Goal: Task Accomplishment & Management: Complete application form

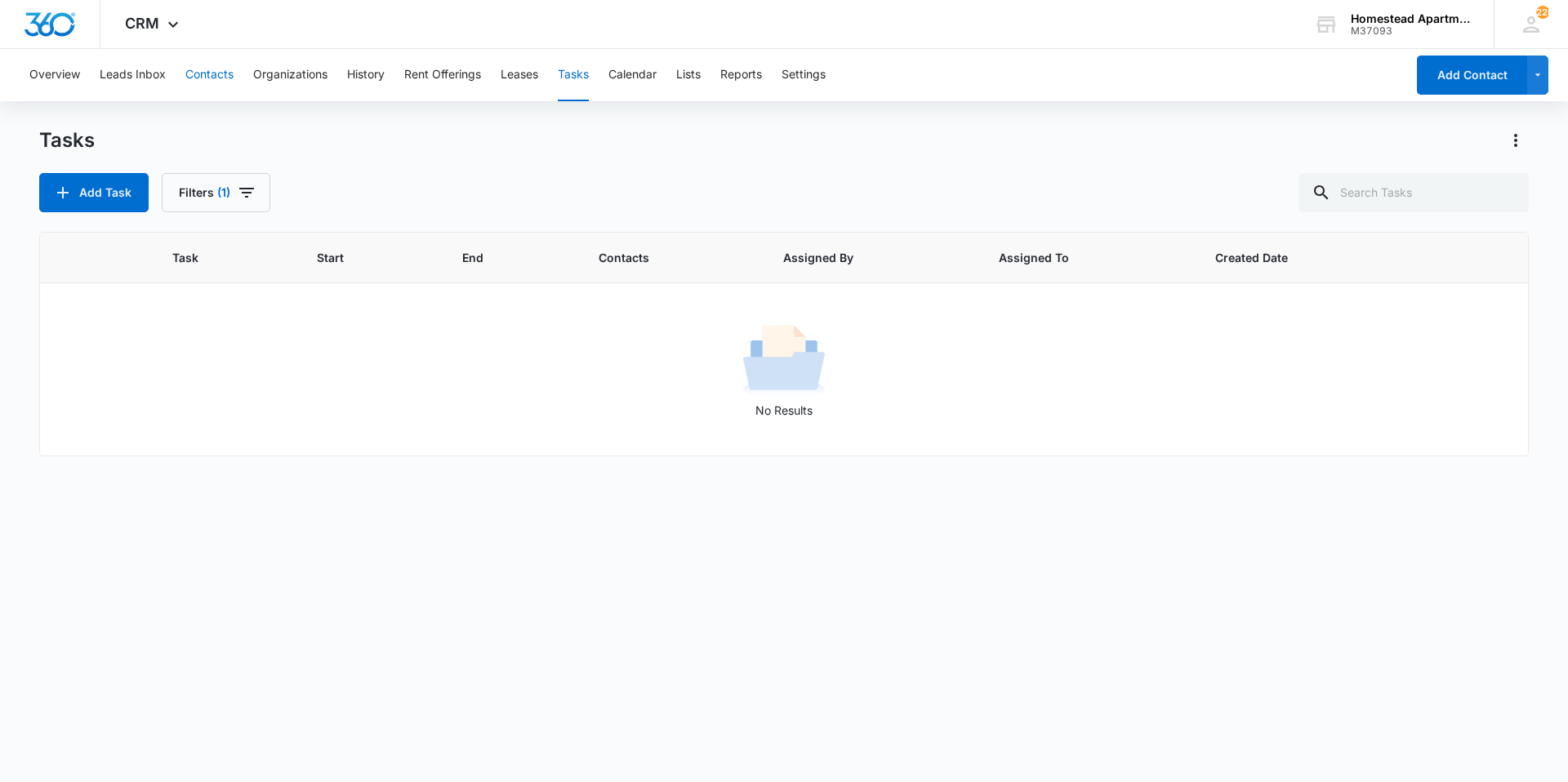
click at [201, 83] on button "Contacts" at bounding box center [209, 75] width 48 height 52
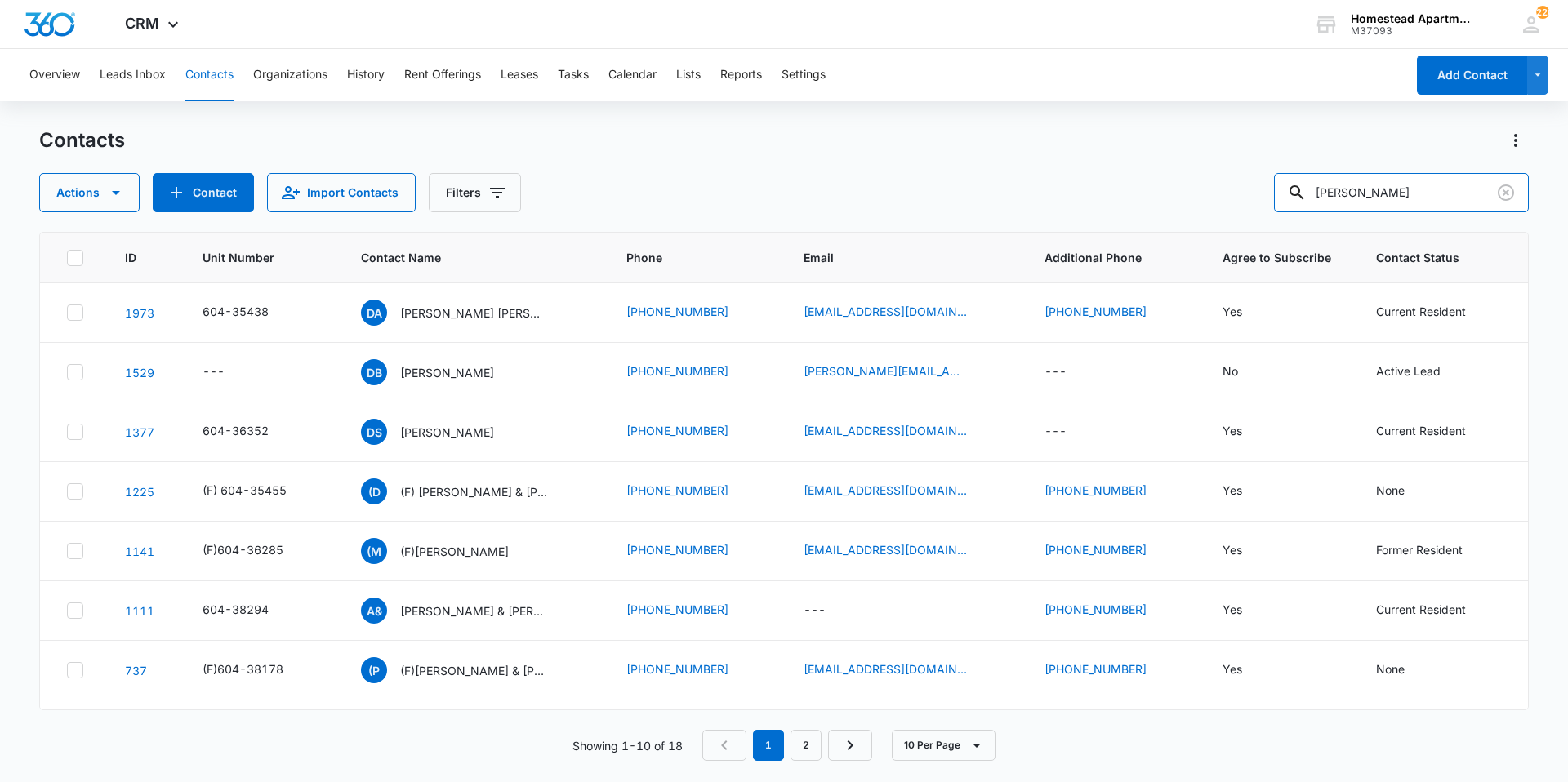
drag, startPoint x: 1426, startPoint y: 180, endPoint x: 1283, endPoint y: 200, distance: 144.4
click at [1283, 200] on div "Actions Contact Import Contacts Filters [PERSON_NAME]" at bounding box center [784, 193] width 1490 height 39
type input "destiny"
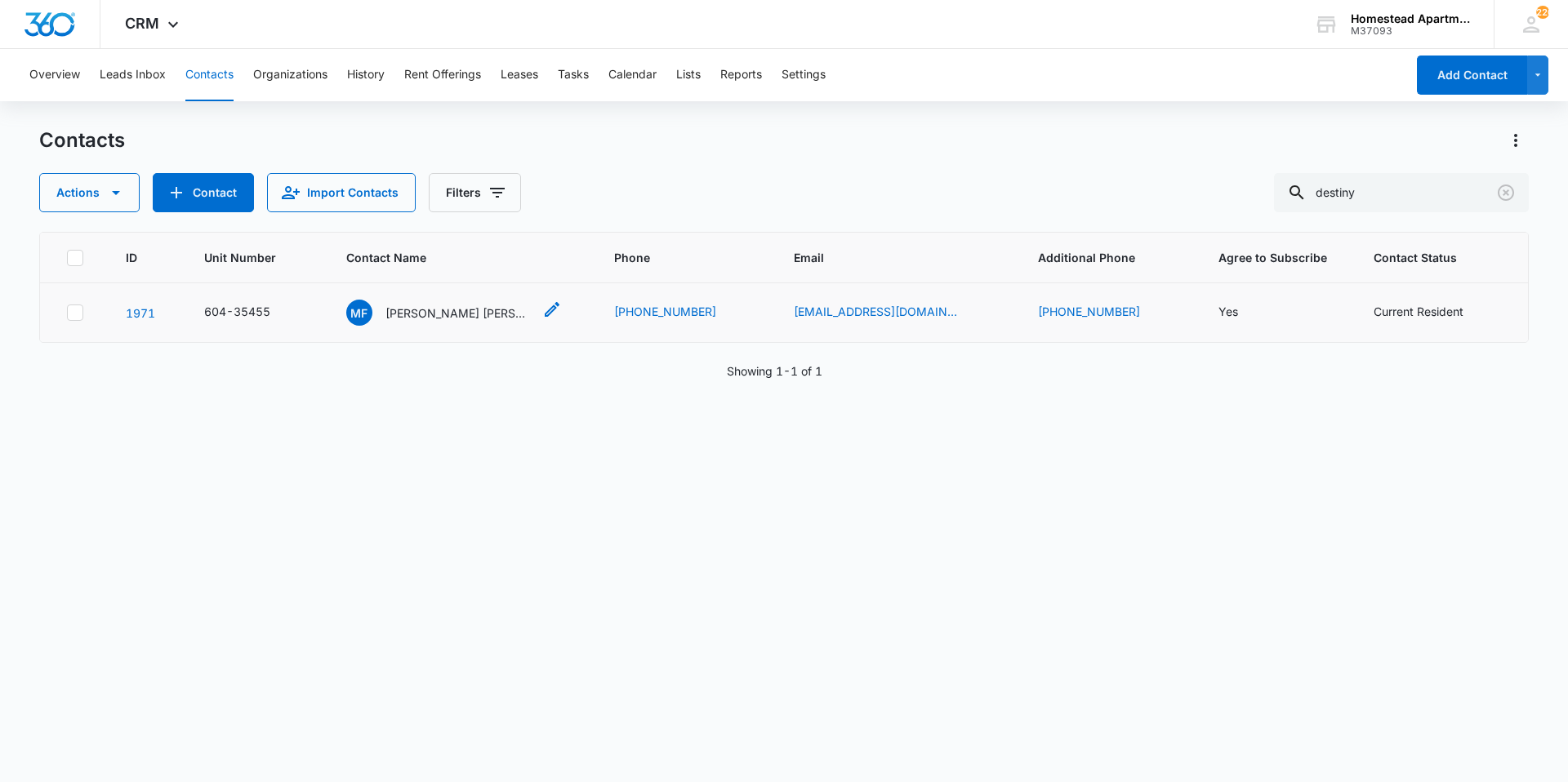
click at [461, 304] on p "[PERSON_NAME] [PERSON_NAME] [PERSON_NAME]" at bounding box center [459, 313] width 147 height 17
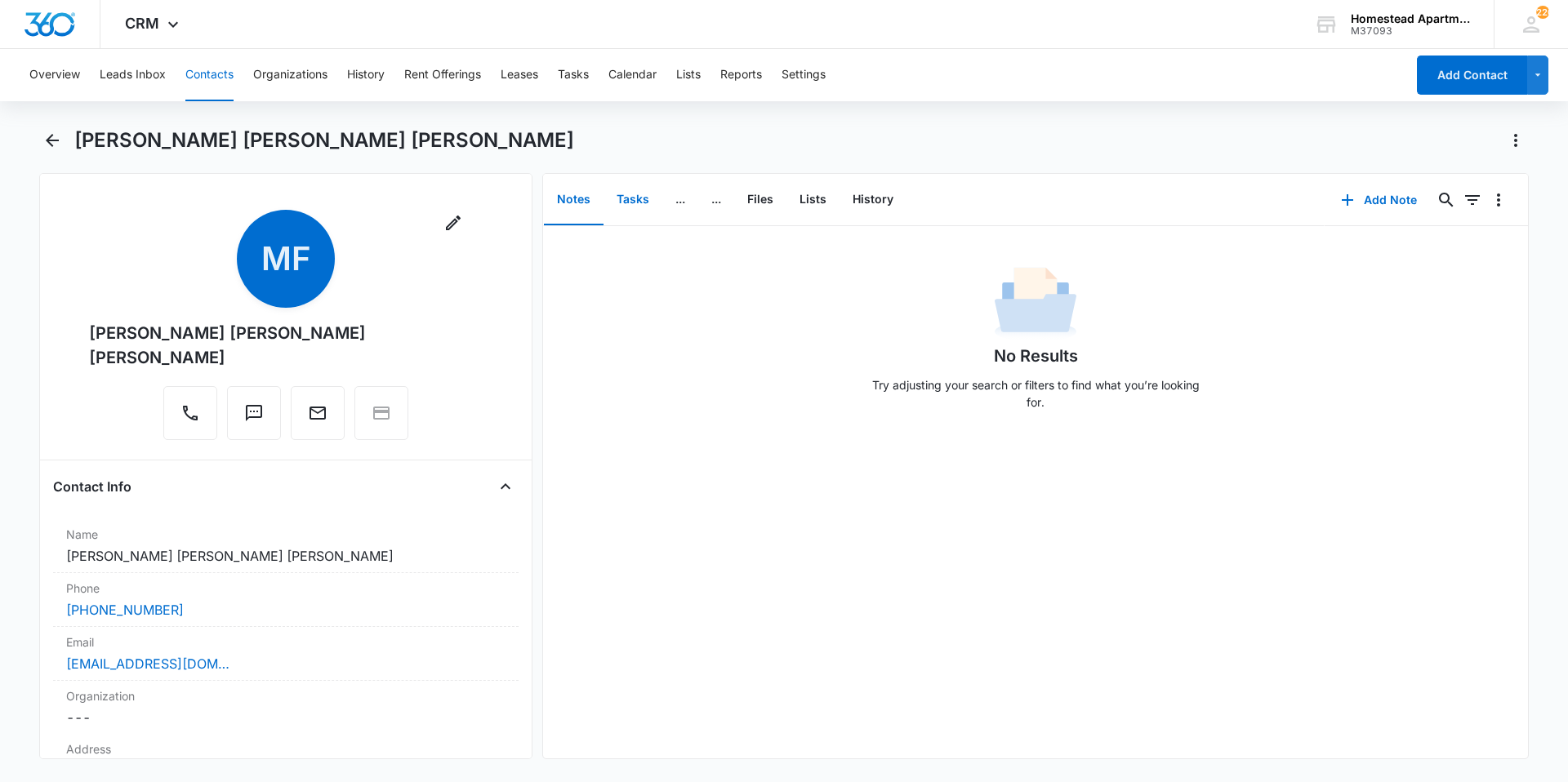
click at [635, 192] on button "Tasks" at bounding box center [633, 200] width 59 height 51
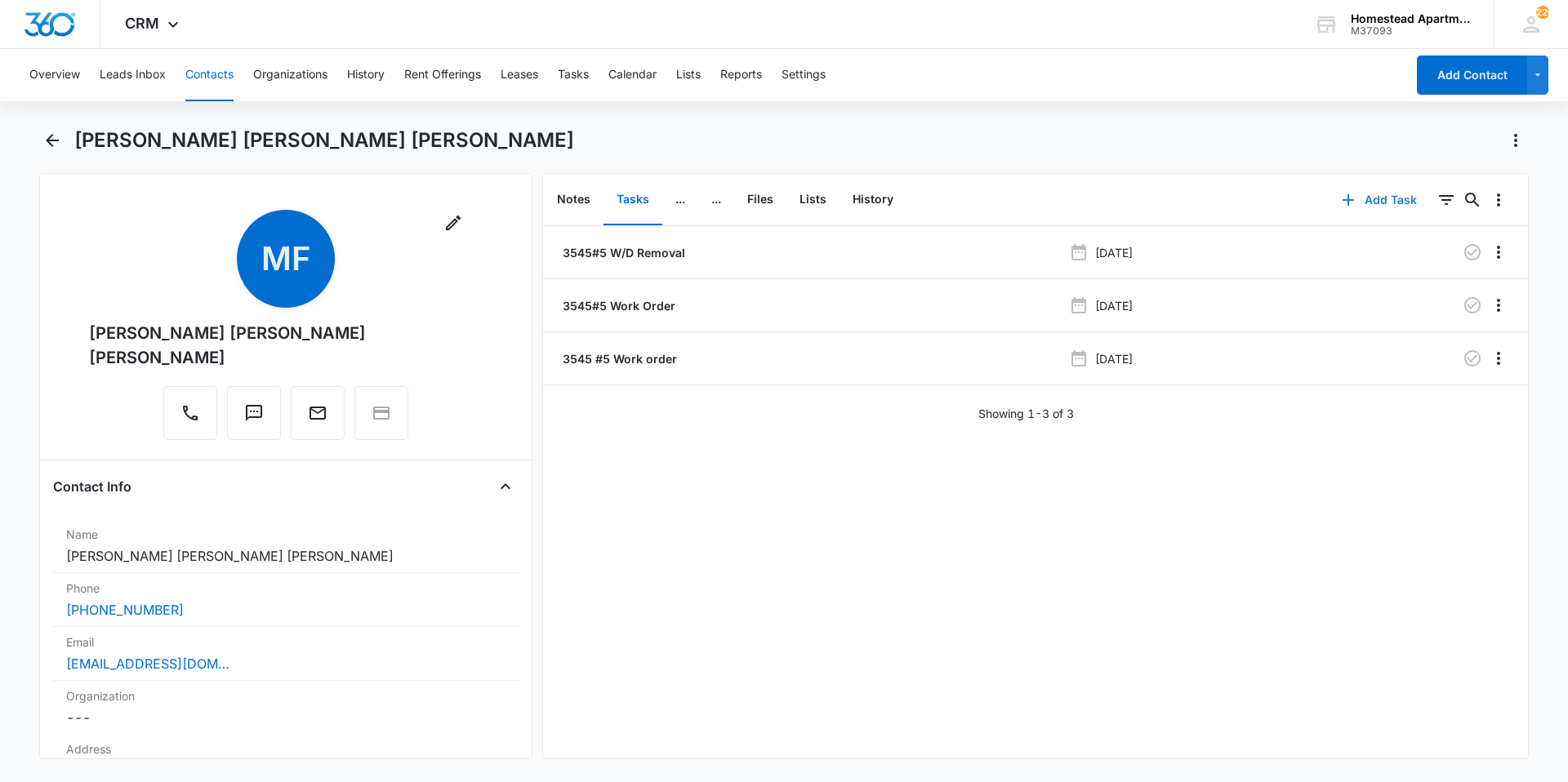
click at [1353, 201] on button "Add Task" at bounding box center [1379, 200] width 108 height 39
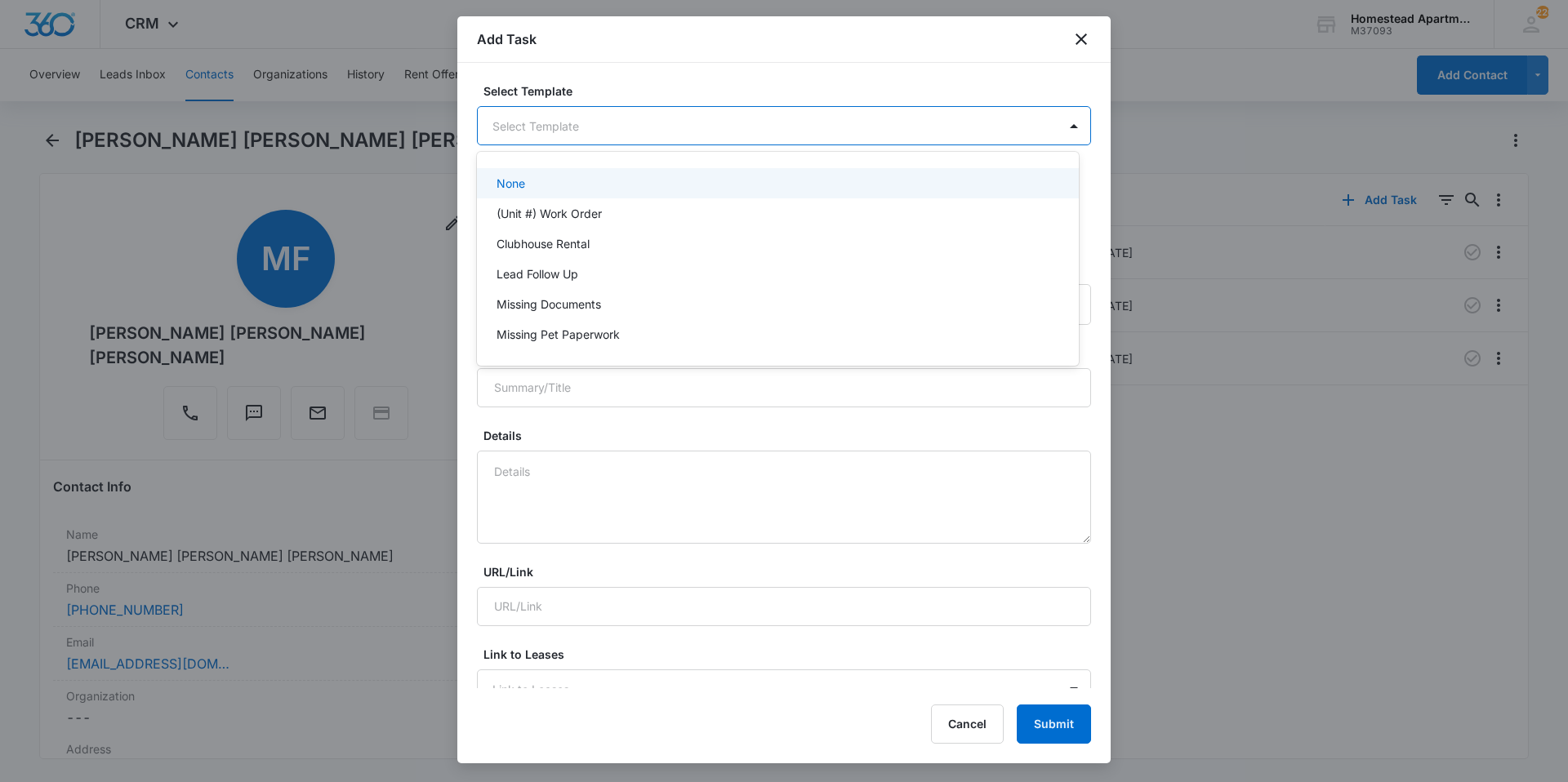
click at [573, 117] on body "CRM Apps Reputation Websites Forms CRM Email Social Content Intelligence Files …" at bounding box center [784, 391] width 1568 height 782
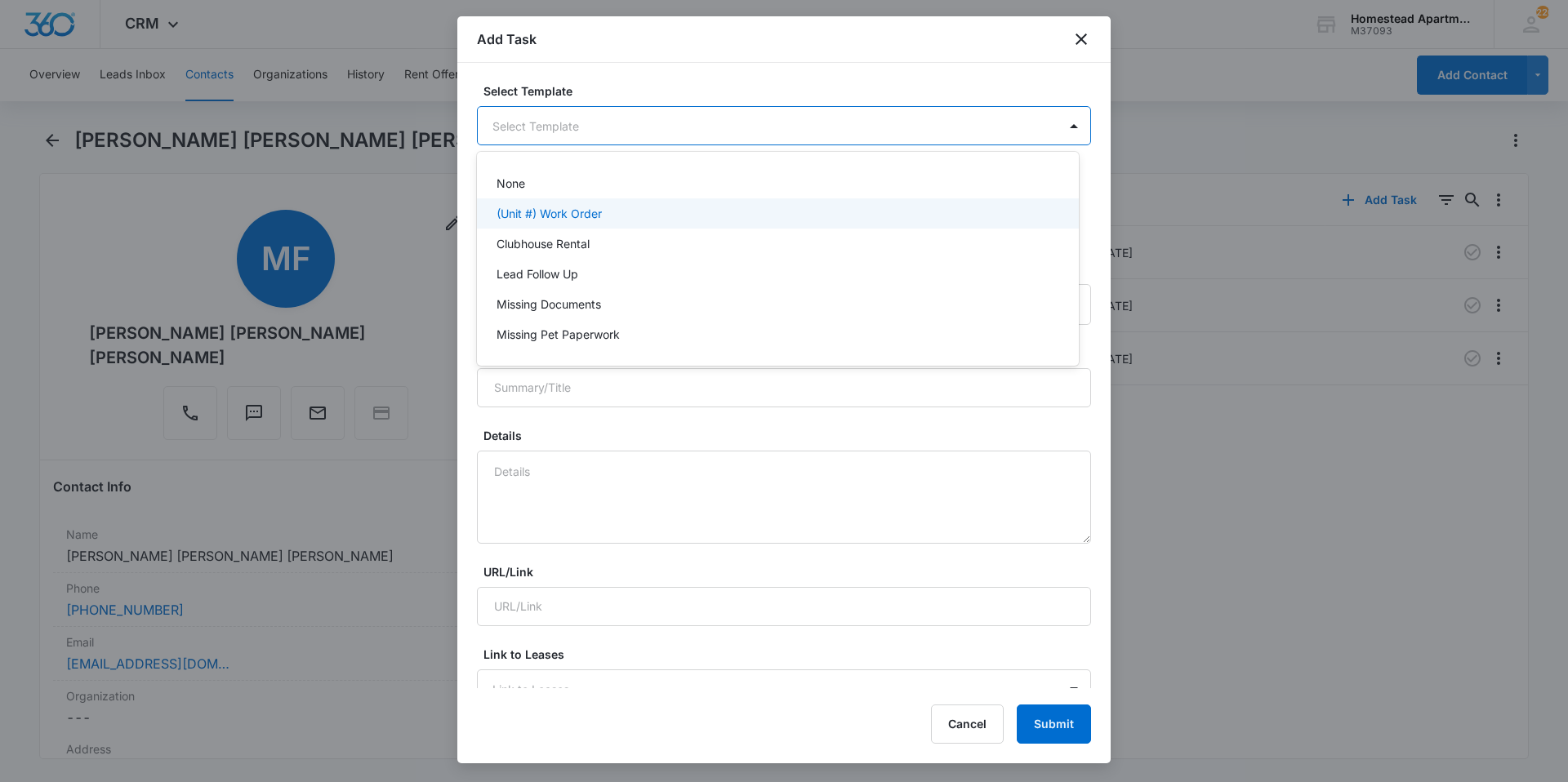
click at [546, 206] on p "(Unit #) Work Order" at bounding box center [549, 213] width 105 height 17
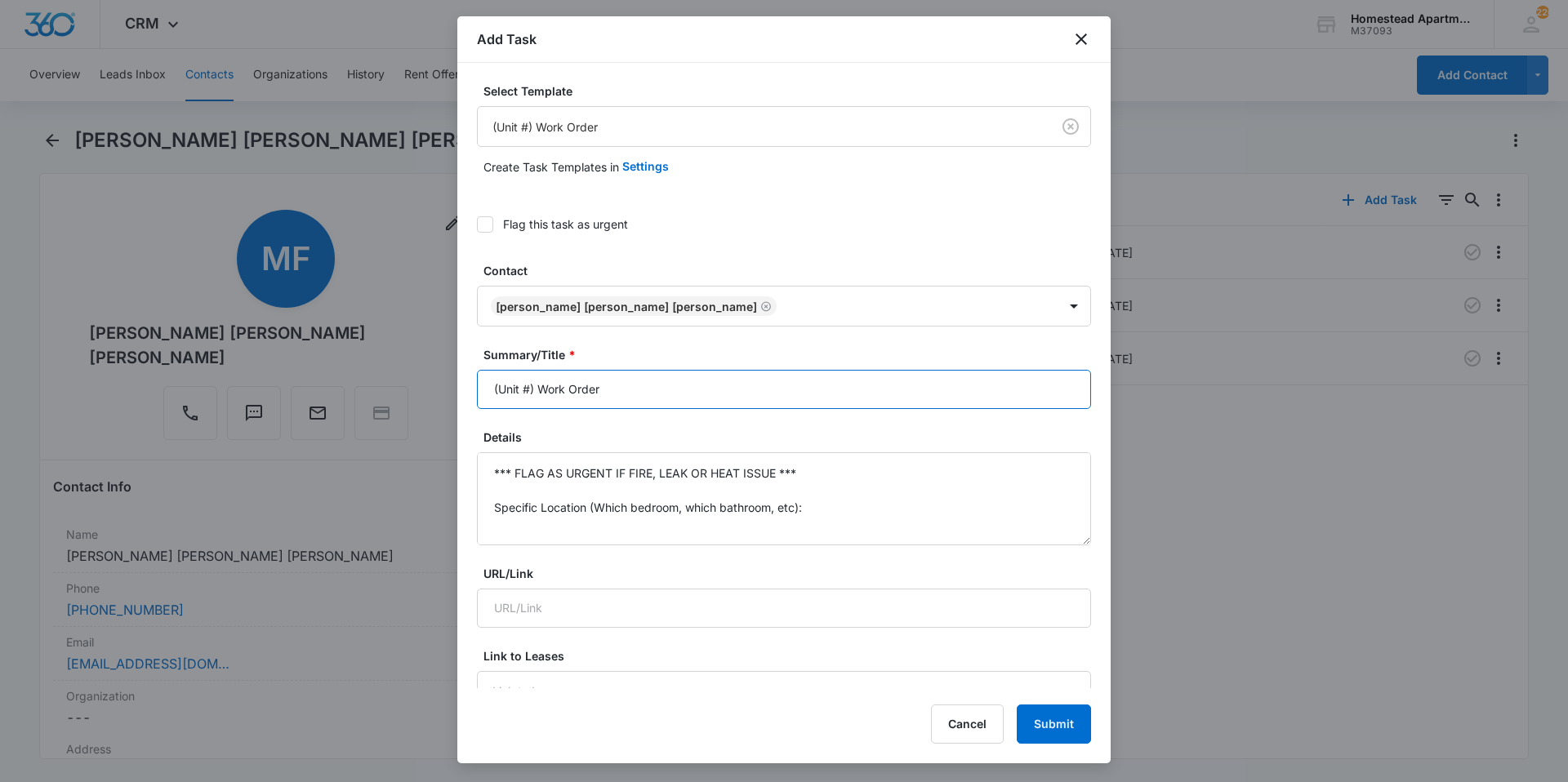
drag, startPoint x: 644, startPoint y: 402, endPoint x: 484, endPoint y: 399, distance: 160.0
click at [484, 399] on input "(Unit #) Work Order" at bounding box center [784, 389] width 614 height 39
type input "3545#3 W/O"
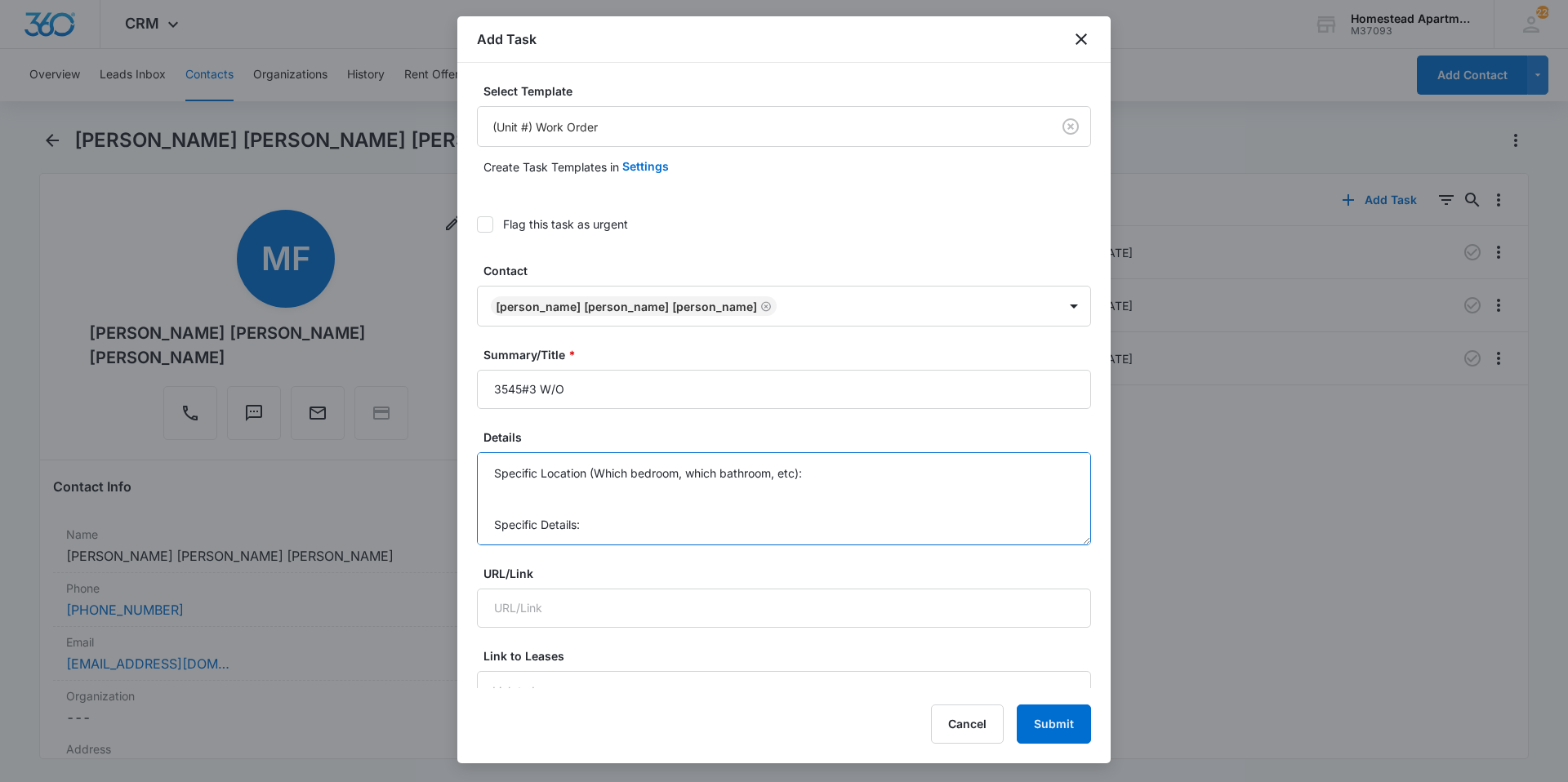
scroll to position [120, 0]
drag, startPoint x: 494, startPoint y: 473, endPoint x: 852, endPoint y: 642, distance: 395.9
type textarea "Fan in Master bedroom is making a loud noise."
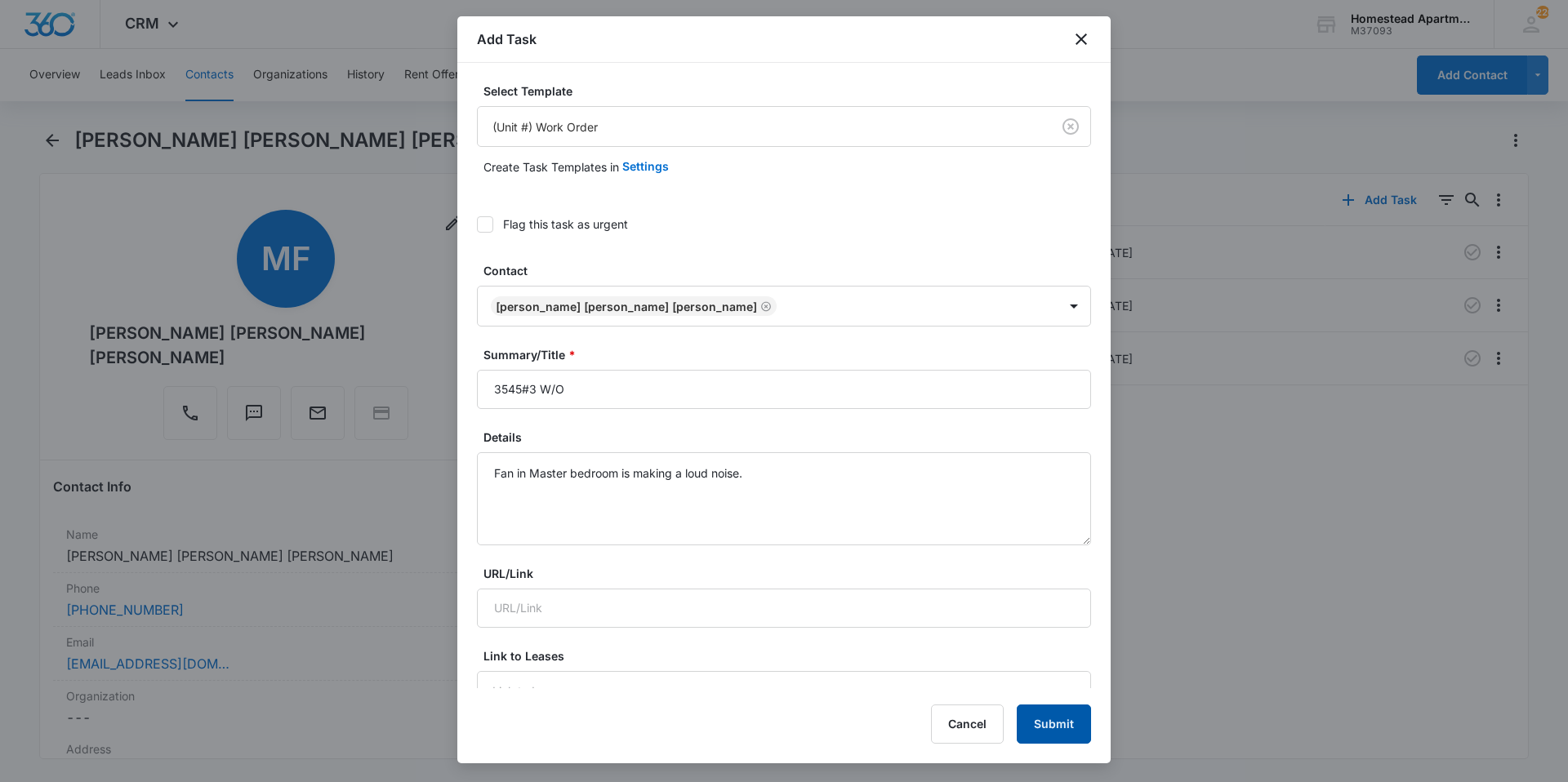
click at [1056, 726] on button "Submit" at bounding box center [1054, 724] width 74 height 39
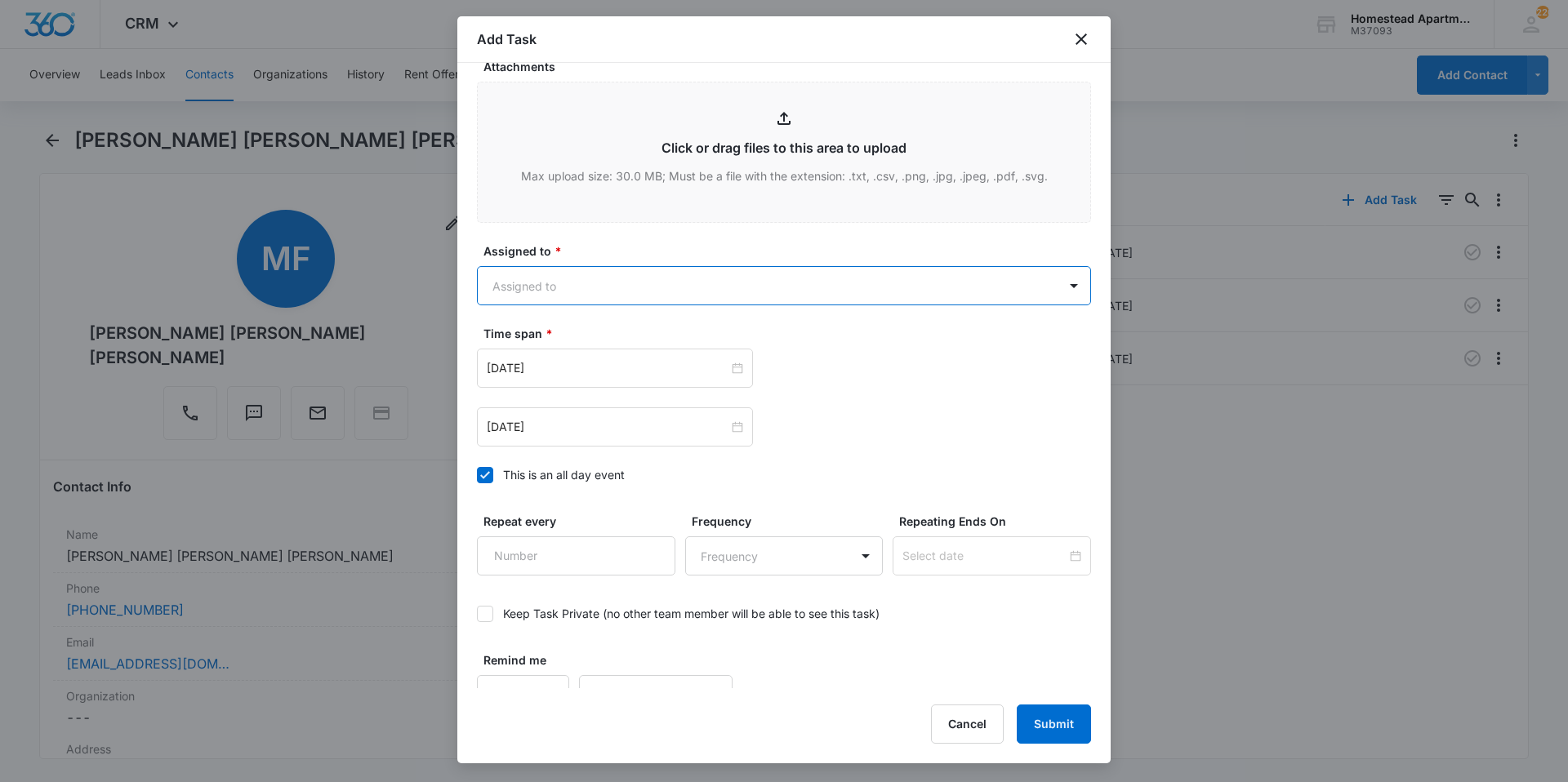
scroll to position [884, 0]
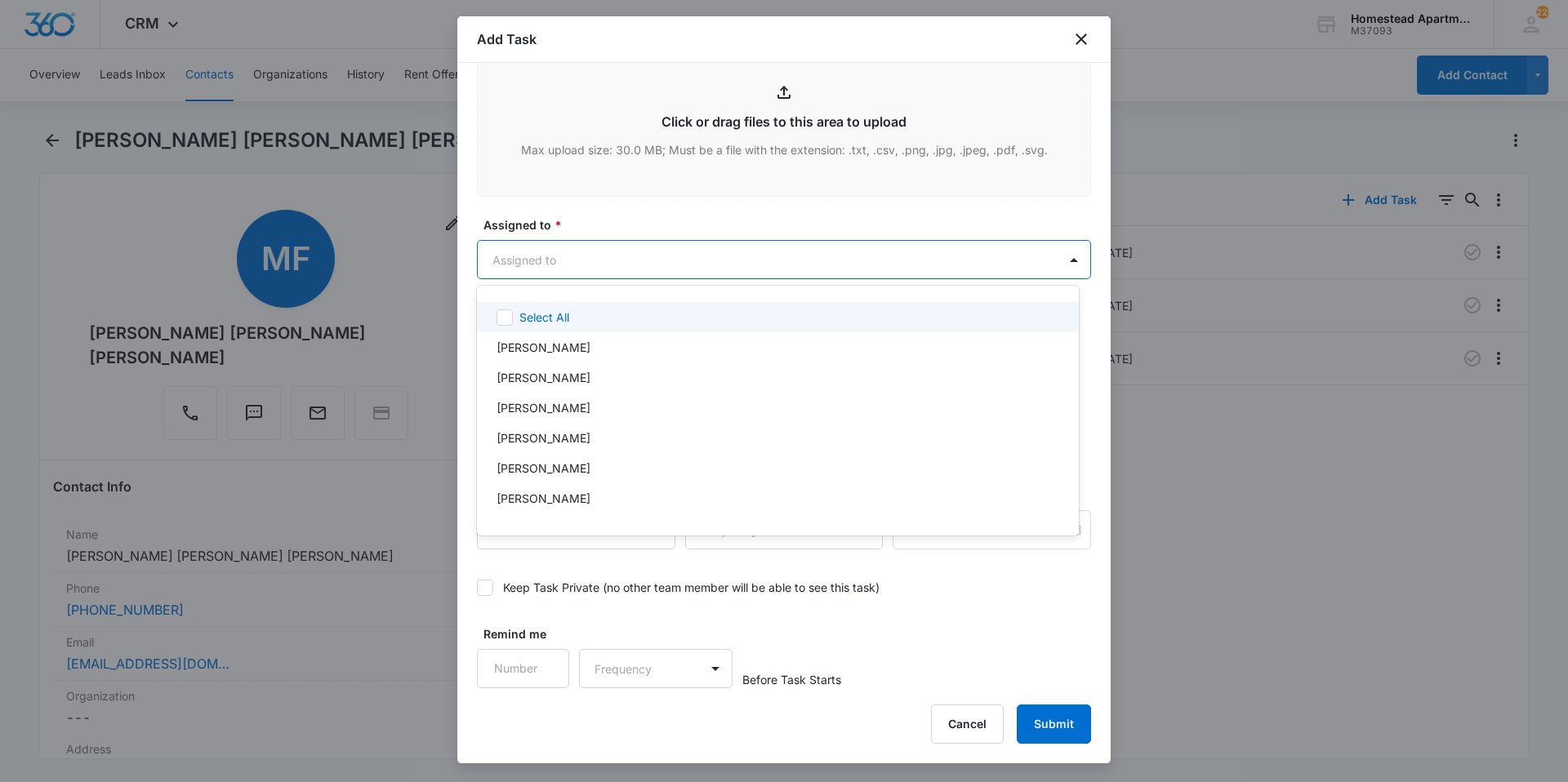
click at [586, 260] on body "CRM Apps Reputation Websites Forms CRM Email Social Content Intelligence Files …" at bounding box center [784, 391] width 1568 height 782
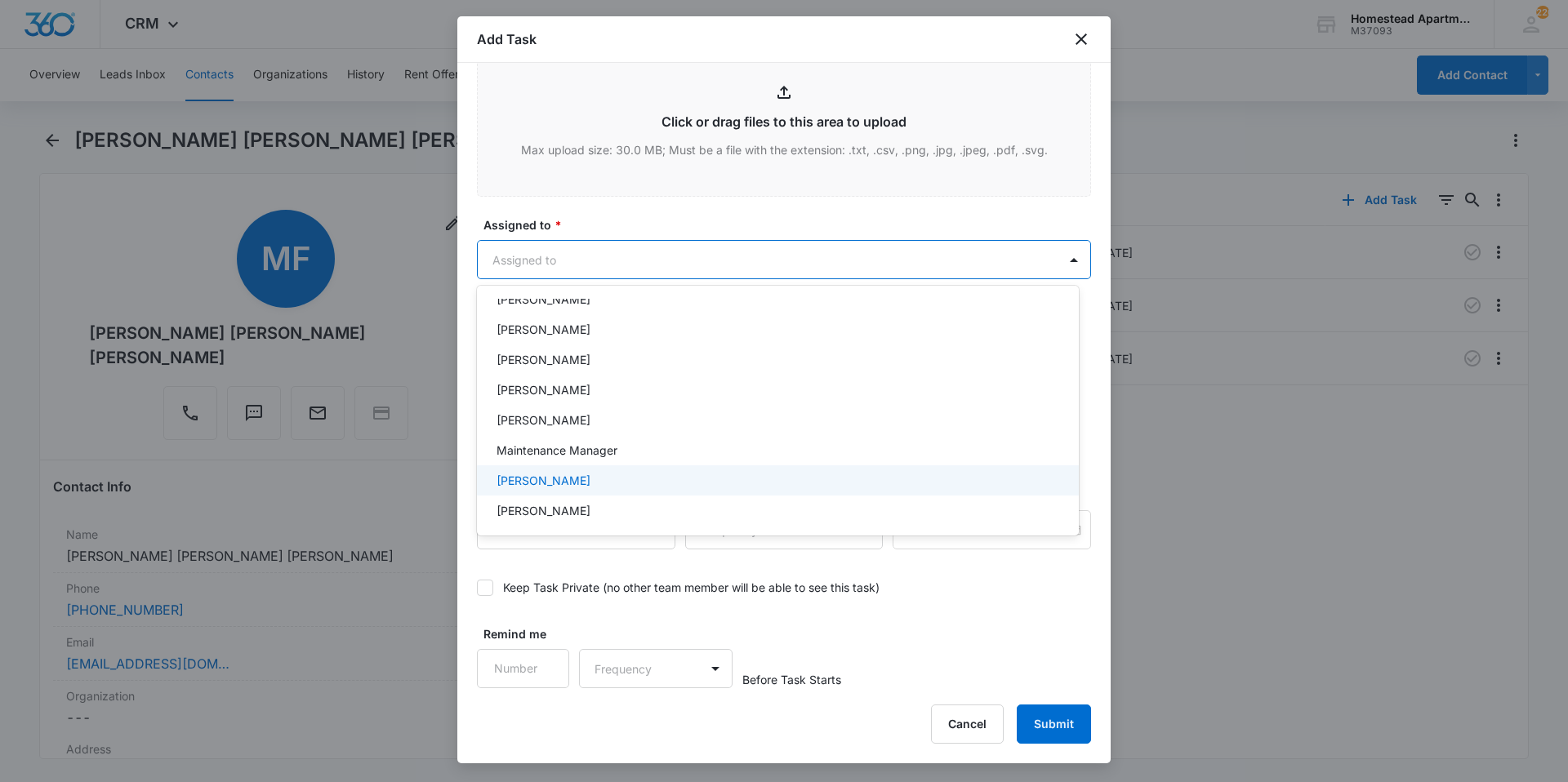
scroll to position [266, 0]
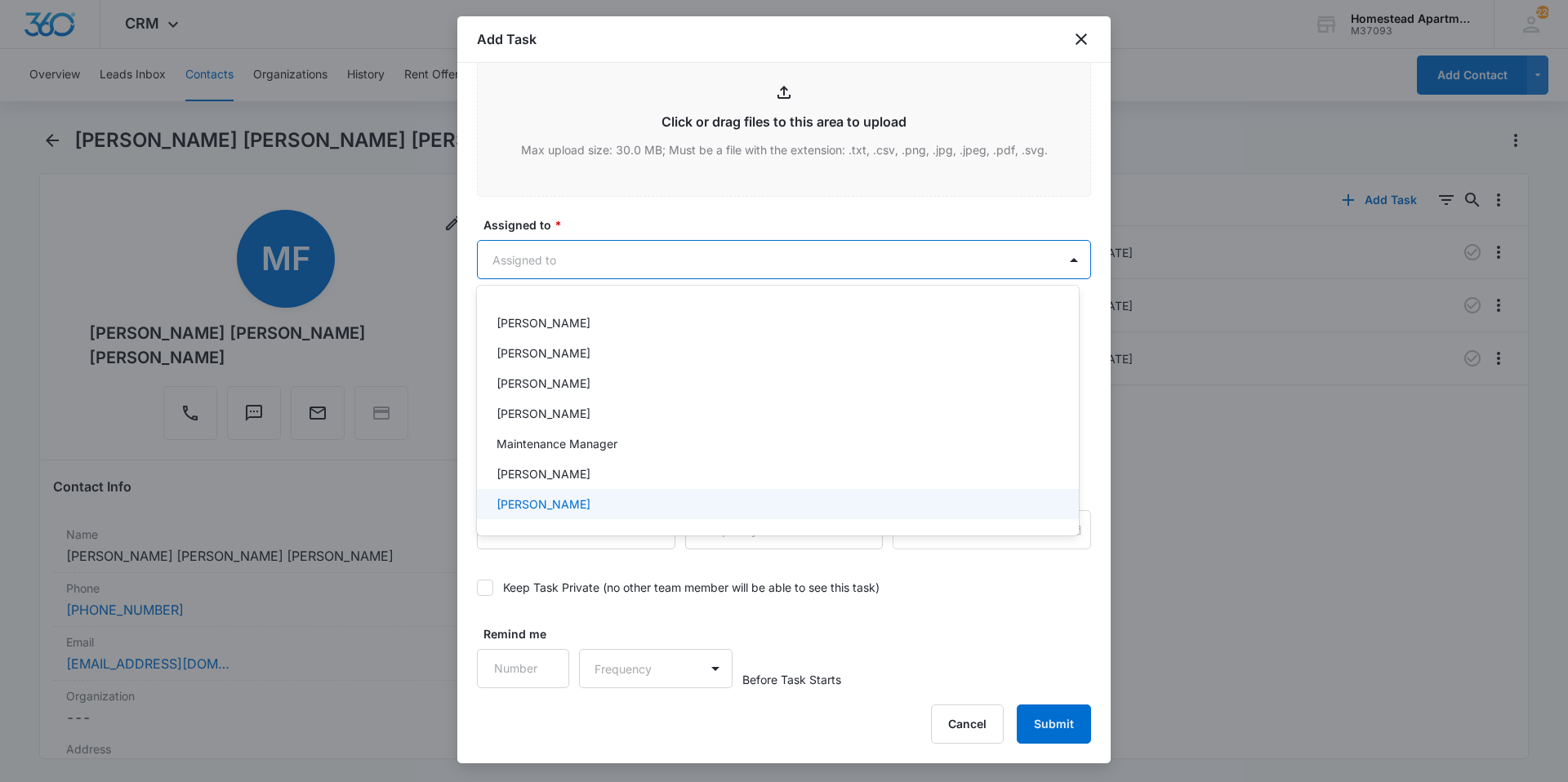
click at [550, 500] on p "[PERSON_NAME]" at bounding box center [543, 504] width 94 height 17
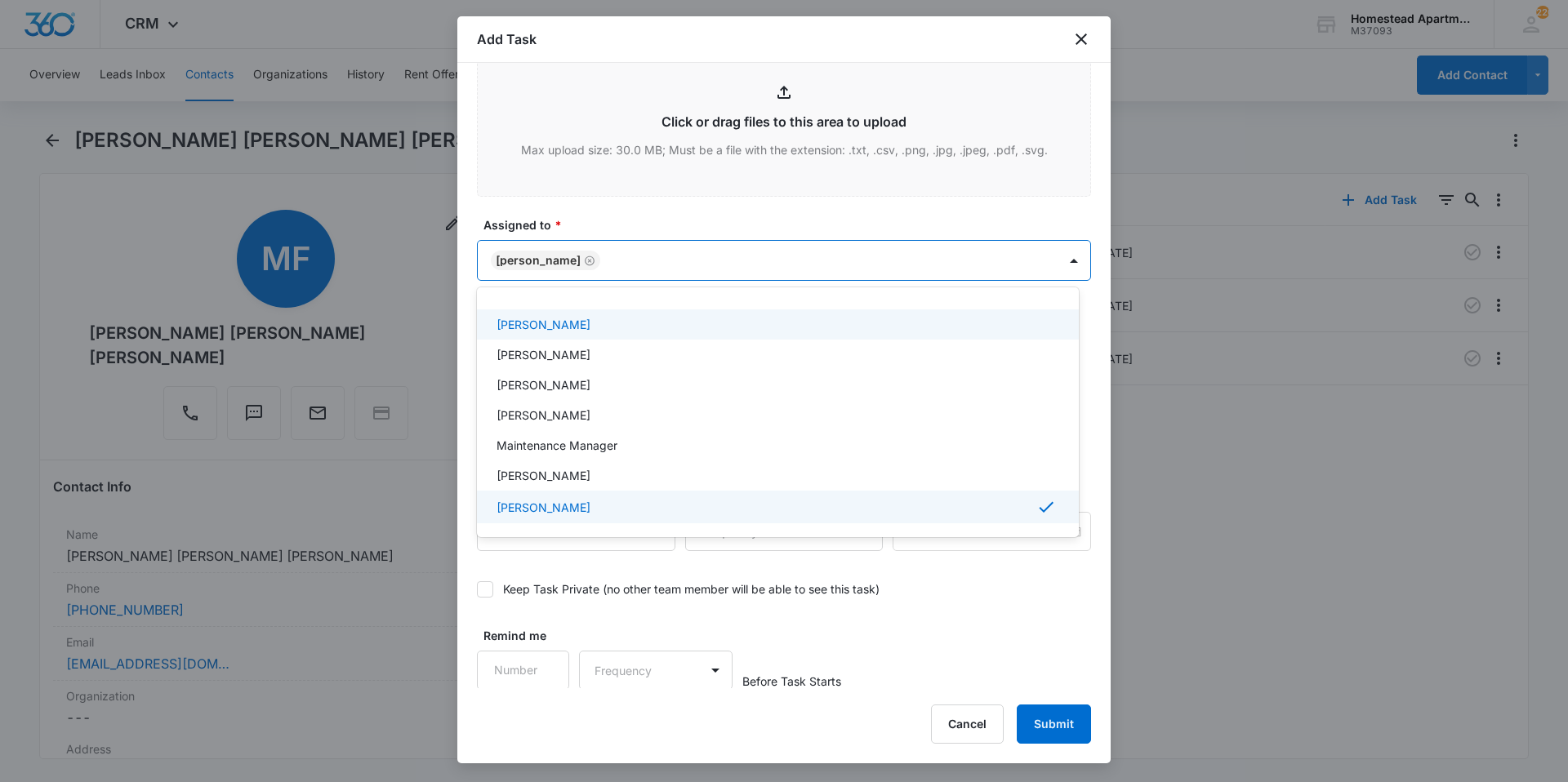
click at [586, 206] on div at bounding box center [784, 391] width 1568 height 782
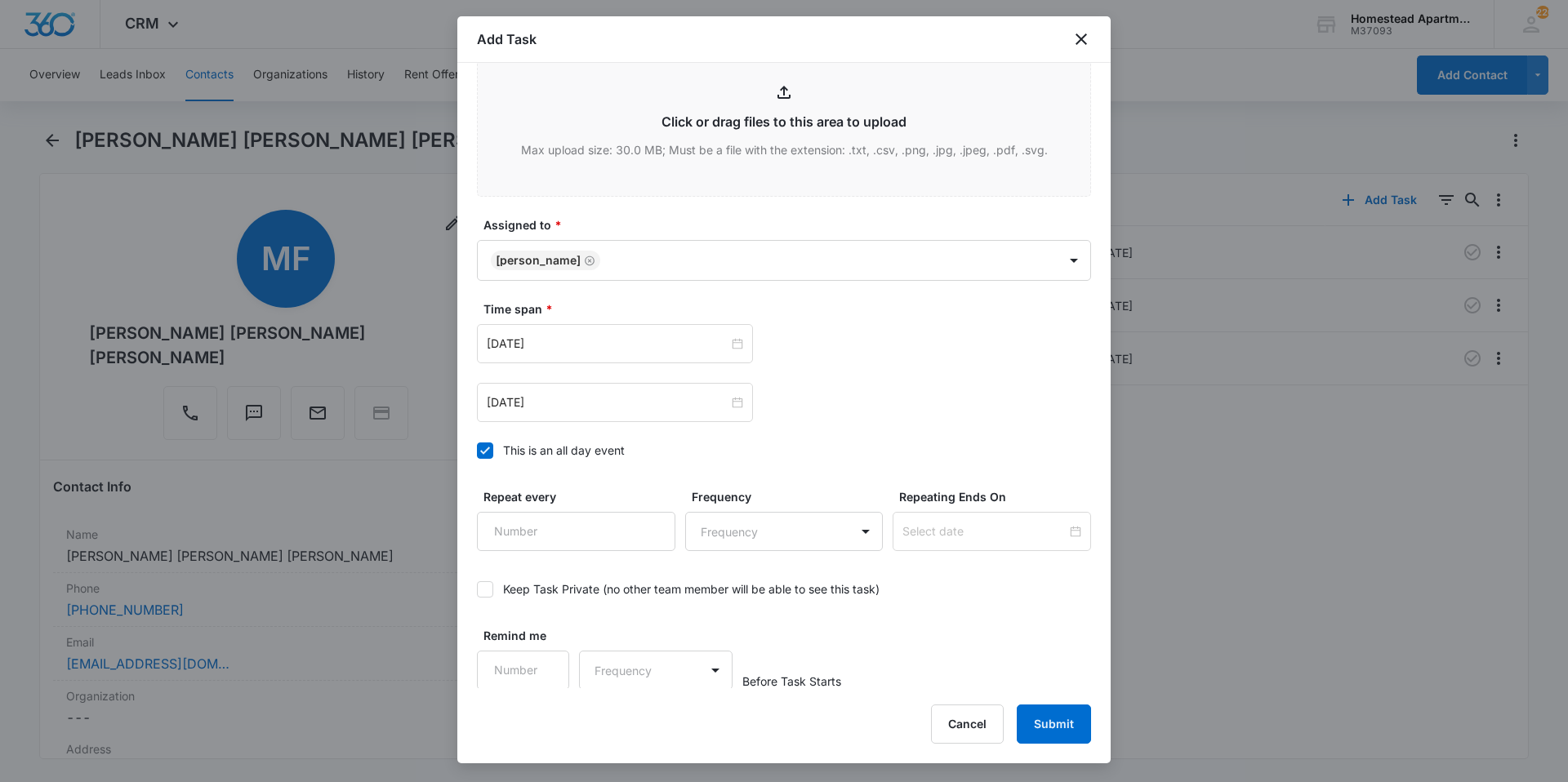
scroll to position [886, 0]
click at [590, 333] on input "[DATE]" at bounding box center [608, 342] width 242 height 18
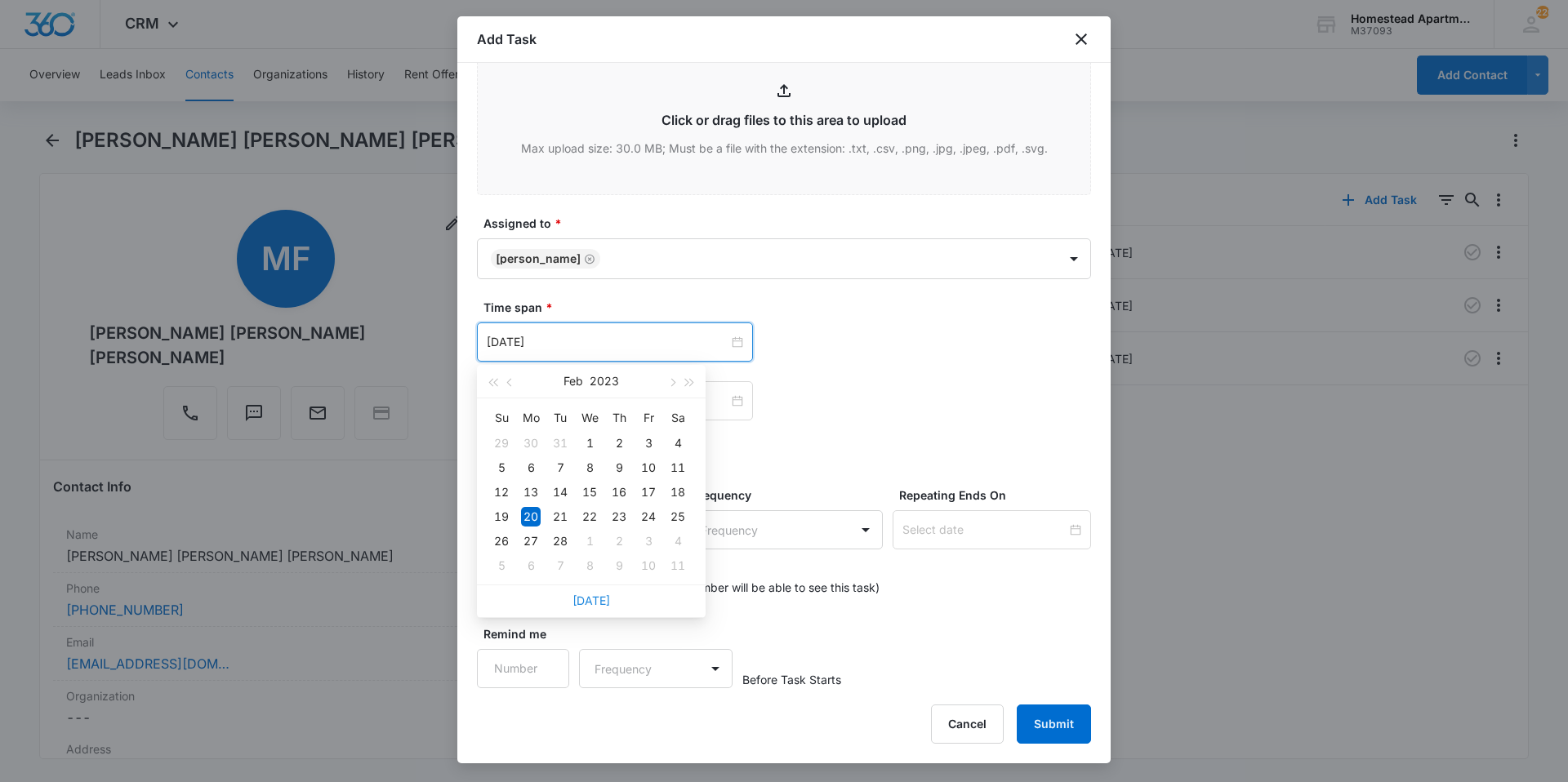
click at [597, 594] on link "[DATE]" at bounding box center [591, 600] width 38 height 14
type input "[DATE]"
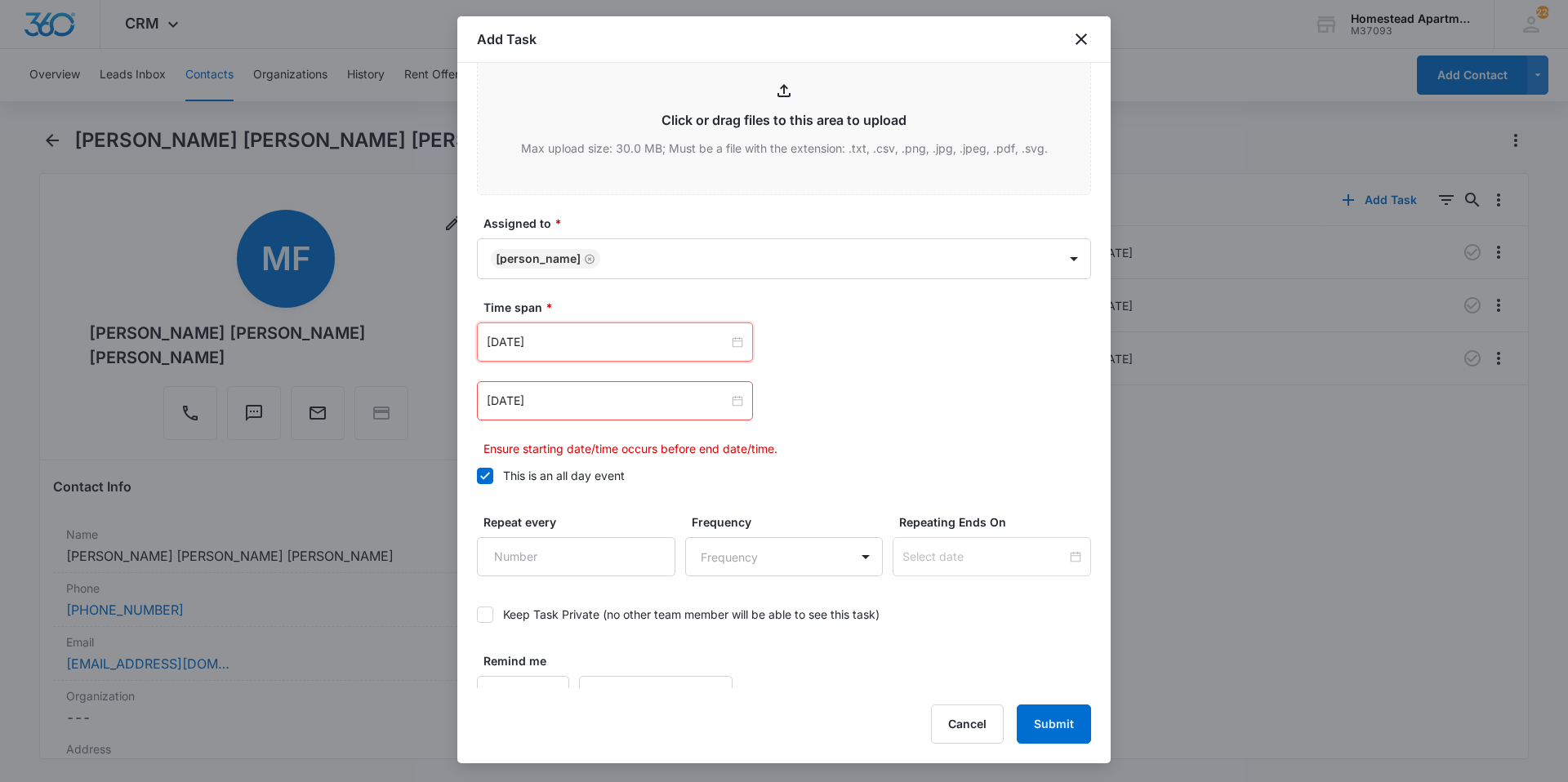
click at [617, 414] on div "[DATE]" at bounding box center [615, 401] width 276 height 39
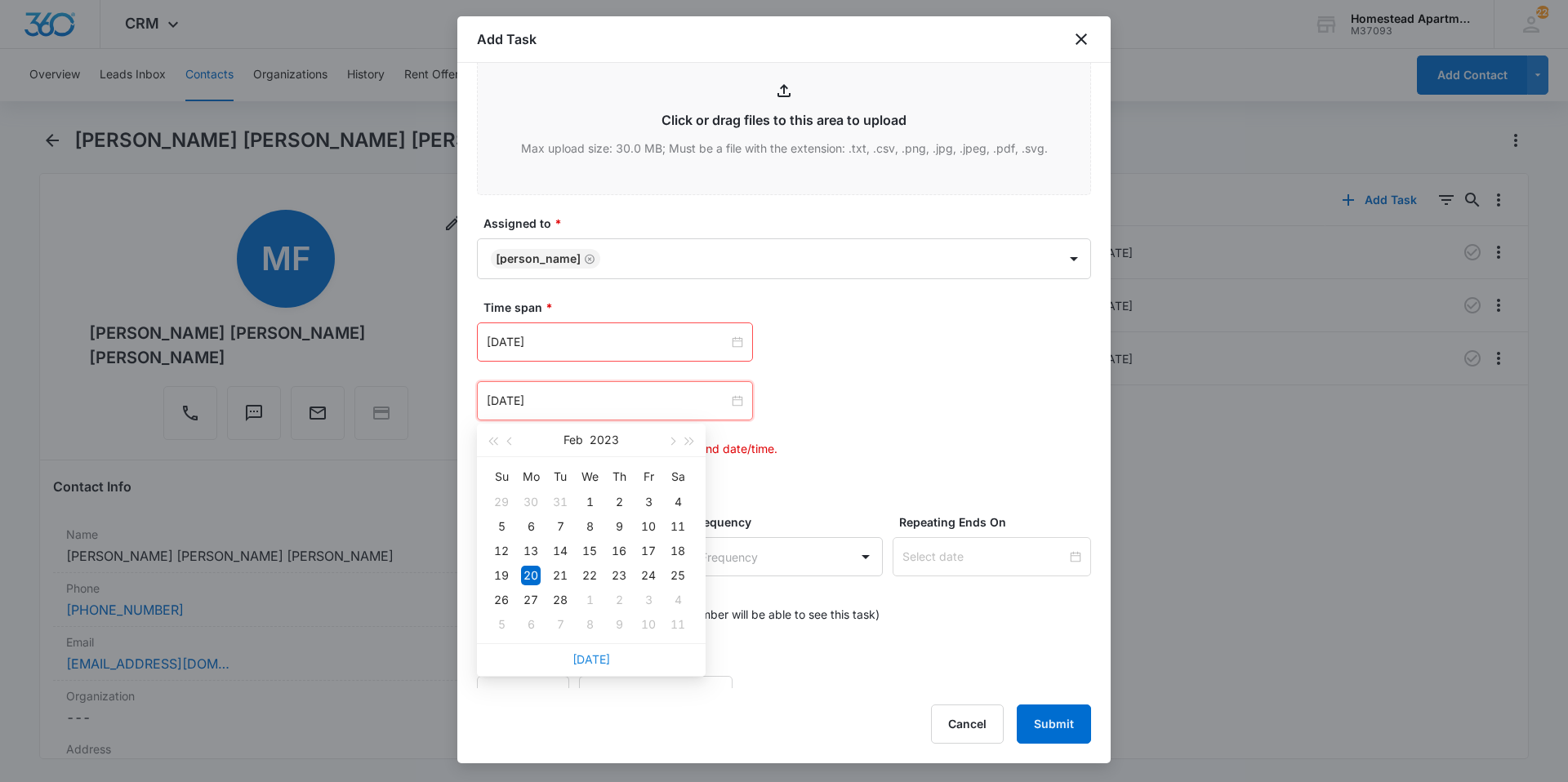
click at [599, 662] on link "[DATE]" at bounding box center [591, 659] width 38 height 14
type input "[DATE]"
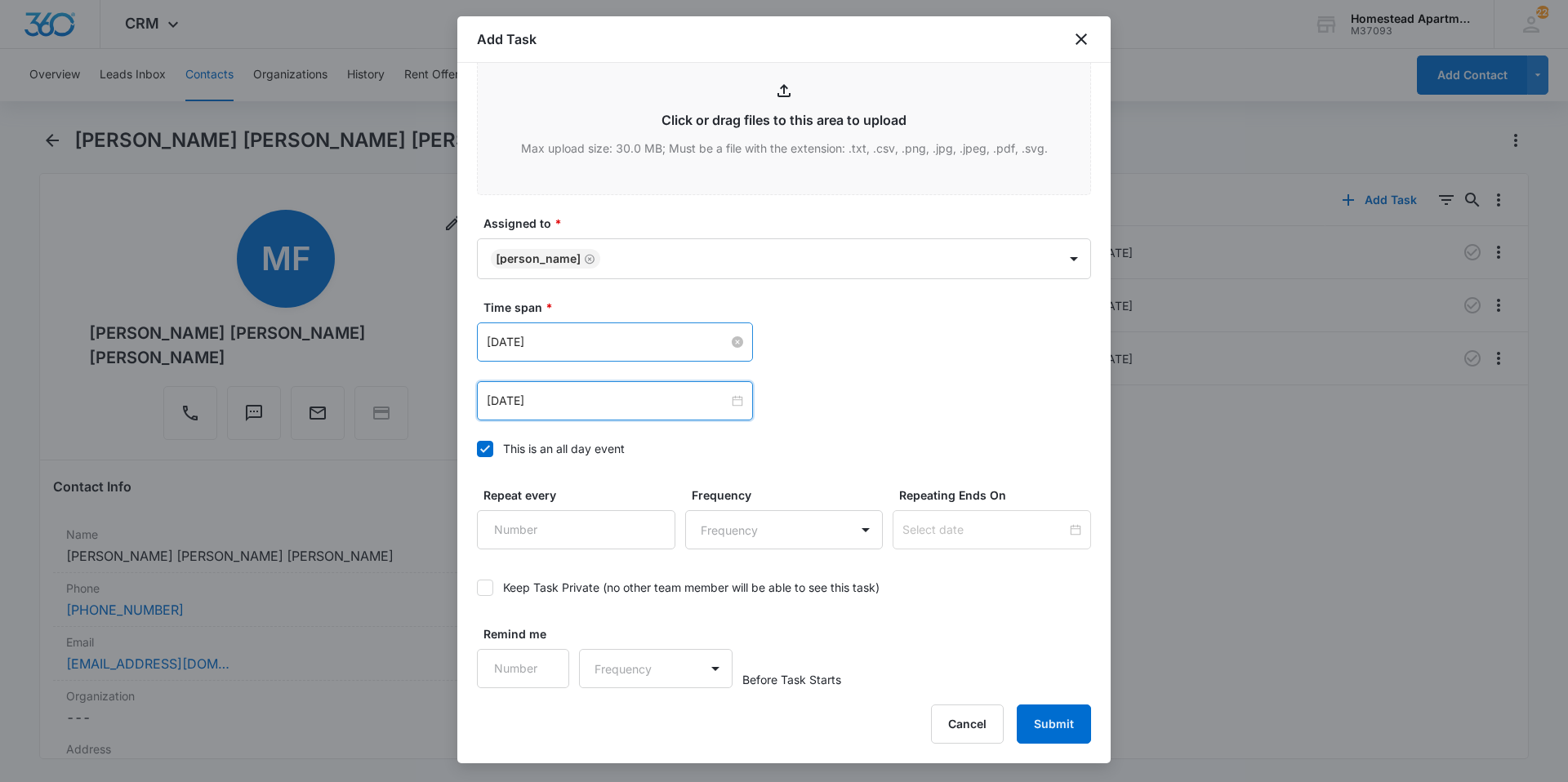
click at [567, 337] on input "[DATE]" at bounding box center [608, 342] width 242 height 18
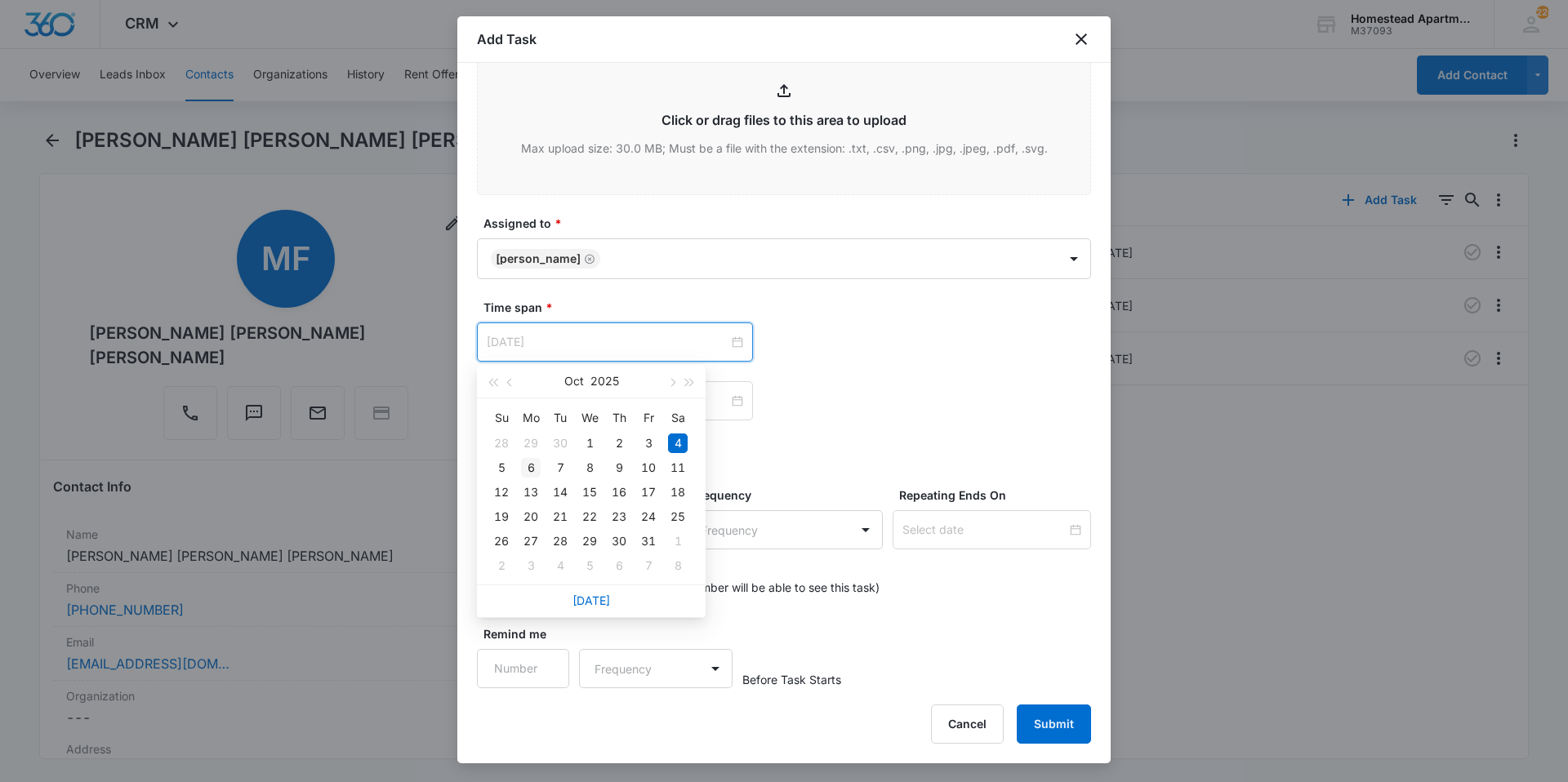
type input "[DATE]"
click at [526, 462] on div "6" at bounding box center [531, 468] width 20 height 20
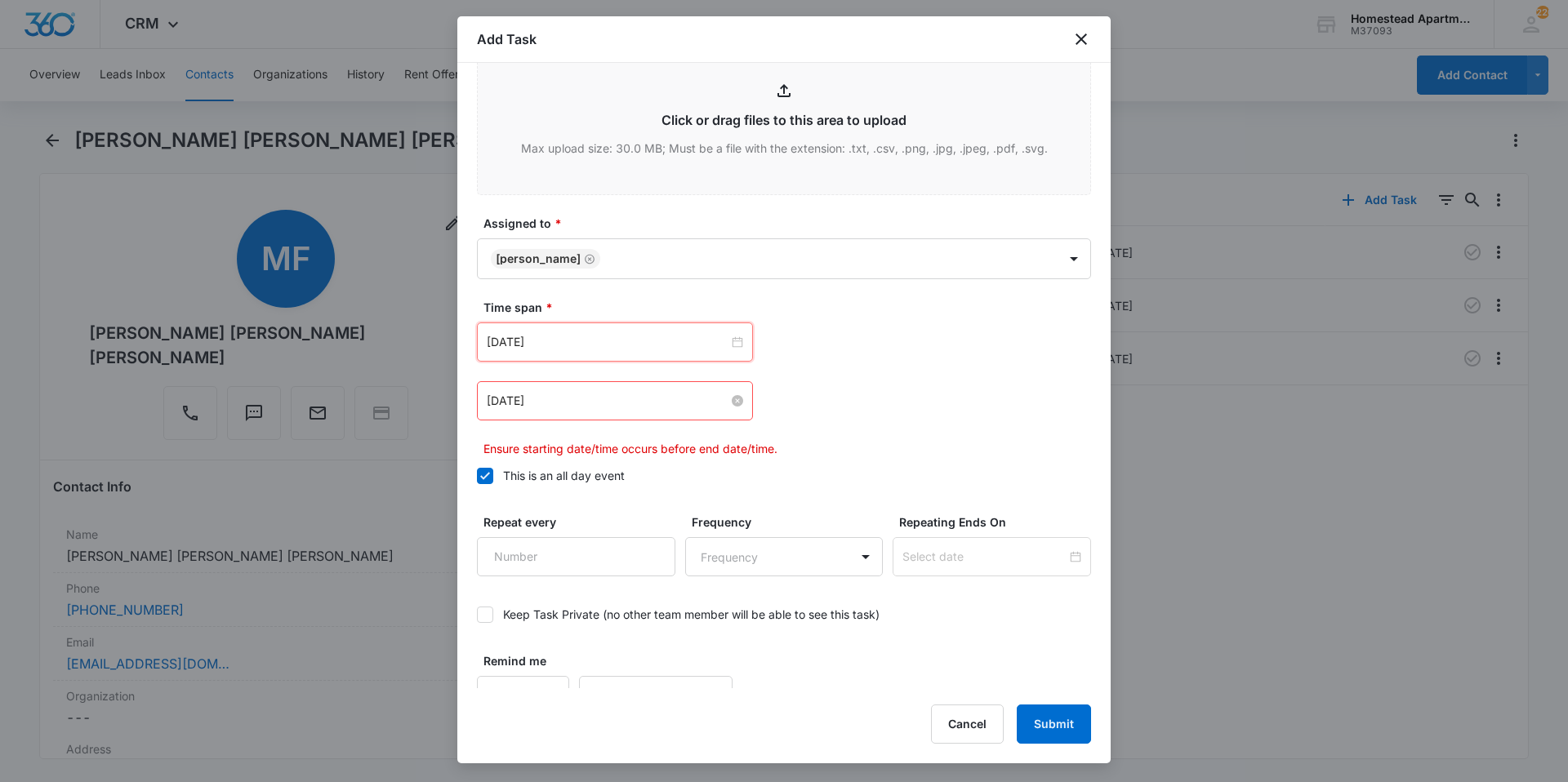
click at [605, 402] on input "[DATE]" at bounding box center [608, 401] width 242 height 18
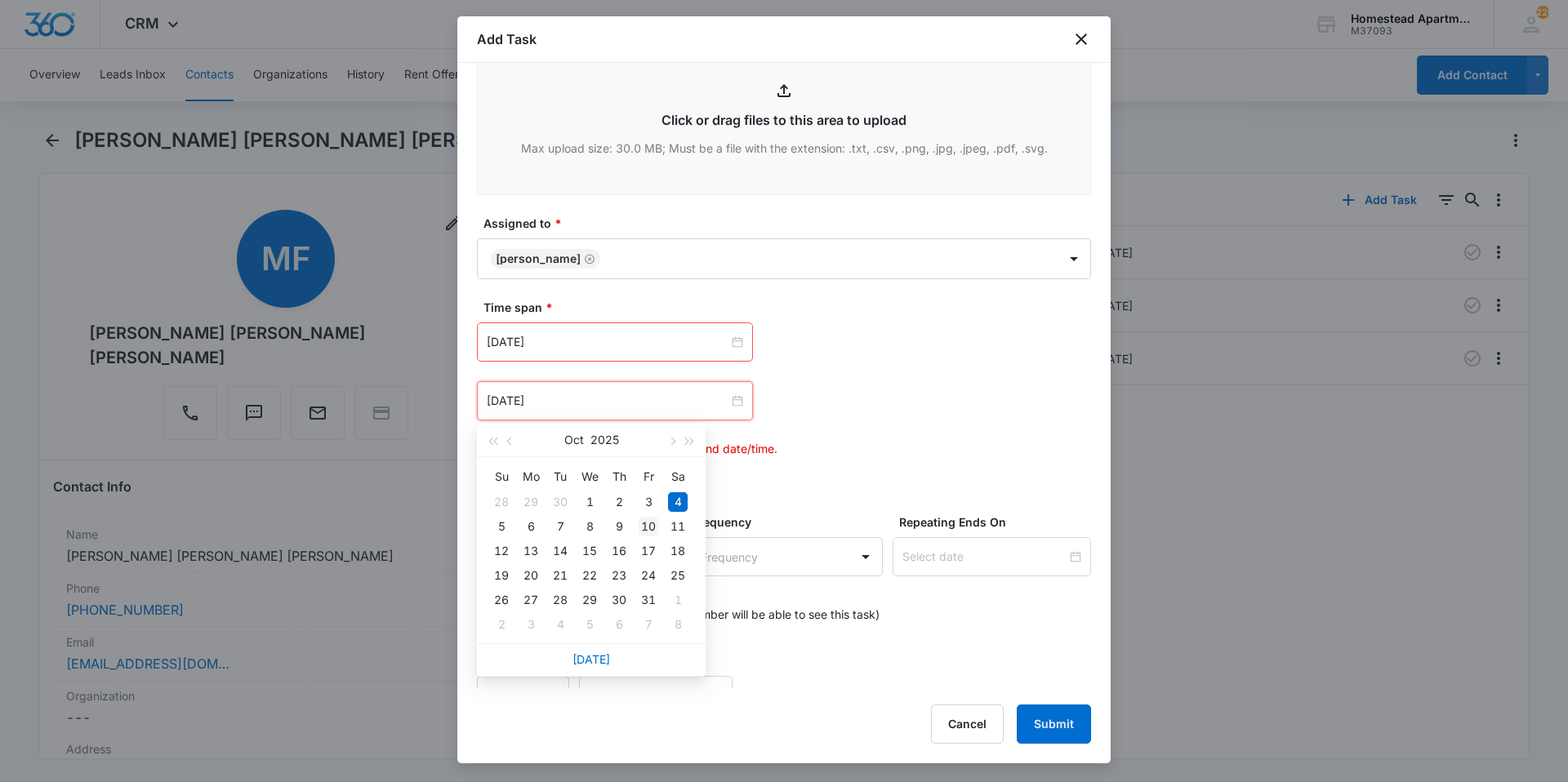
type input "[DATE]"
click at [646, 531] on div "10" at bounding box center [648, 527] width 20 height 20
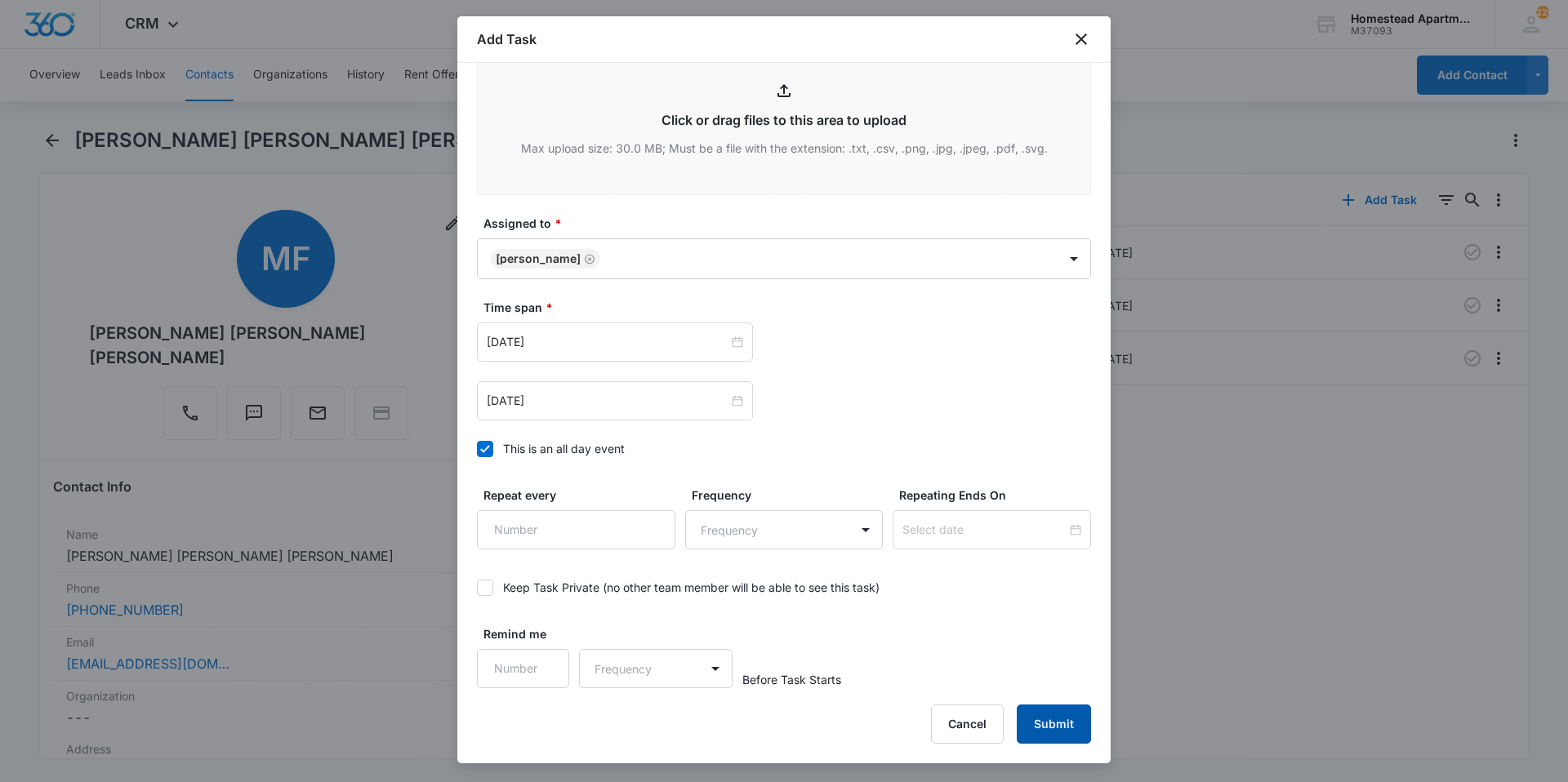
click at [1059, 725] on button "Submit" at bounding box center [1054, 724] width 74 height 39
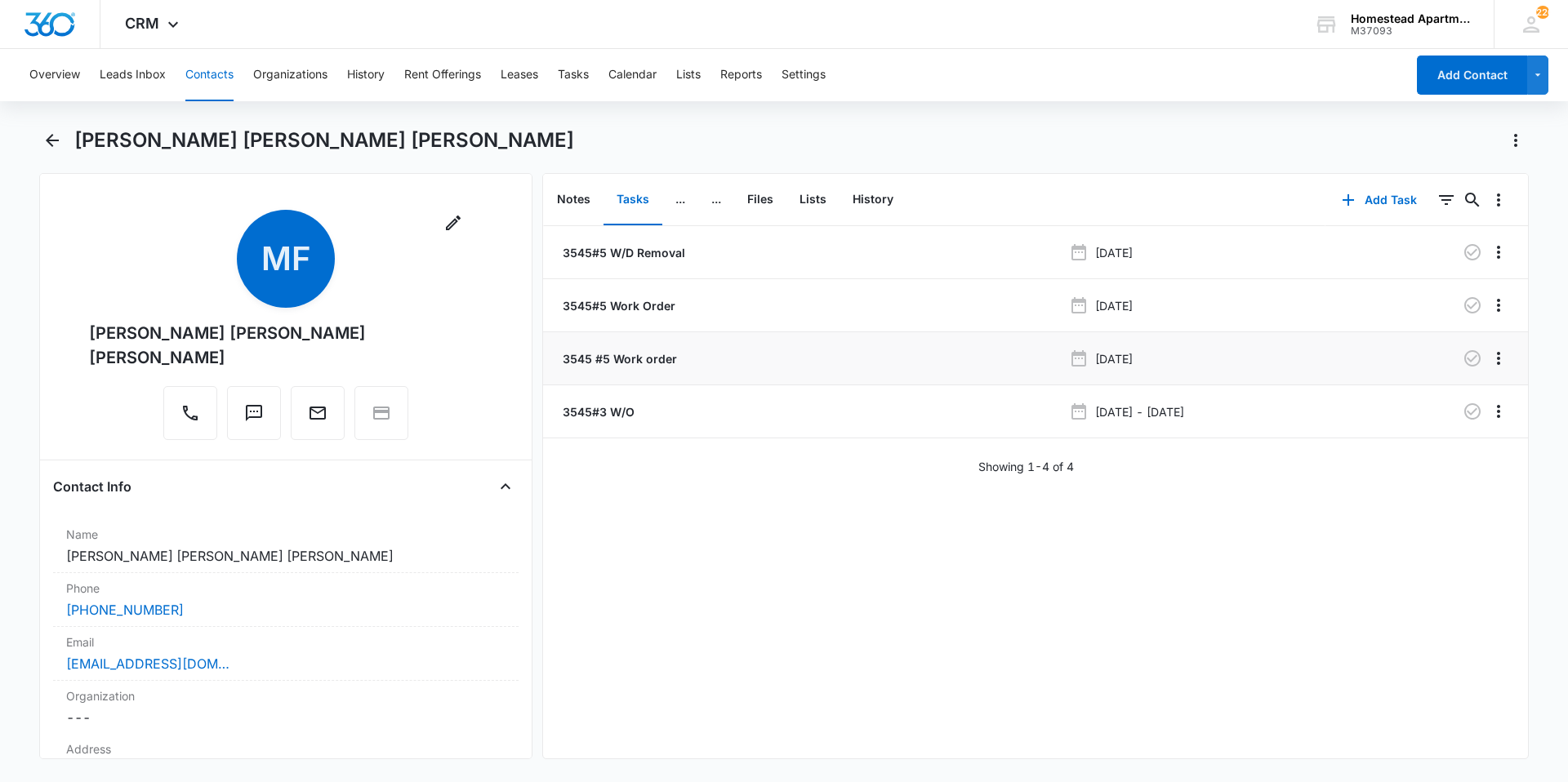
click at [595, 351] on p "3545 #5 Work order" at bounding box center [618, 358] width 118 height 17
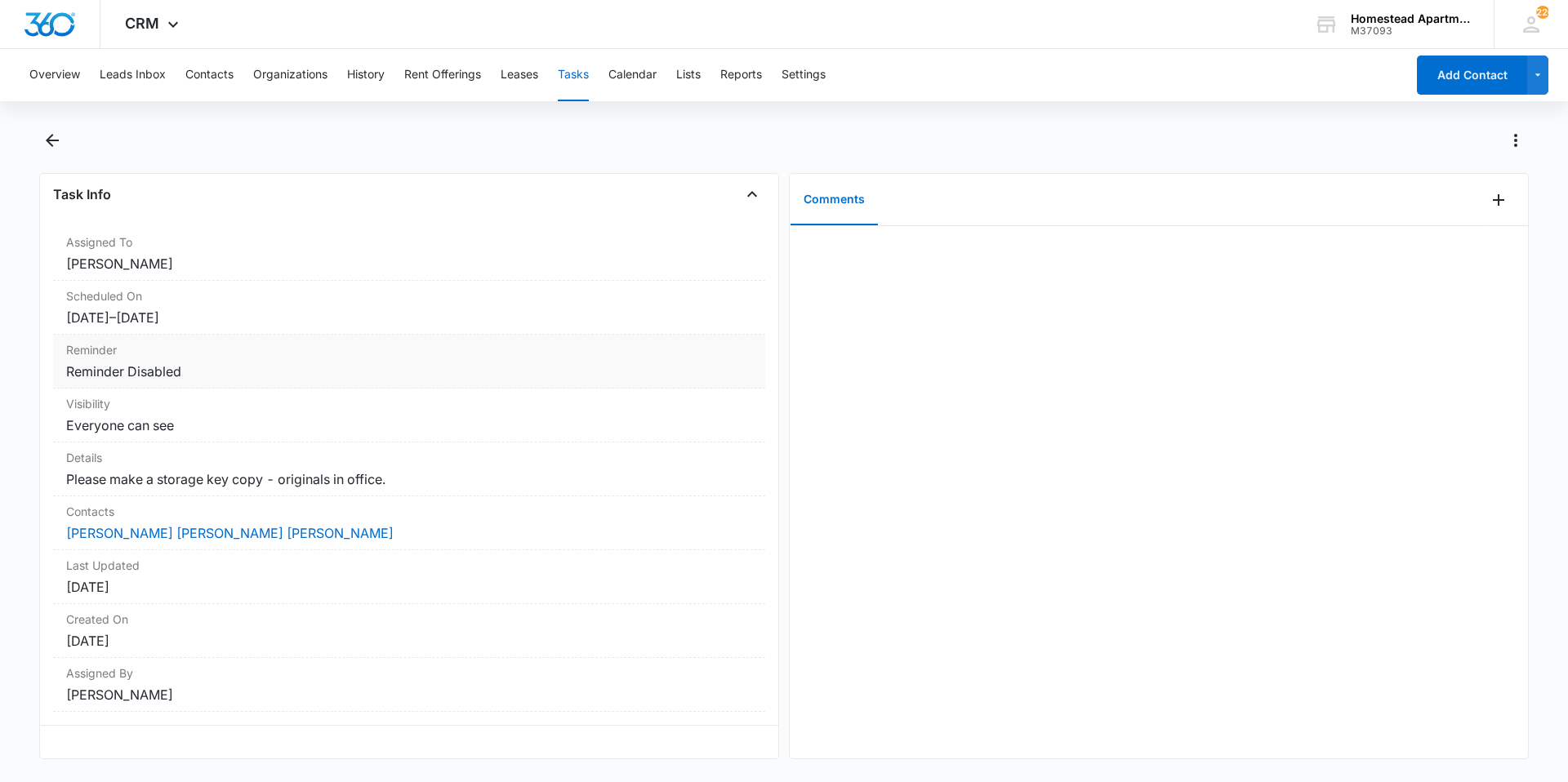
scroll to position [94, 0]
click at [57, 140] on icon "Back" at bounding box center [52, 140] width 13 height 13
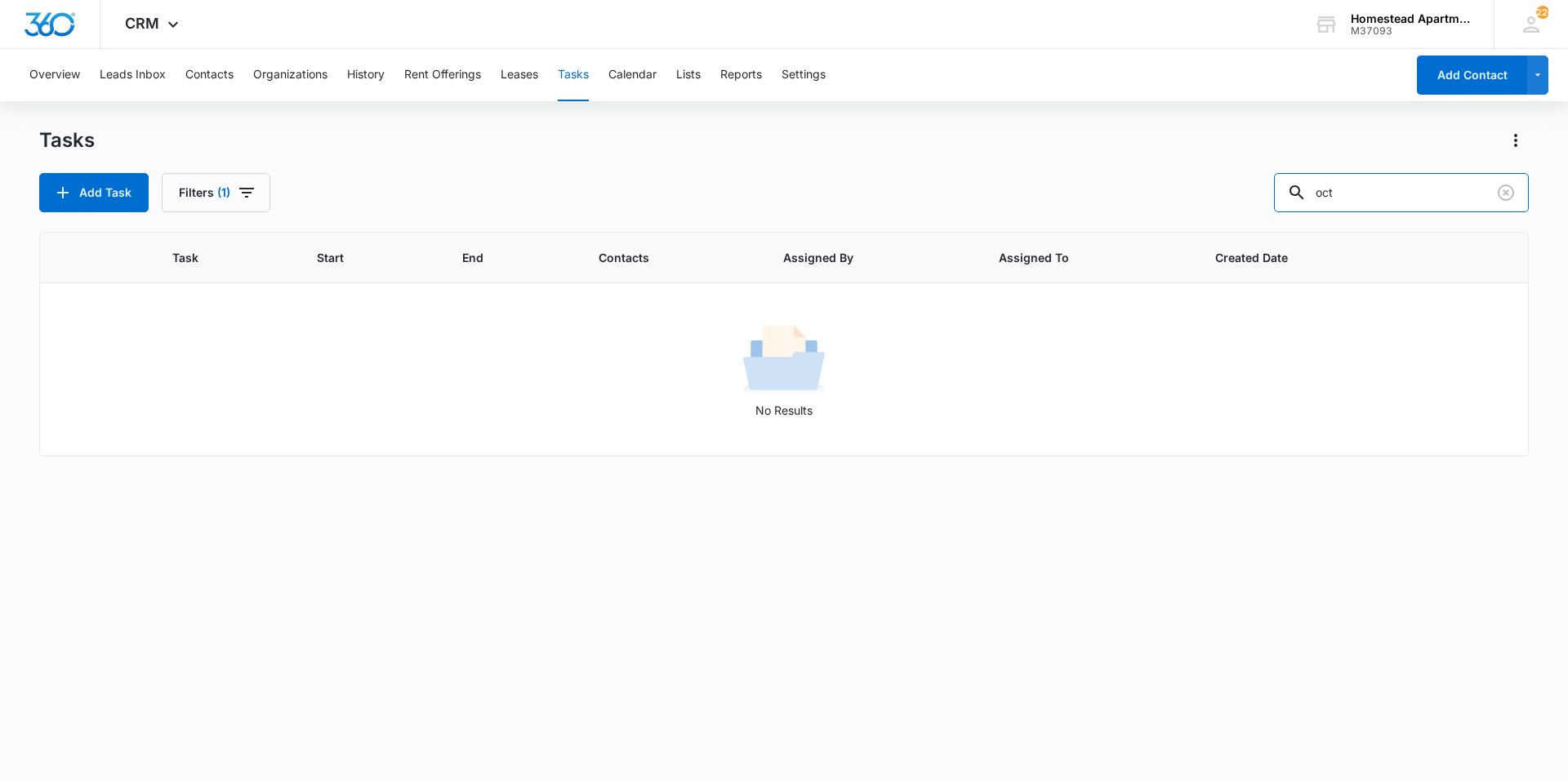
drag, startPoint x: 1387, startPoint y: 182, endPoint x: 1065, endPoint y: 177, distance: 322.0
click at [1065, 177] on div "Add Task Filters (1) oct" at bounding box center [784, 193] width 1490 height 39
type input "destiny"
click at [229, 71] on button "Contacts" at bounding box center [209, 75] width 48 height 52
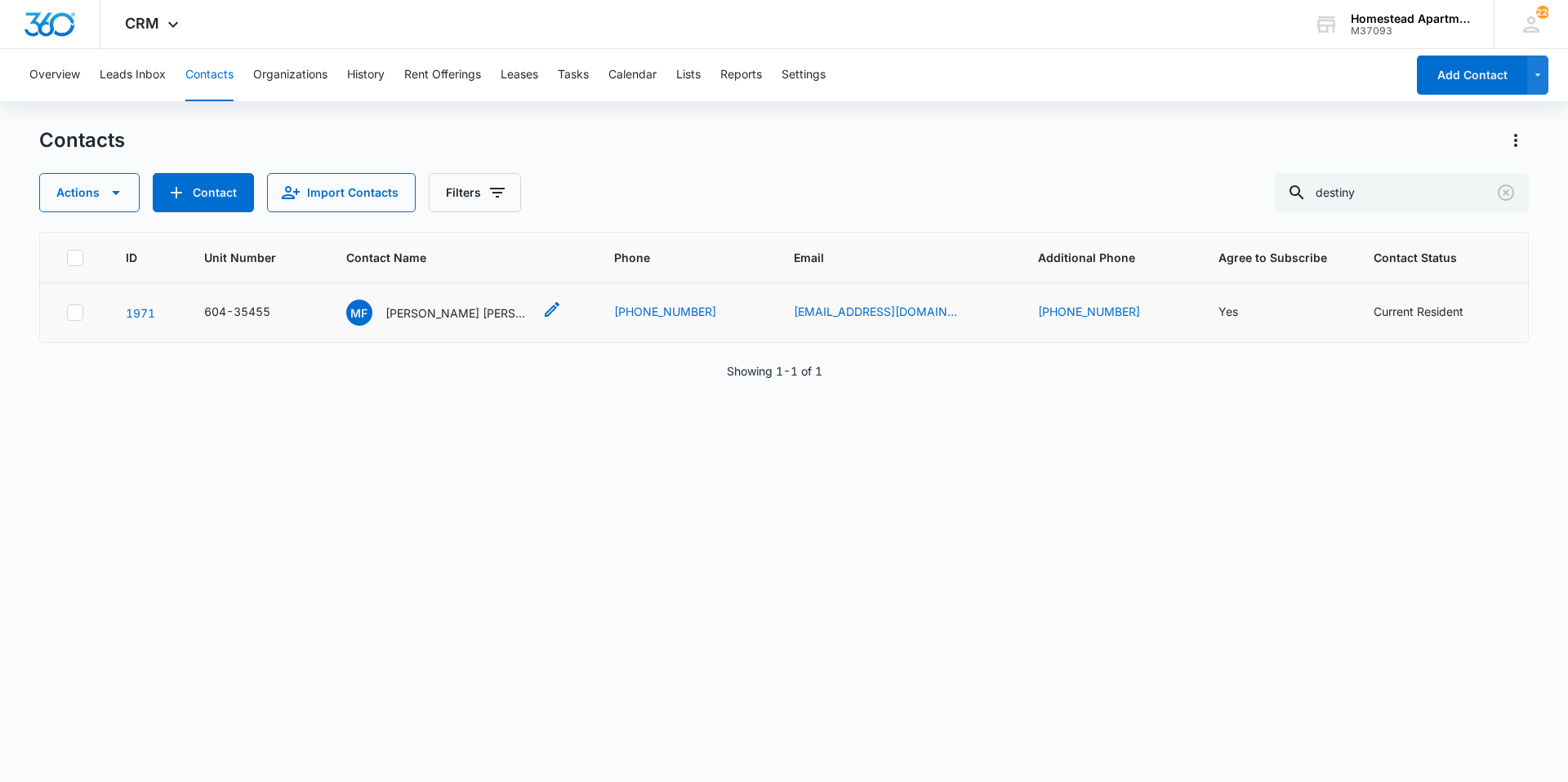
click at [425, 308] on p "[PERSON_NAME] [PERSON_NAME] [PERSON_NAME]" at bounding box center [459, 313] width 147 height 17
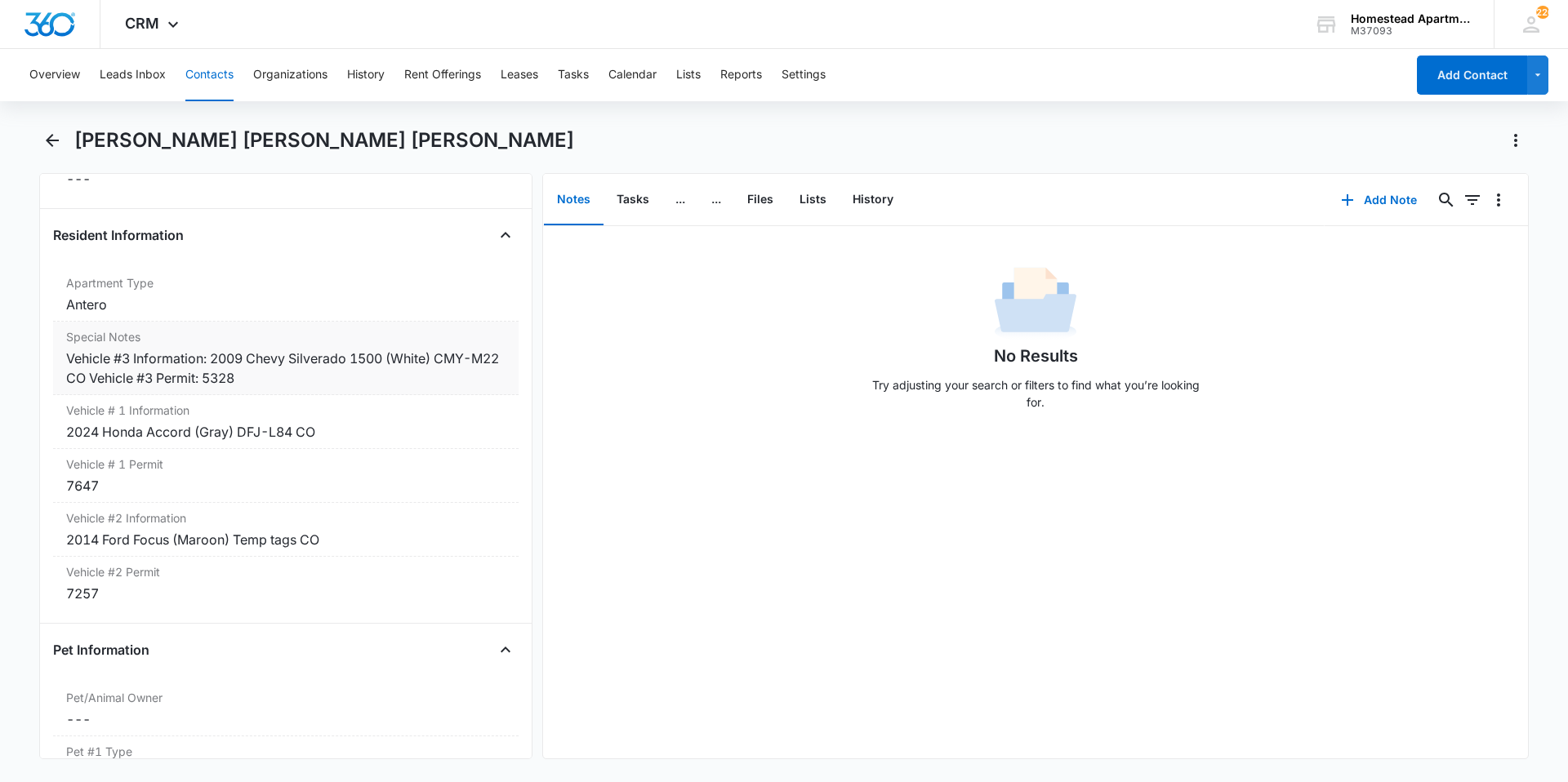
scroll to position [1469, 0]
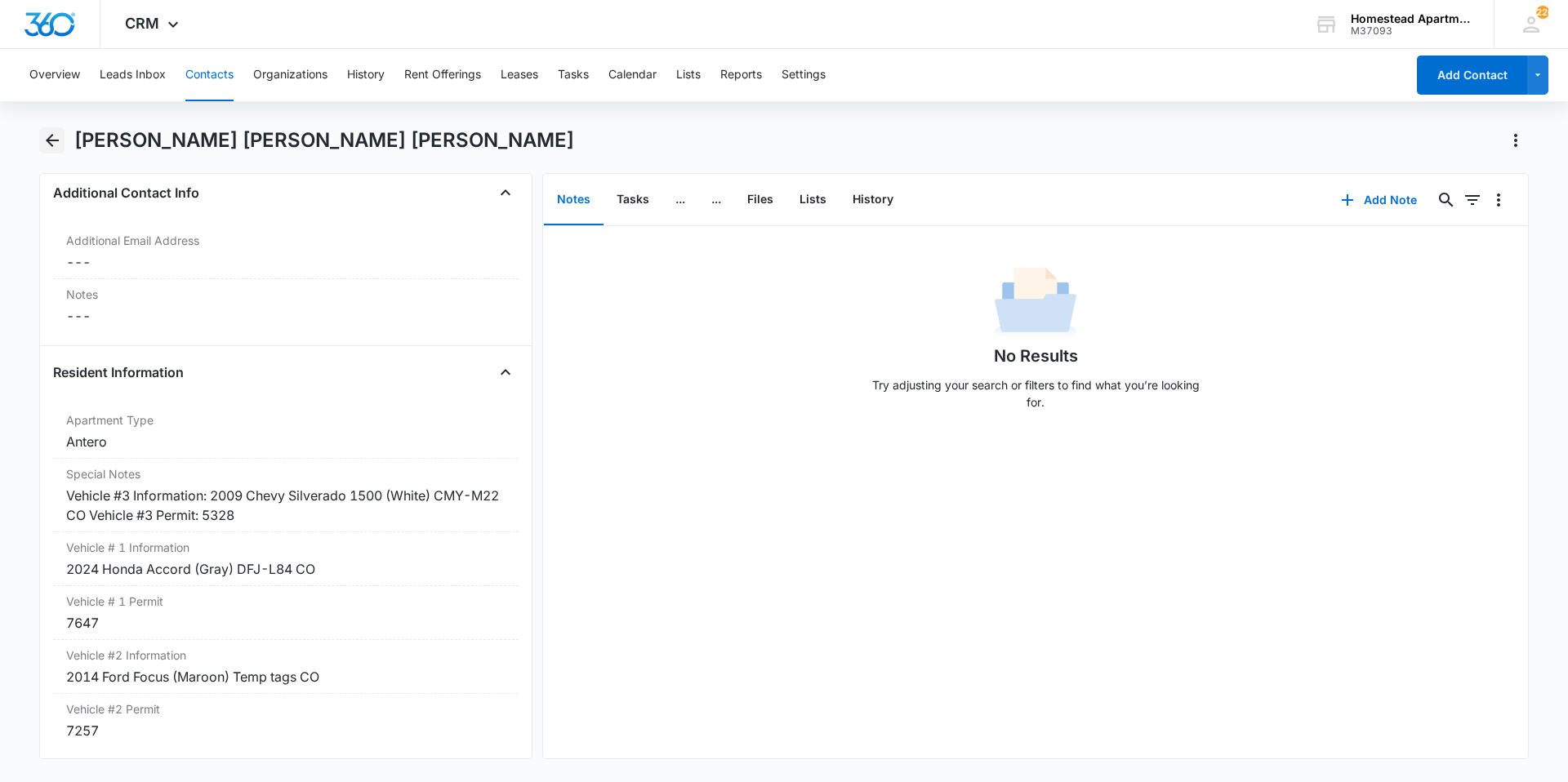
click at [52, 140] on icon "Back" at bounding box center [52, 140] width 13 height 13
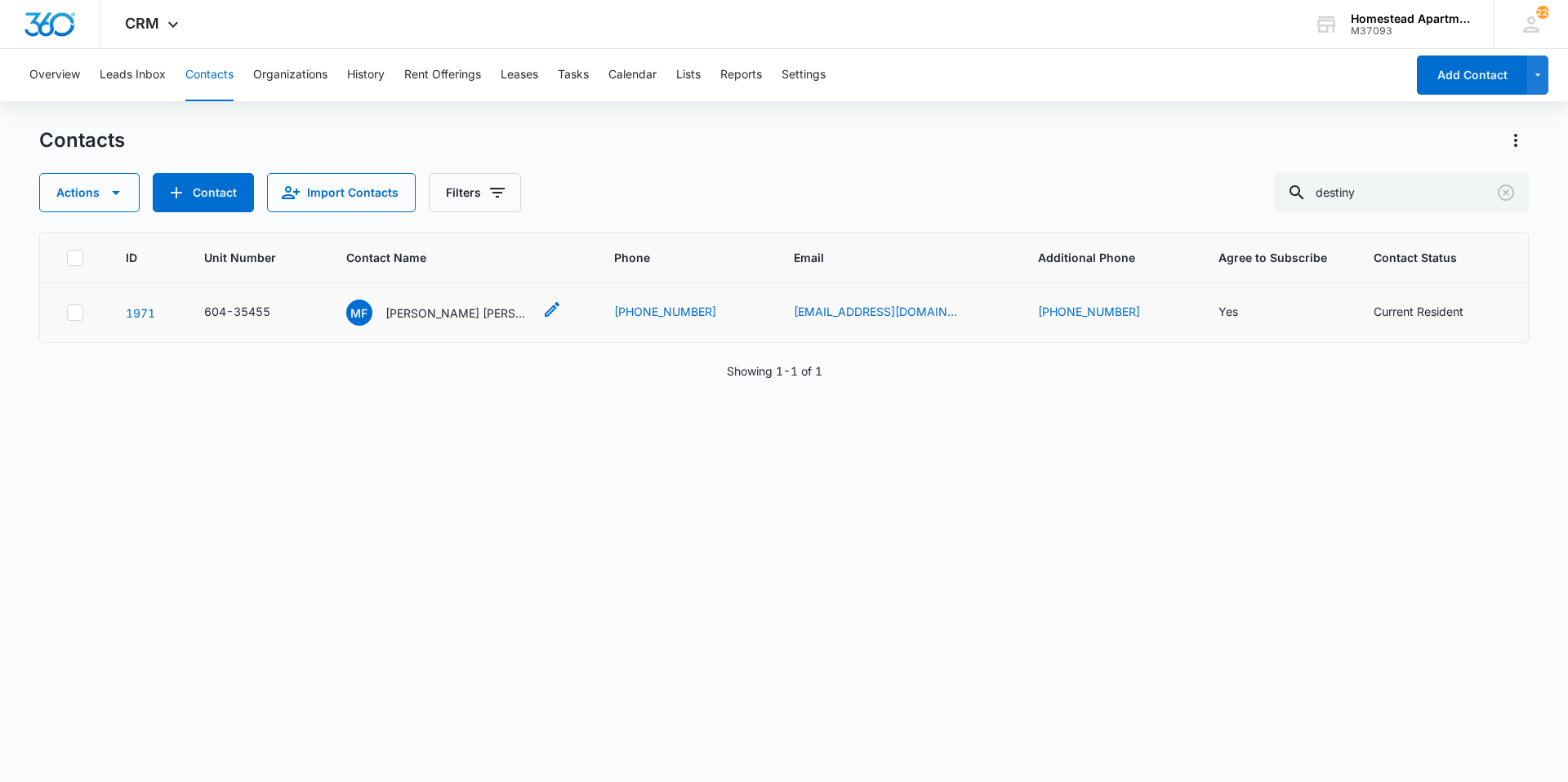
click at [488, 312] on p "[PERSON_NAME] [PERSON_NAME] [PERSON_NAME]" at bounding box center [459, 313] width 147 height 17
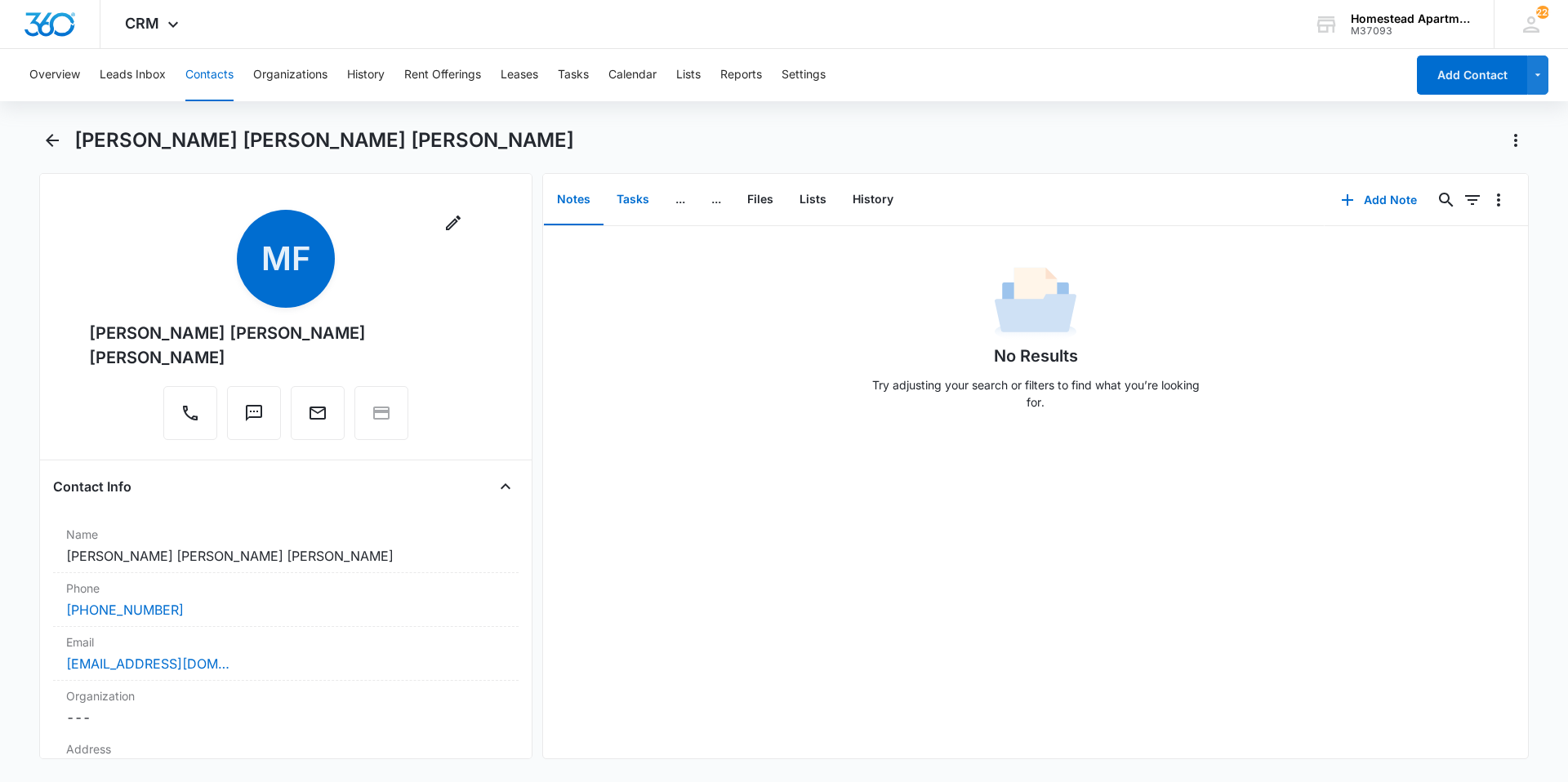
click at [623, 192] on button "Tasks" at bounding box center [633, 200] width 59 height 51
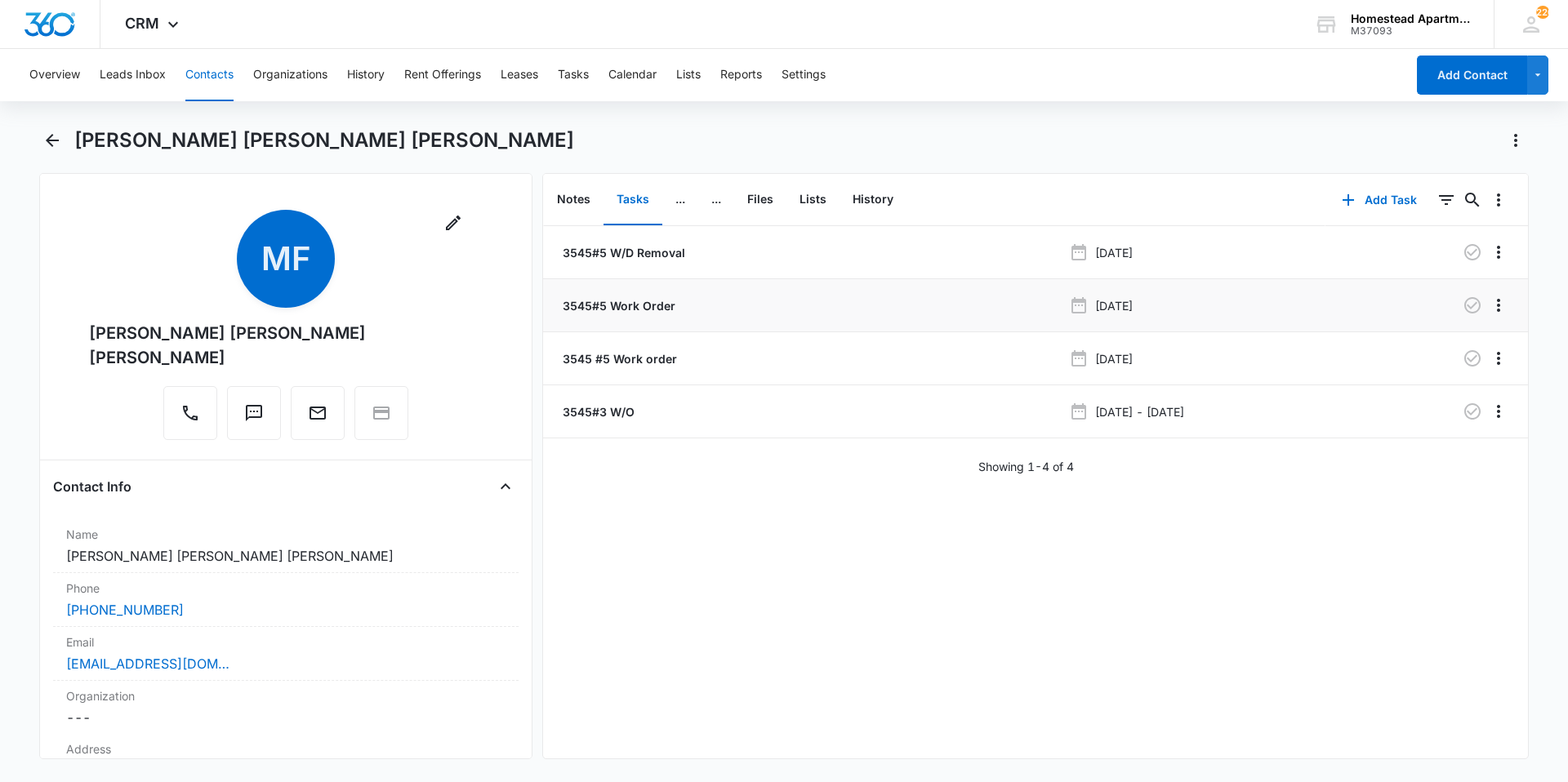
click at [604, 307] on p "3545#5 Work Order" at bounding box center [617, 305] width 116 height 17
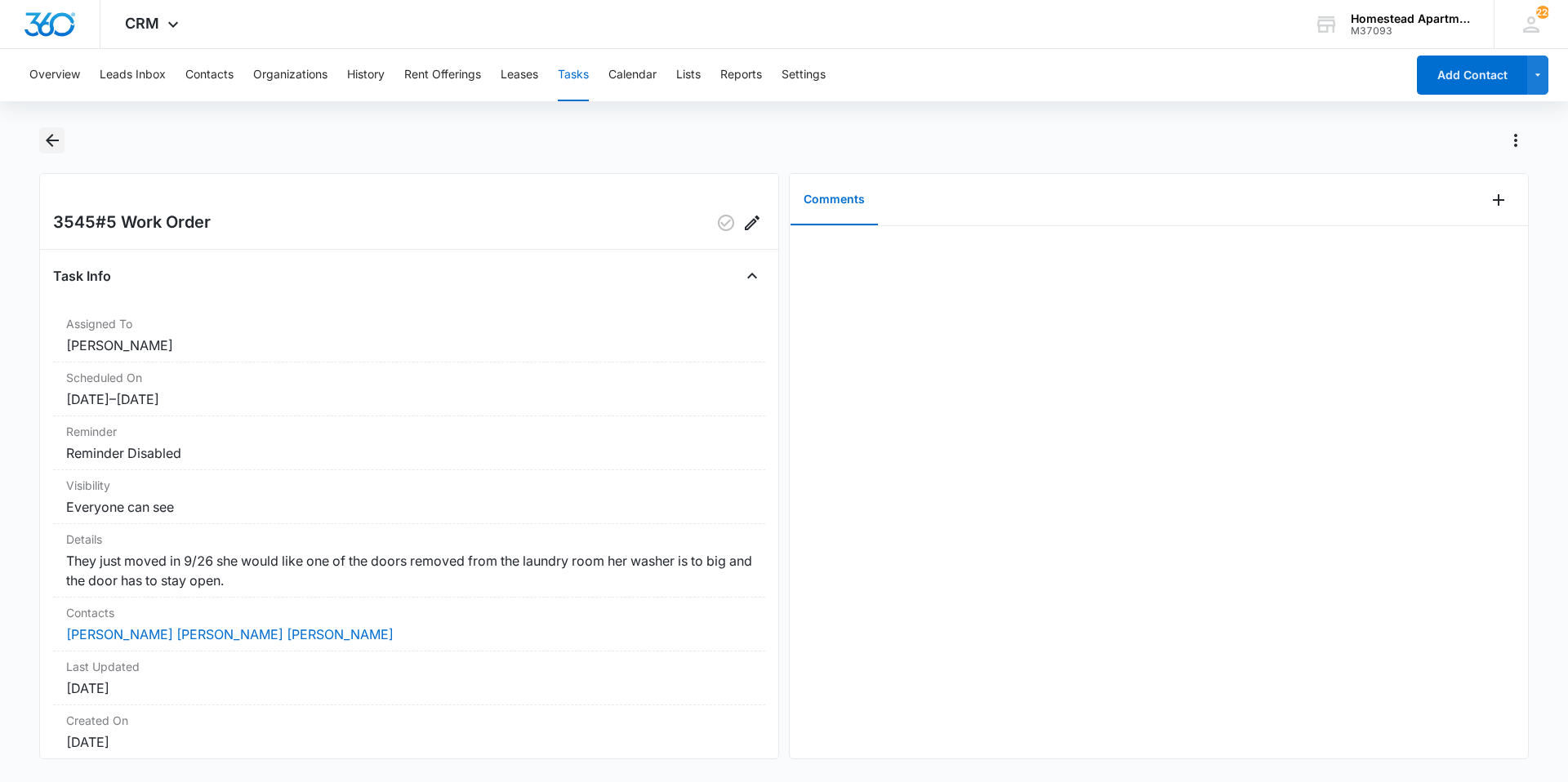
click at [48, 140] on icon "Back" at bounding box center [52, 140] width 13 height 13
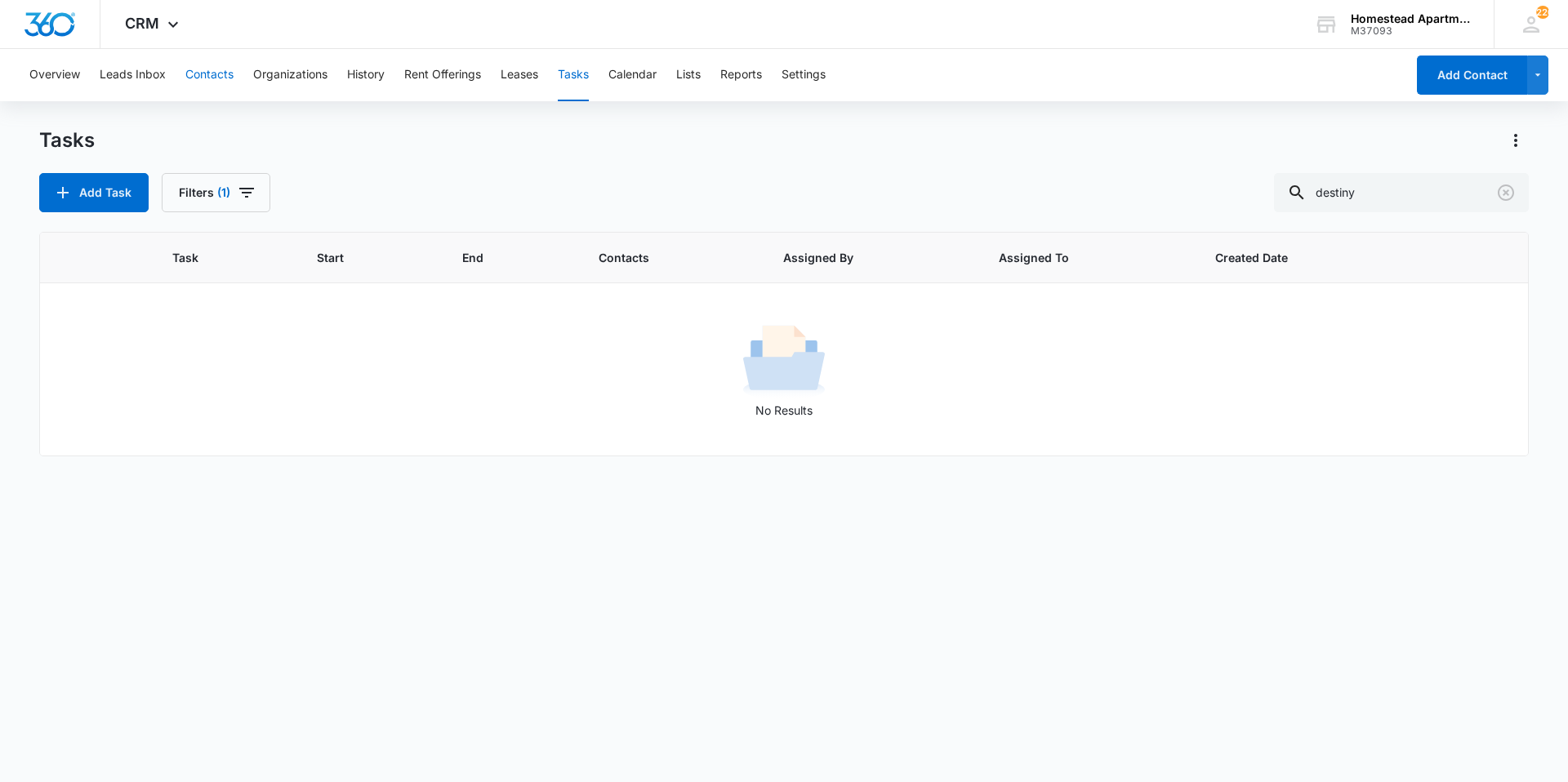
click at [204, 72] on button "Contacts" at bounding box center [209, 75] width 48 height 52
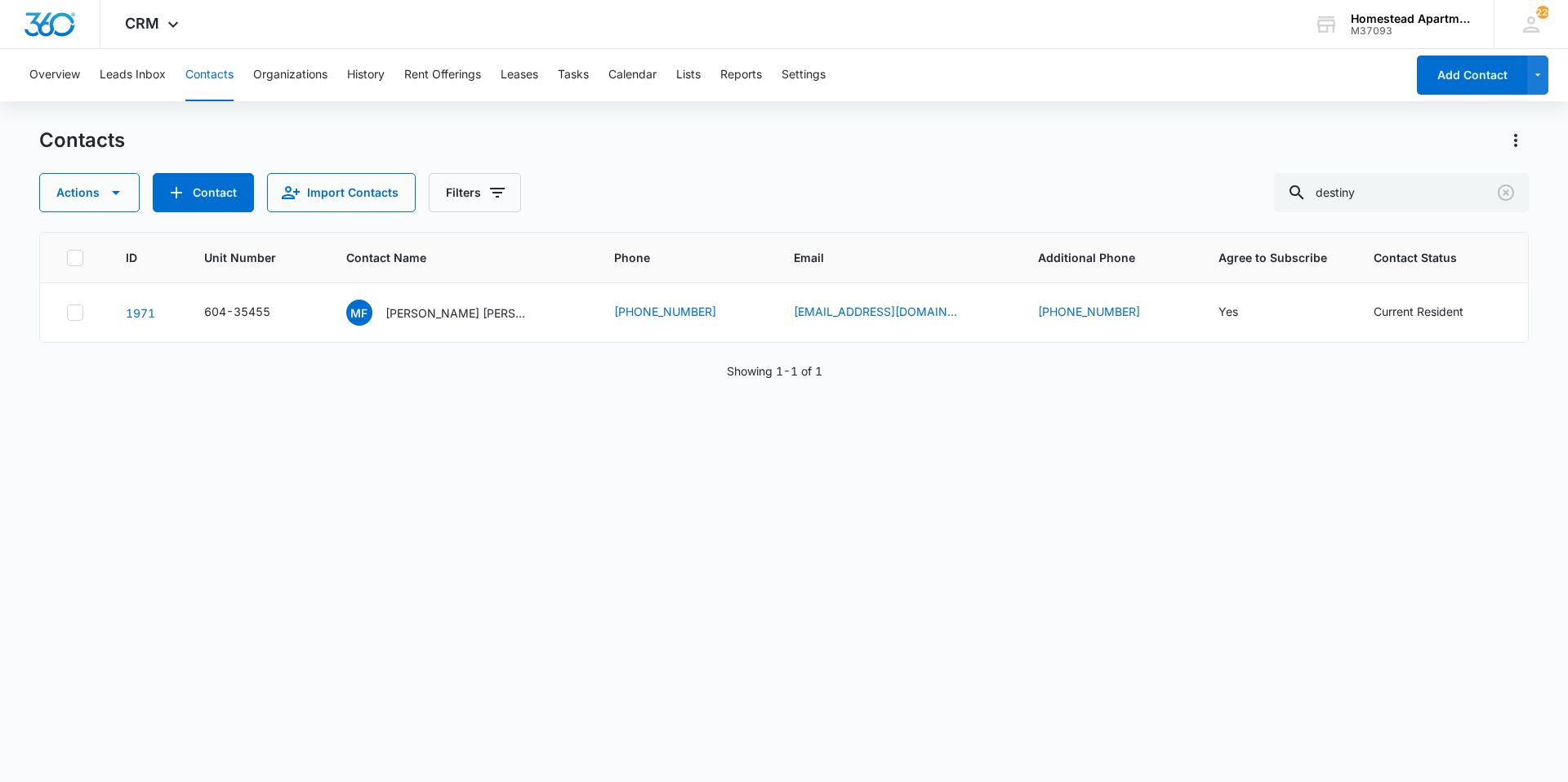
click at [438, 318] on p "[PERSON_NAME] [PERSON_NAME] [PERSON_NAME]" at bounding box center [459, 313] width 147 height 17
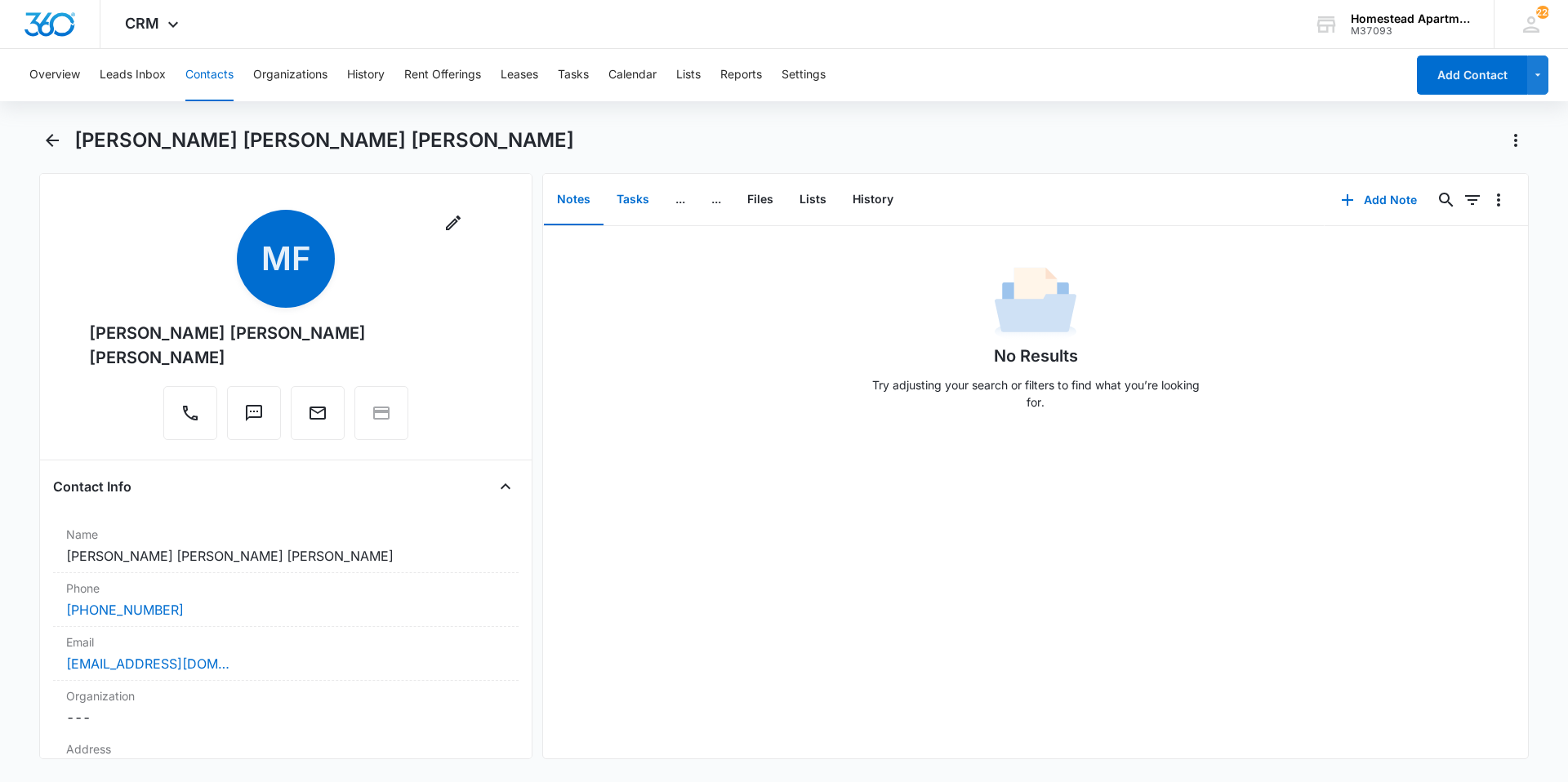
click at [630, 206] on button "Tasks" at bounding box center [633, 200] width 59 height 51
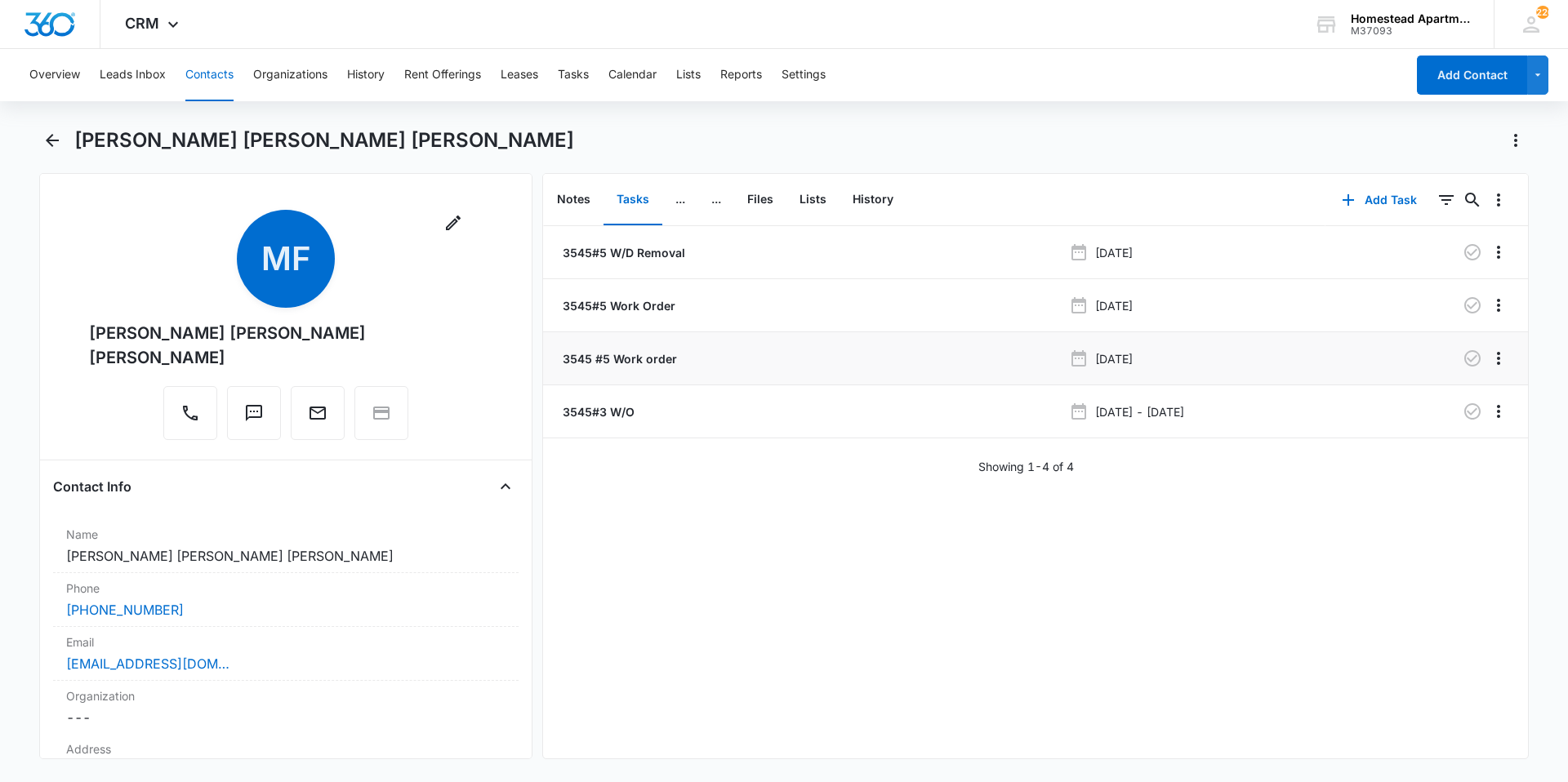
click at [663, 357] on p "3545 #5 Work order" at bounding box center [618, 358] width 118 height 17
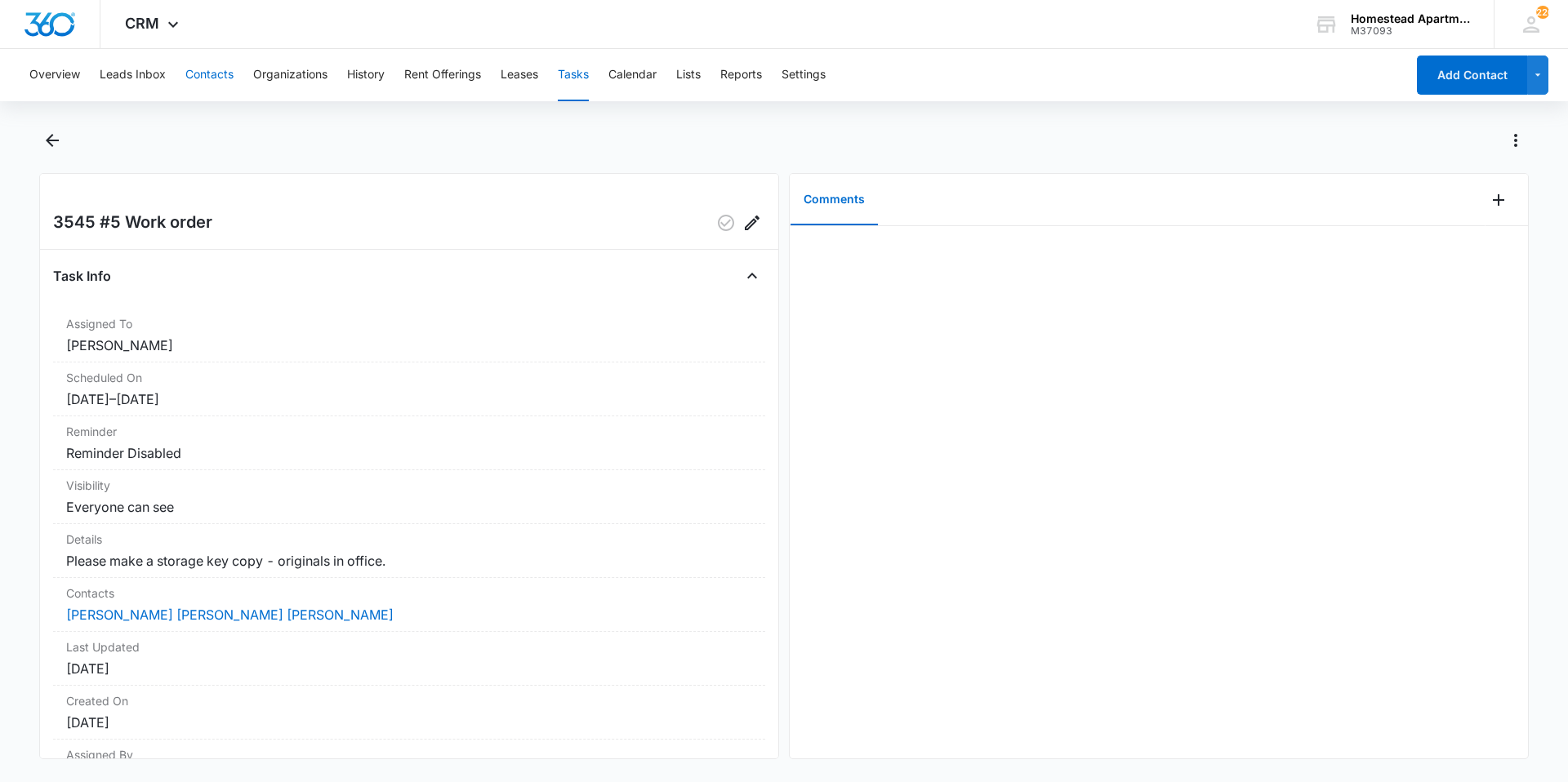
click at [212, 68] on button "Contacts" at bounding box center [209, 75] width 48 height 52
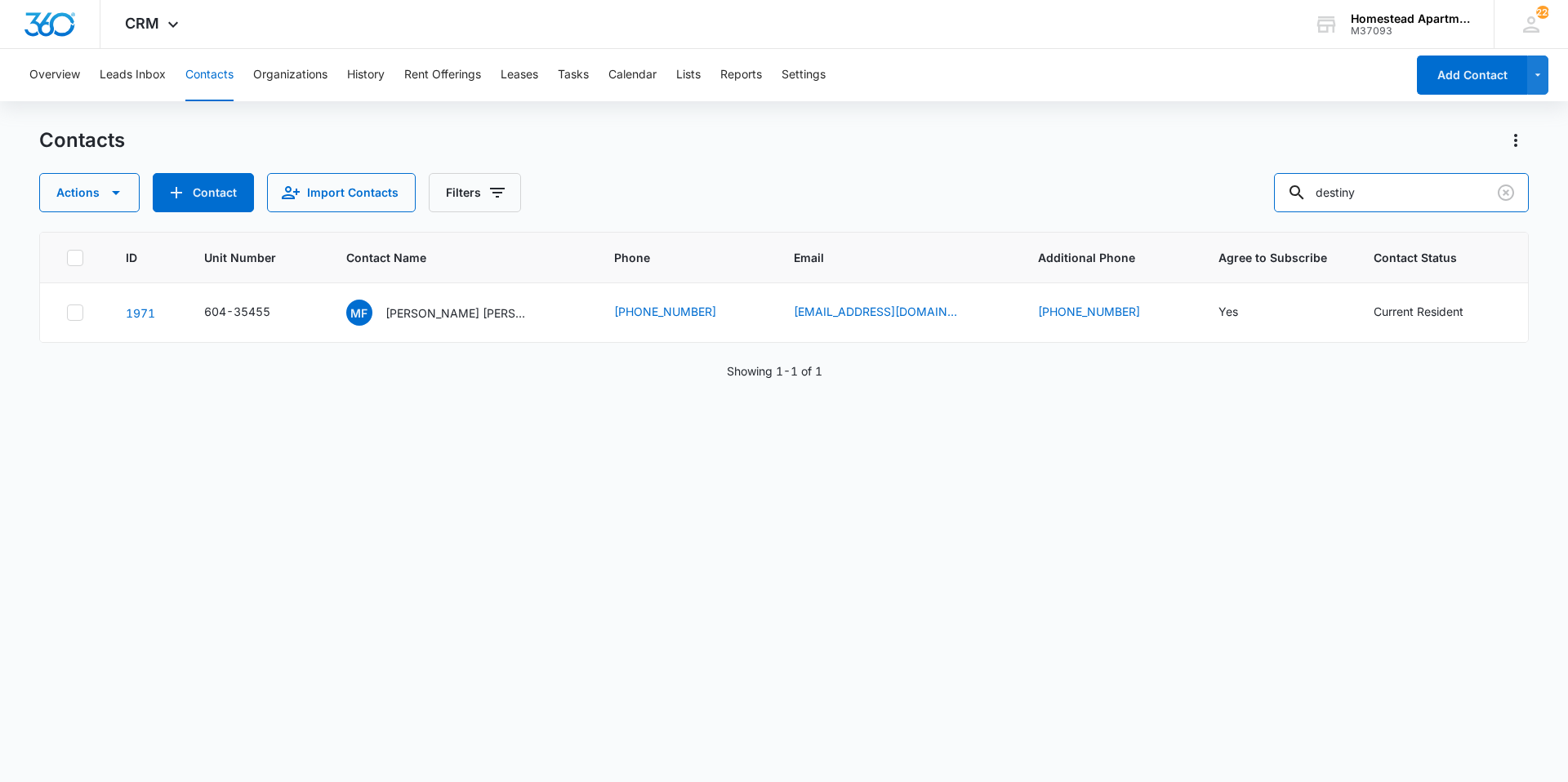
drag, startPoint x: 1420, startPoint y: 198, endPoint x: 1213, endPoint y: 198, distance: 207.0
click at [1213, 198] on div "Actions Contact Import Contacts Filters destiny" at bounding box center [784, 193] width 1490 height 39
type input "m"
type input "[PERSON_NAME]"
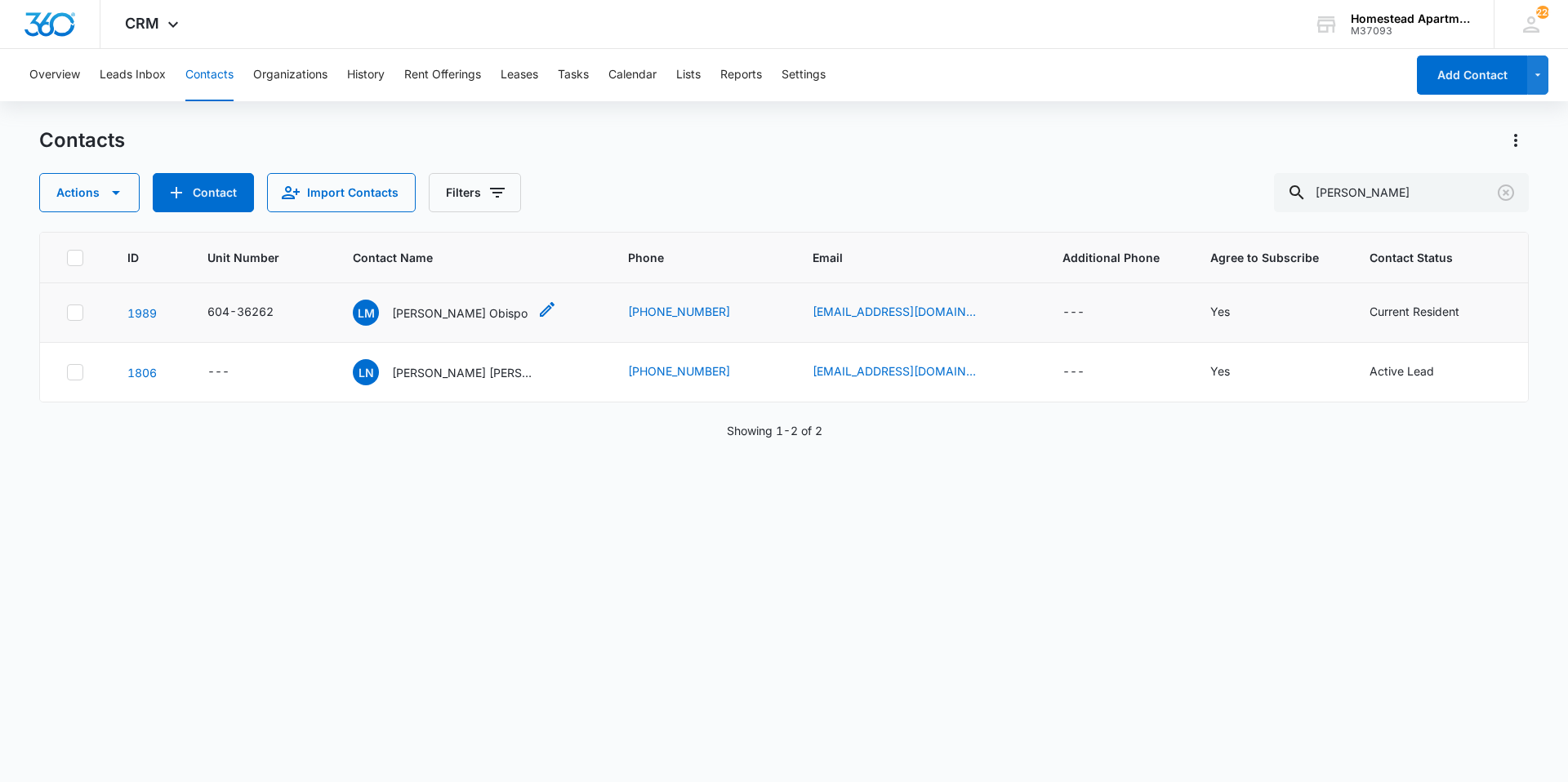
click at [447, 318] on p "[PERSON_NAME] Obispo" at bounding box center [460, 313] width 136 height 17
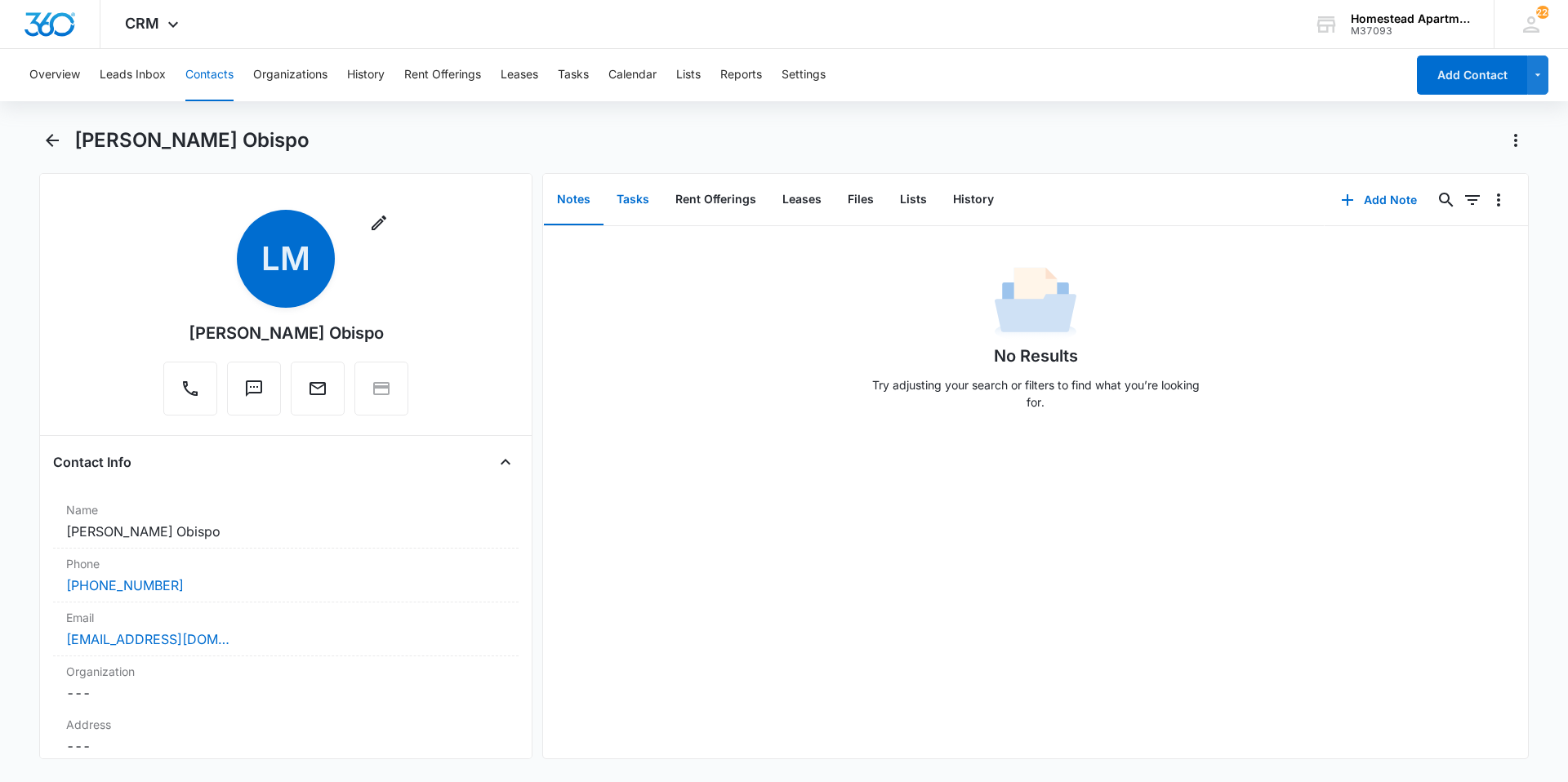
click at [636, 200] on button "Tasks" at bounding box center [633, 200] width 59 height 51
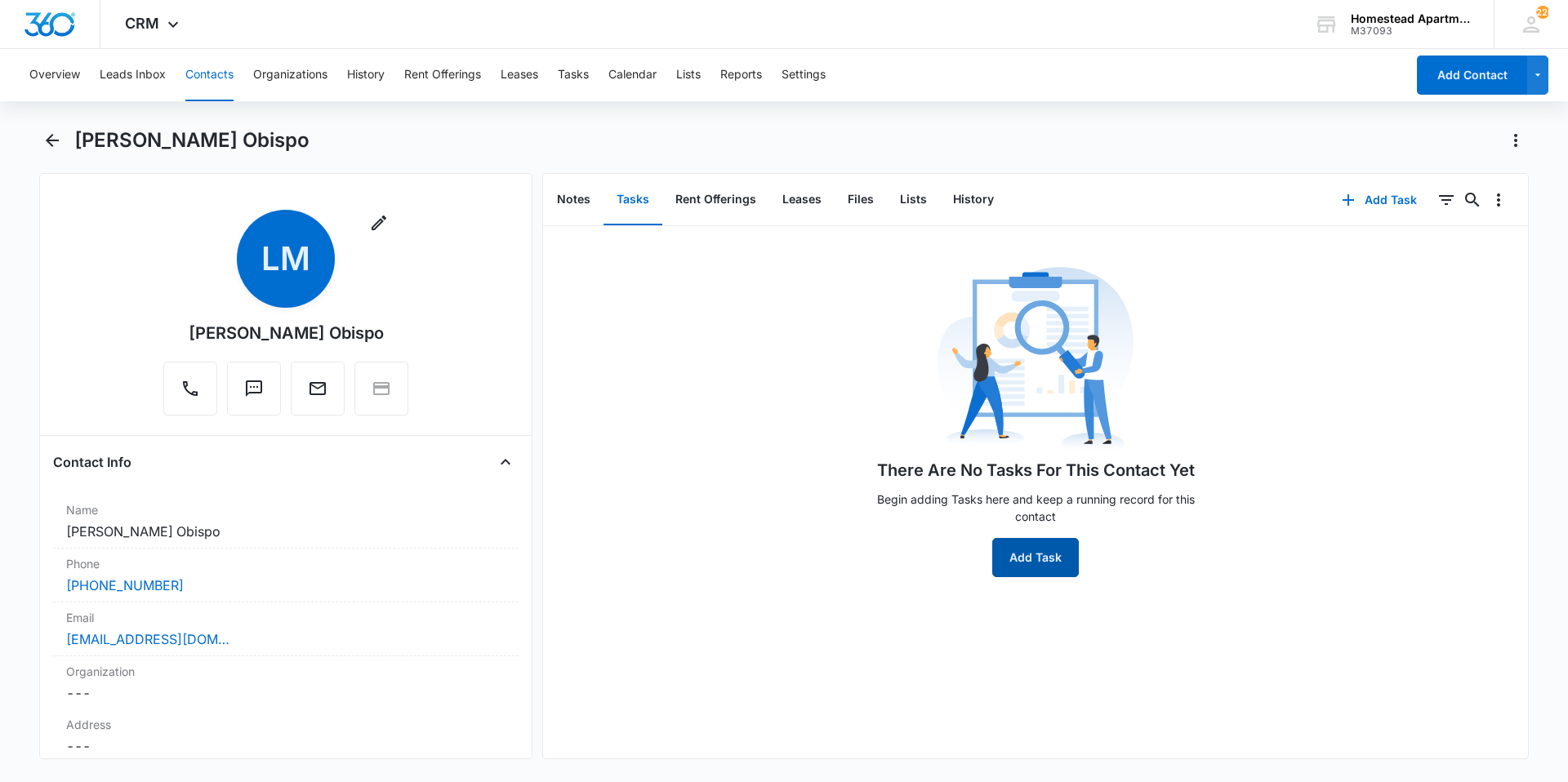
click at [1014, 568] on button "Add Task" at bounding box center [1036, 558] width 87 height 39
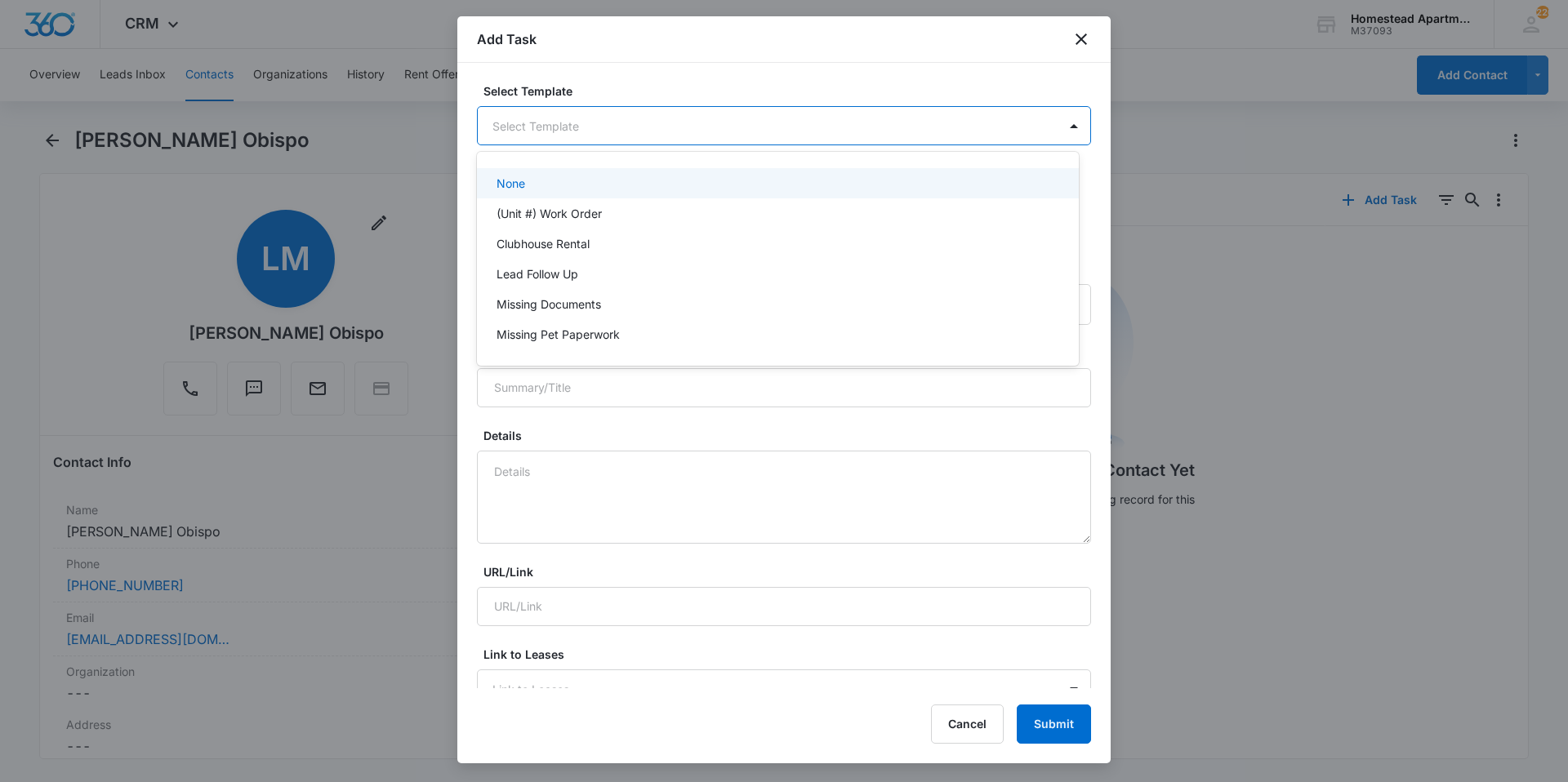
click at [744, 144] on body "CRM Apps Reputation Websites Forms CRM Email Social Content Intelligence Files …" at bounding box center [784, 391] width 1568 height 782
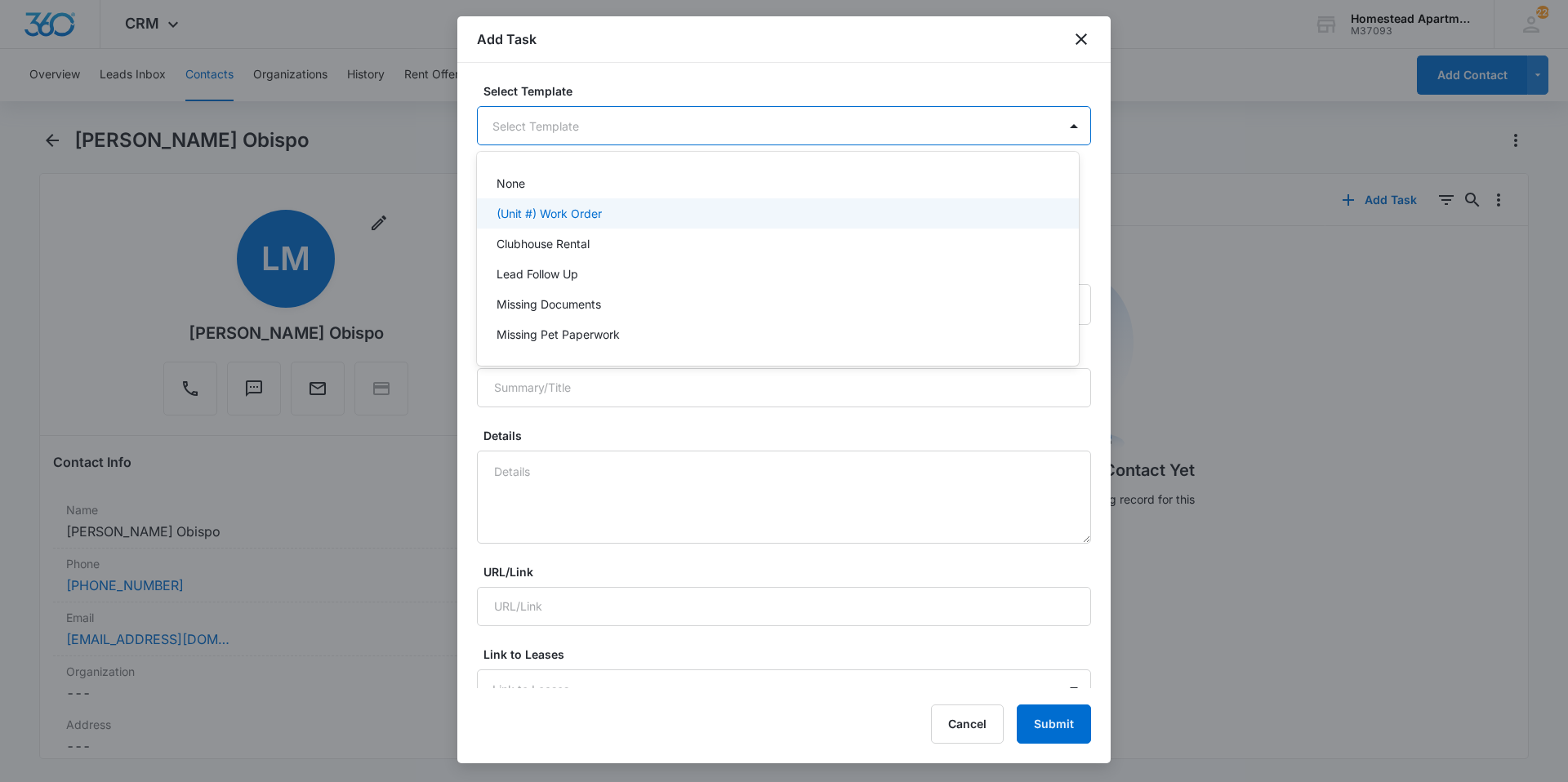
click at [628, 209] on div "(Unit #) Work Order" at bounding box center [776, 213] width 559 height 17
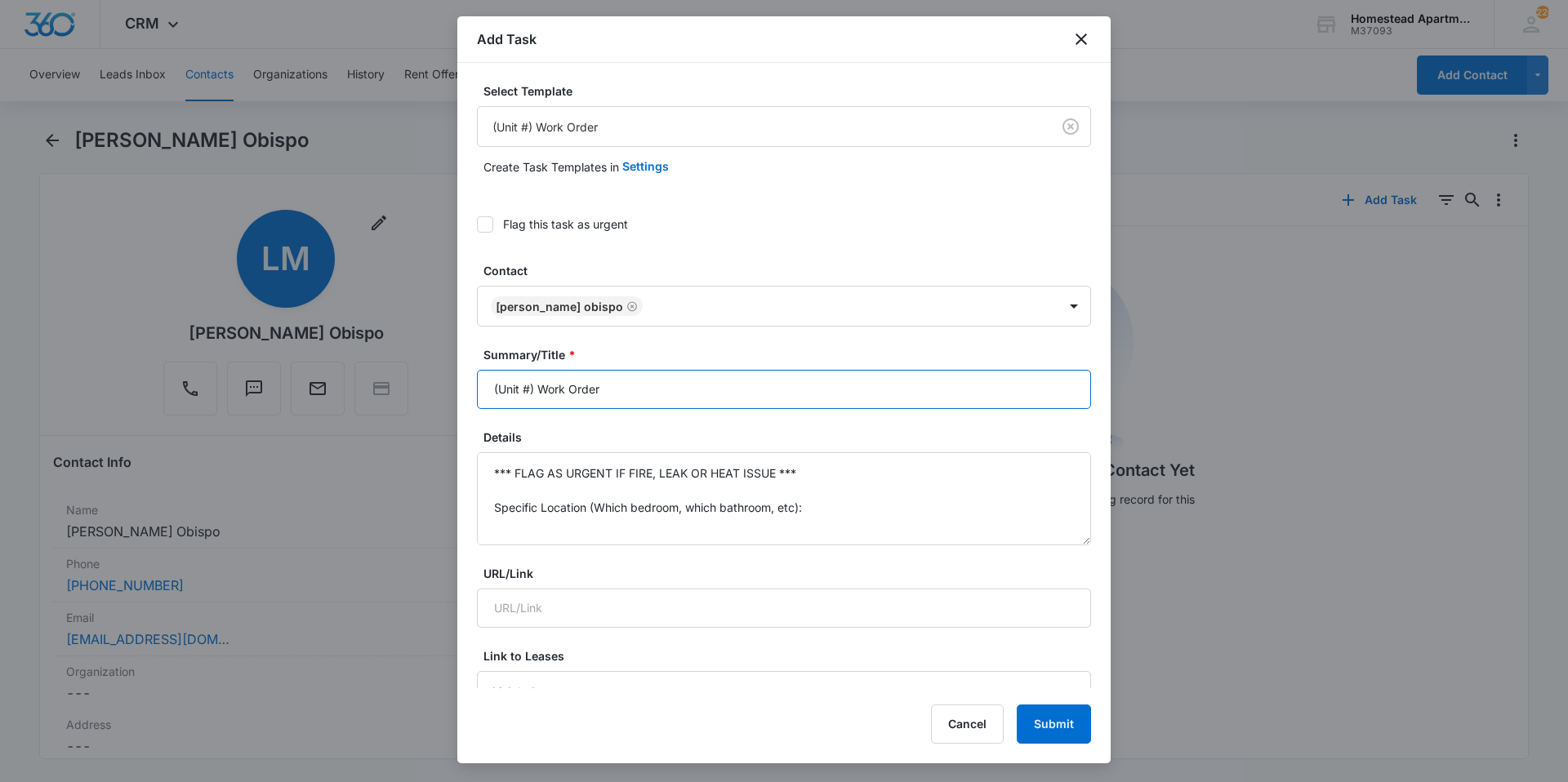
drag, startPoint x: 624, startPoint y: 392, endPoint x: 458, endPoint y: 407, distance: 166.7
click at [458, 407] on div "Select Template (Unit #) Work Order Create Task Templates in Settings Flag this…" at bounding box center [784, 375] width 653 height 625
type input "3626#2 W/O"
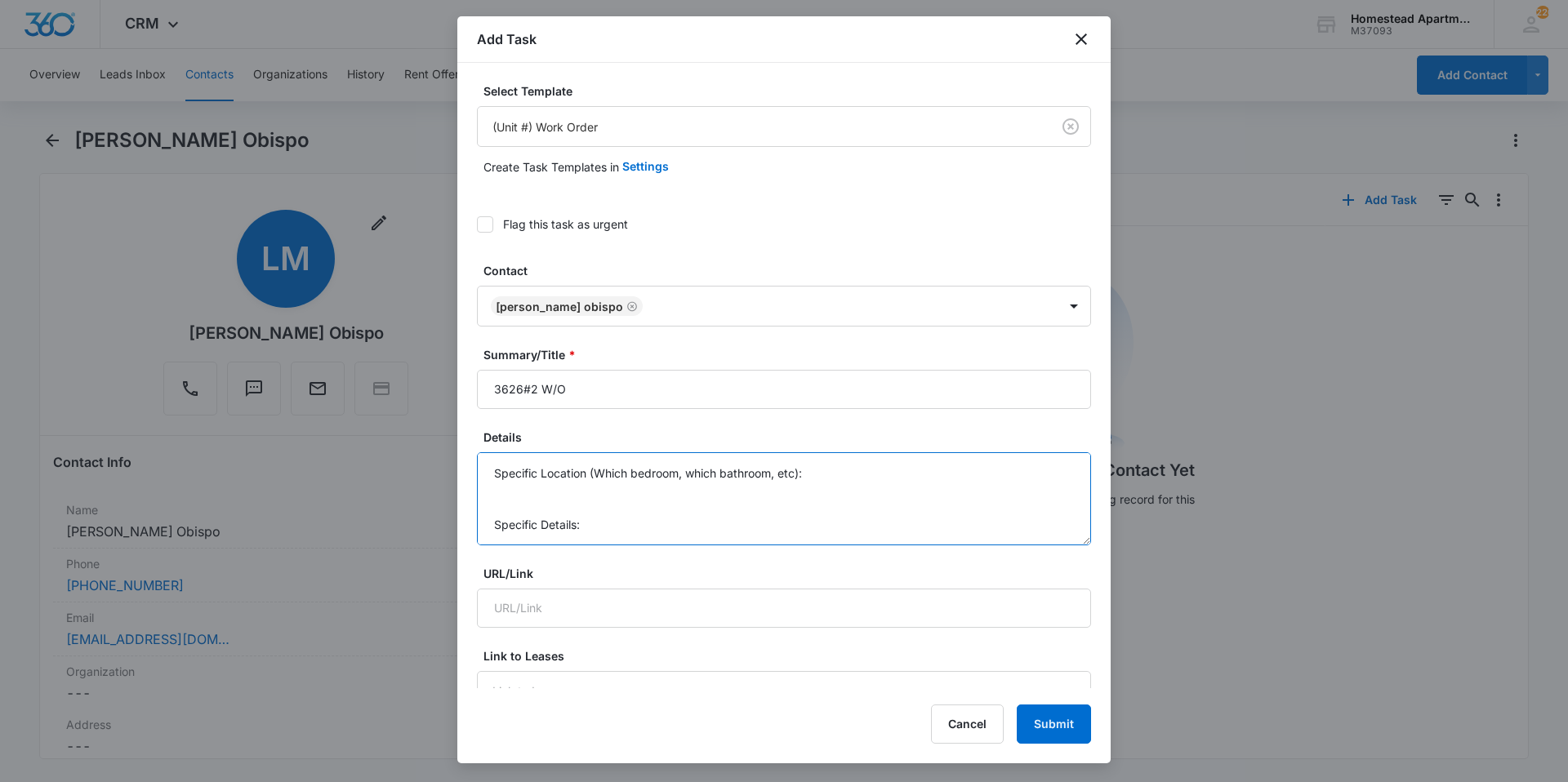
drag, startPoint x: 495, startPoint y: 473, endPoint x: 812, endPoint y: 665, distance: 370.6
type textarea "S"
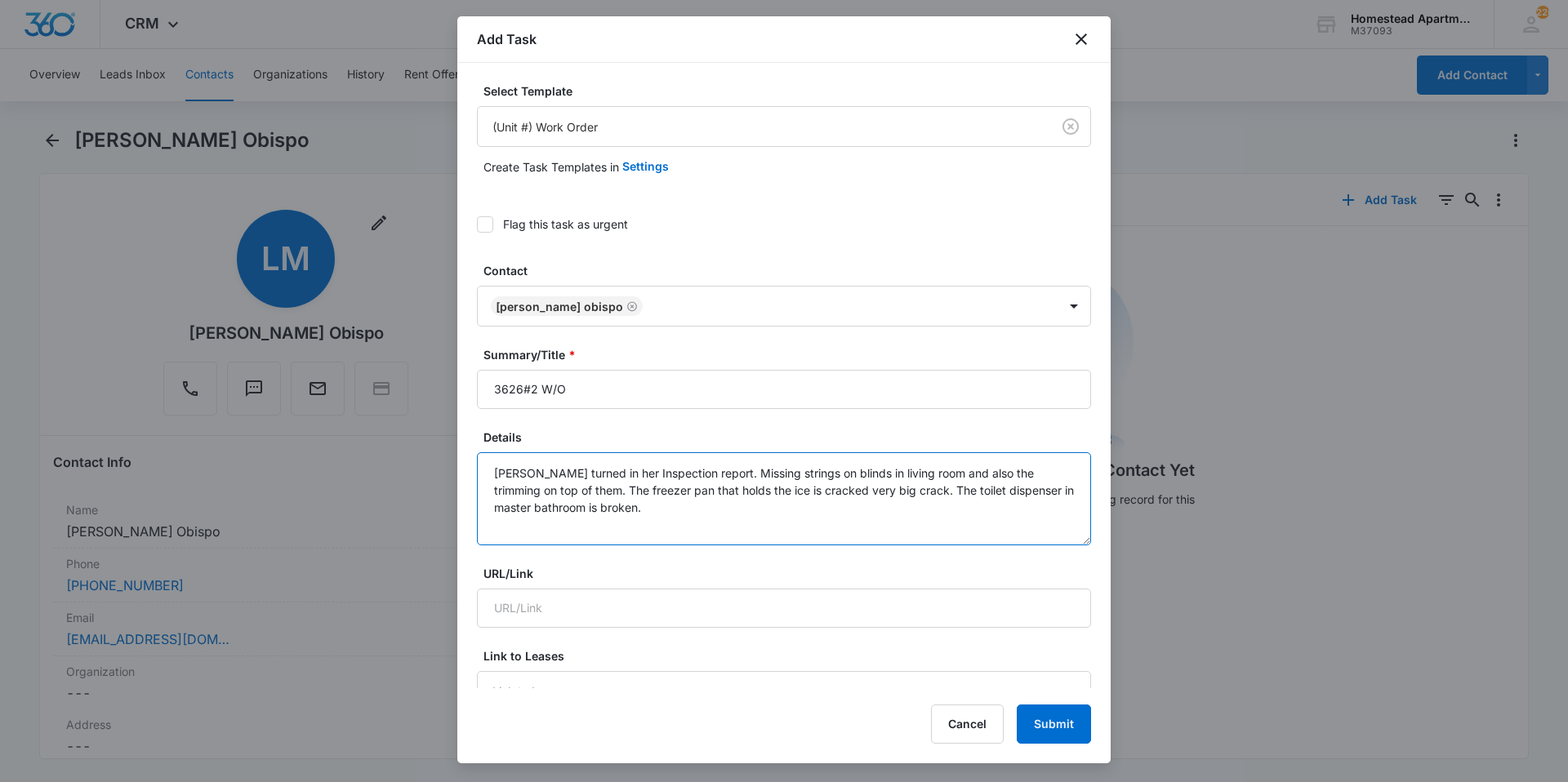
click at [561, 490] on textarea "[PERSON_NAME] turned in her Inspection report. Missing strings on blinds in liv…" at bounding box center [784, 499] width 614 height 93
click at [728, 511] on textarea "[PERSON_NAME] turned in her Inspection report. Missing strings on blinds in liv…" at bounding box center [784, 499] width 614 height 93
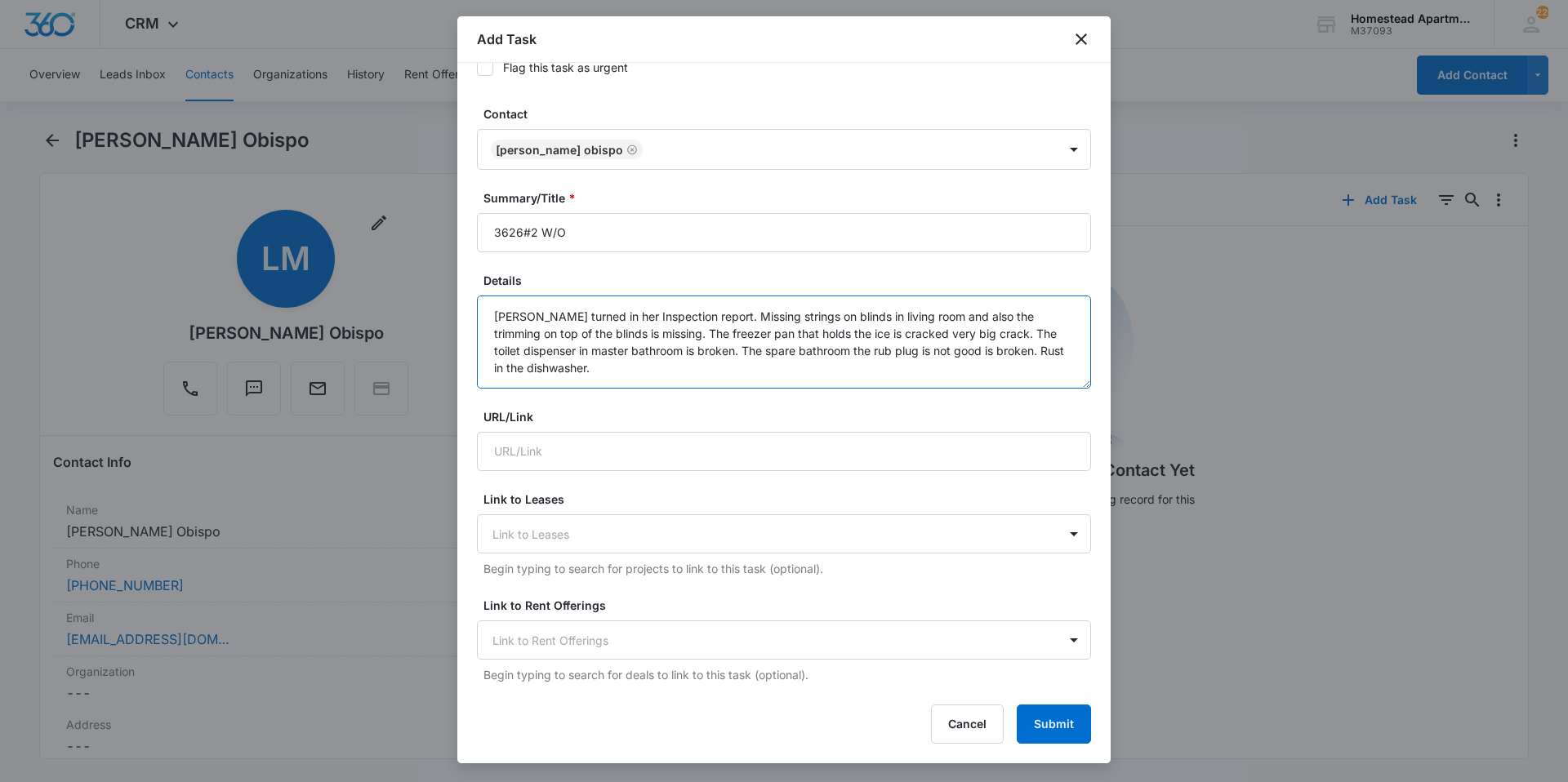
scroll to position [163, 0]
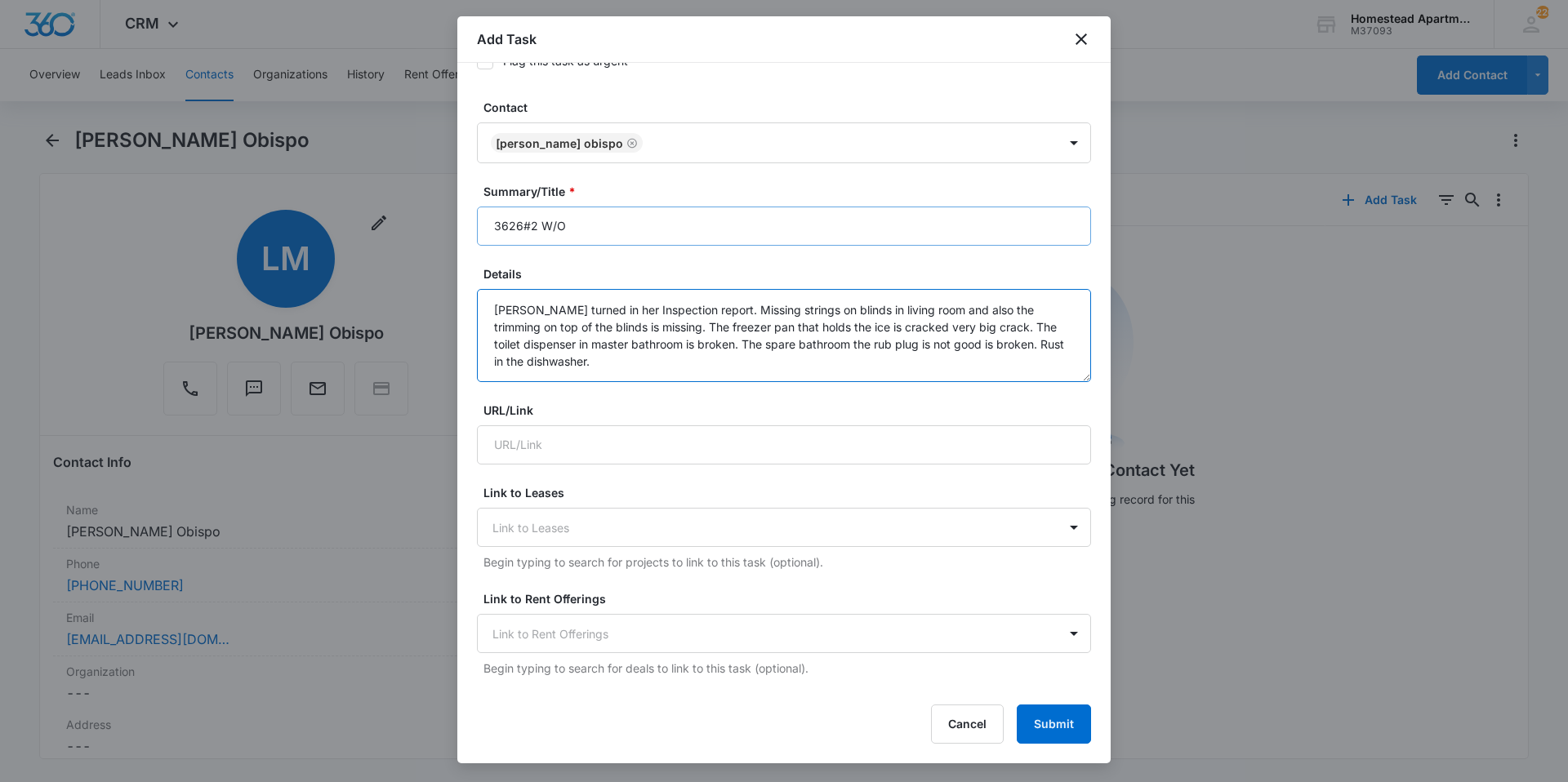
type textarea "[PERSON_NAME] turned in her Inspection report. Missing strings on blinds in liv…"
click at [592, 224] on input "3626#2 W/O" at bounding box center [784, 226] width 614 height 39
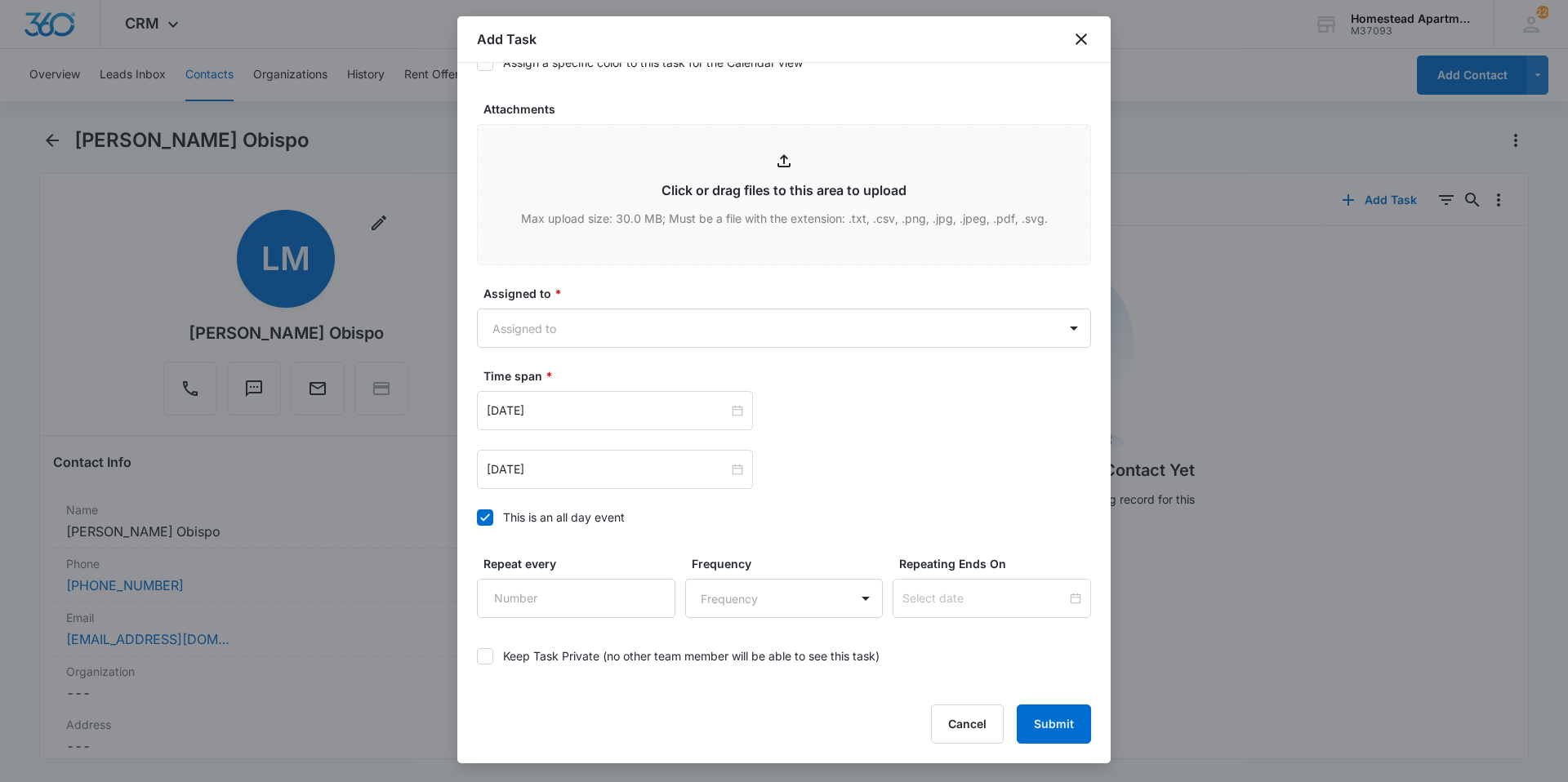
scroll to position [816, 0]
click at [611, 326] on body "CRM Apps Reputation Websites Forms CRM Email Social Content Intelligence Files …" at bounding box center [784, 391] width 1568 height 782
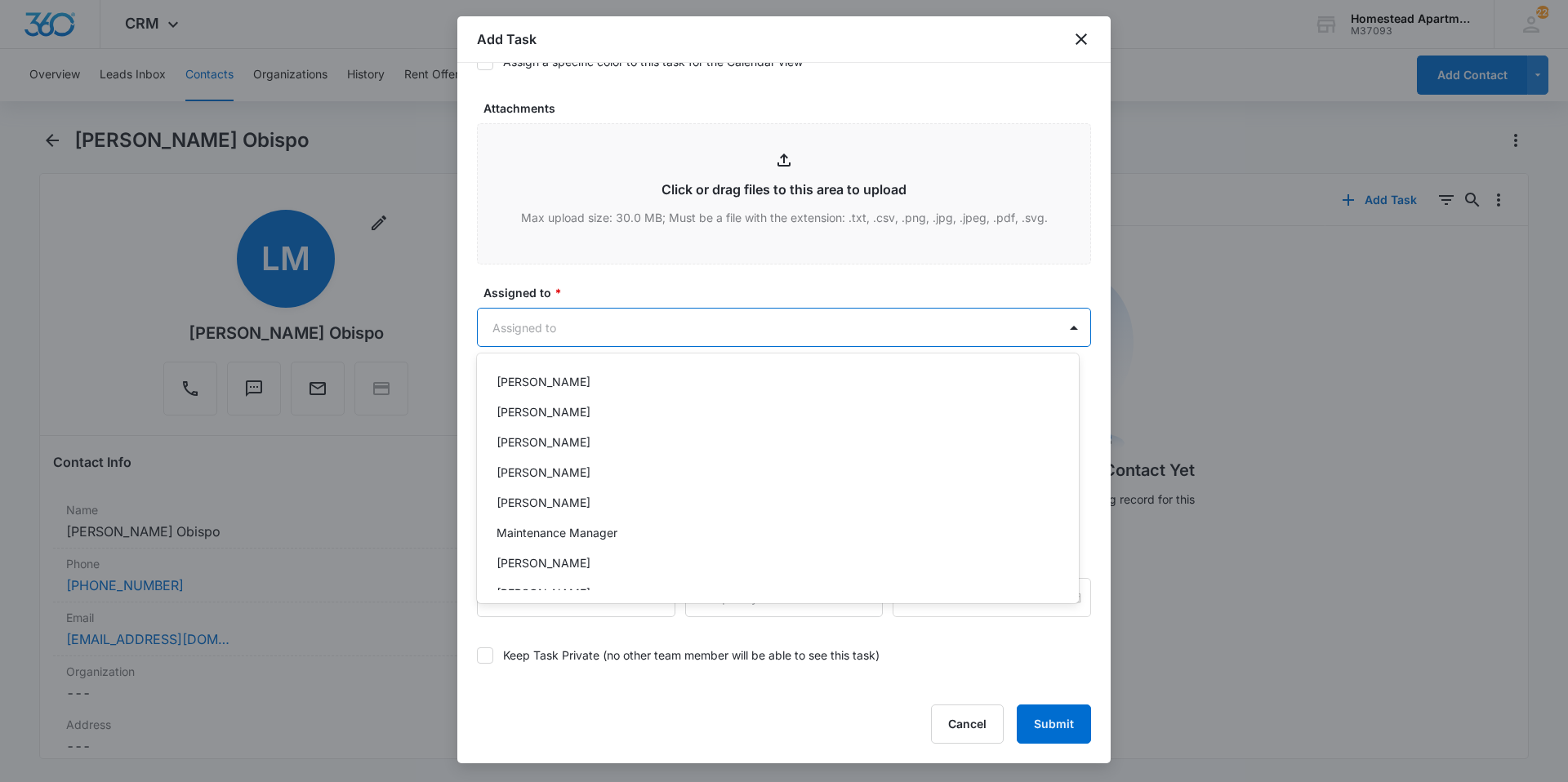
scroll to position [266, 0]
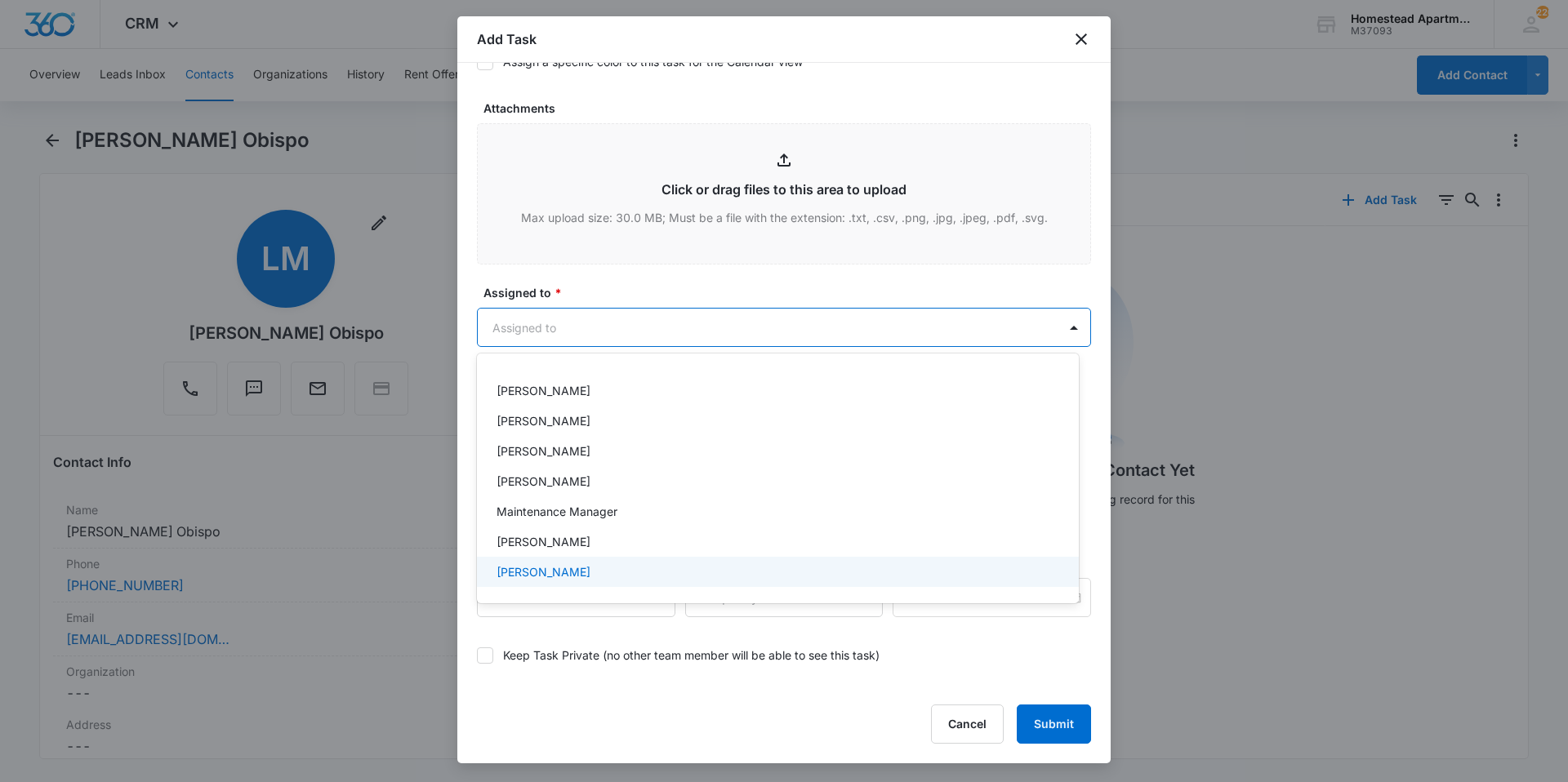
click at [553, 571] on p "[PERSON_NAME]" at bounding box center [543, 571] width 94 height 17
click at [608, 274] on div at bounding box center [784, 391] width 1568 height 782
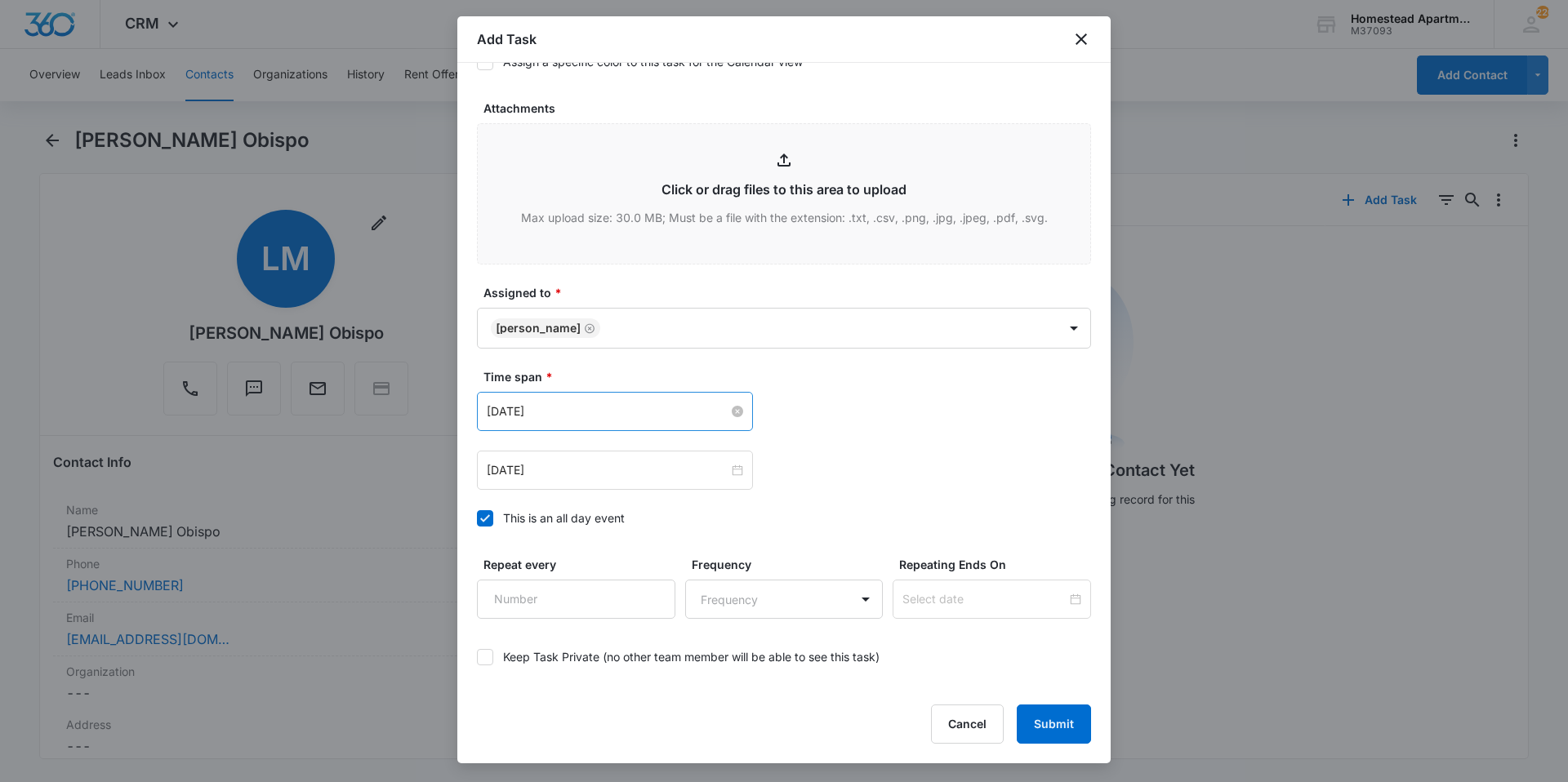
click at [619, 407] on input "[DATE]" at bounding box center [608, 411] width 242 height 18
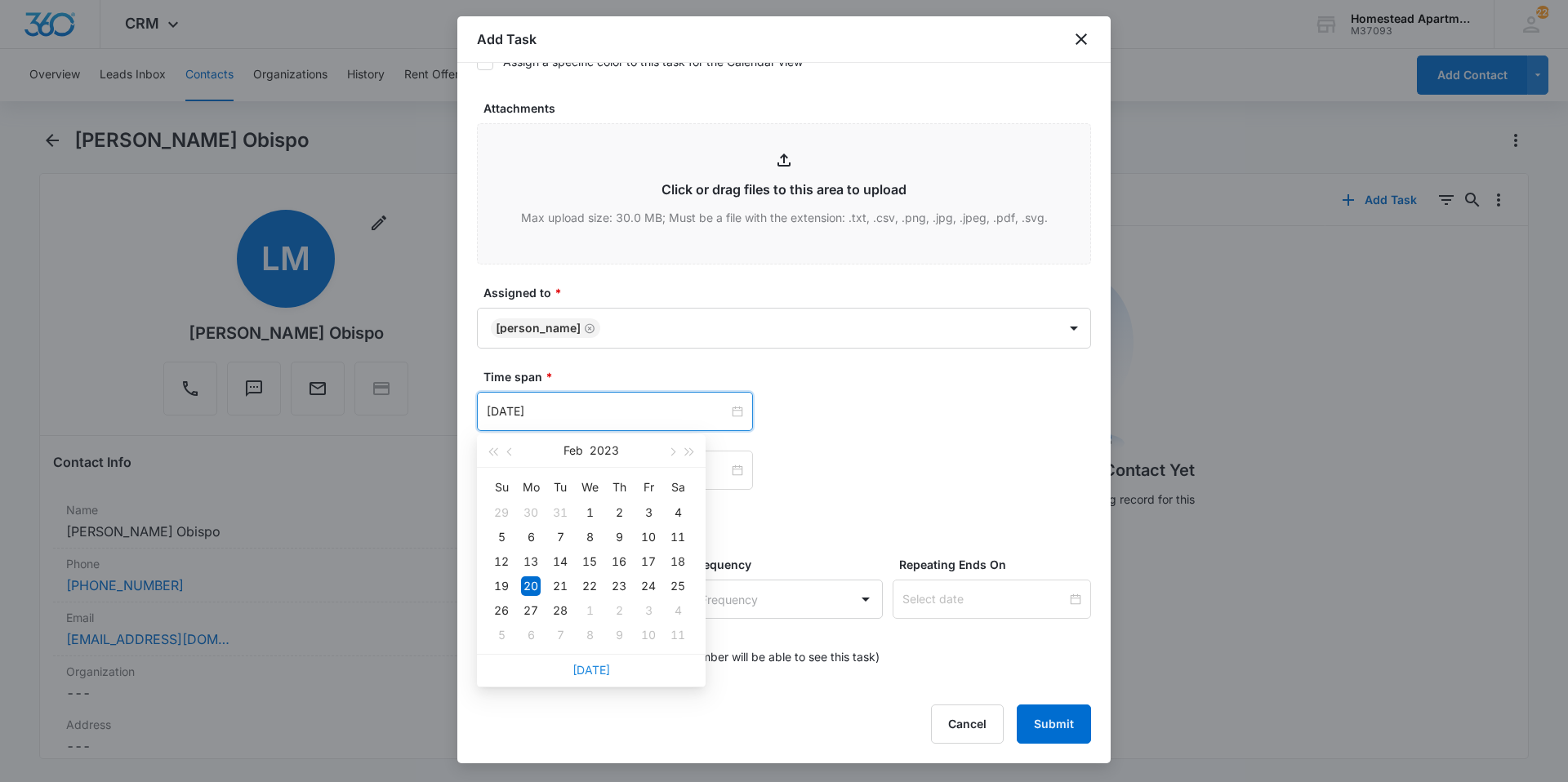
click at [593, 664] on link "[DATE]" at bounding box center [591, 669] width 38 height 14
type input "[DATE]"
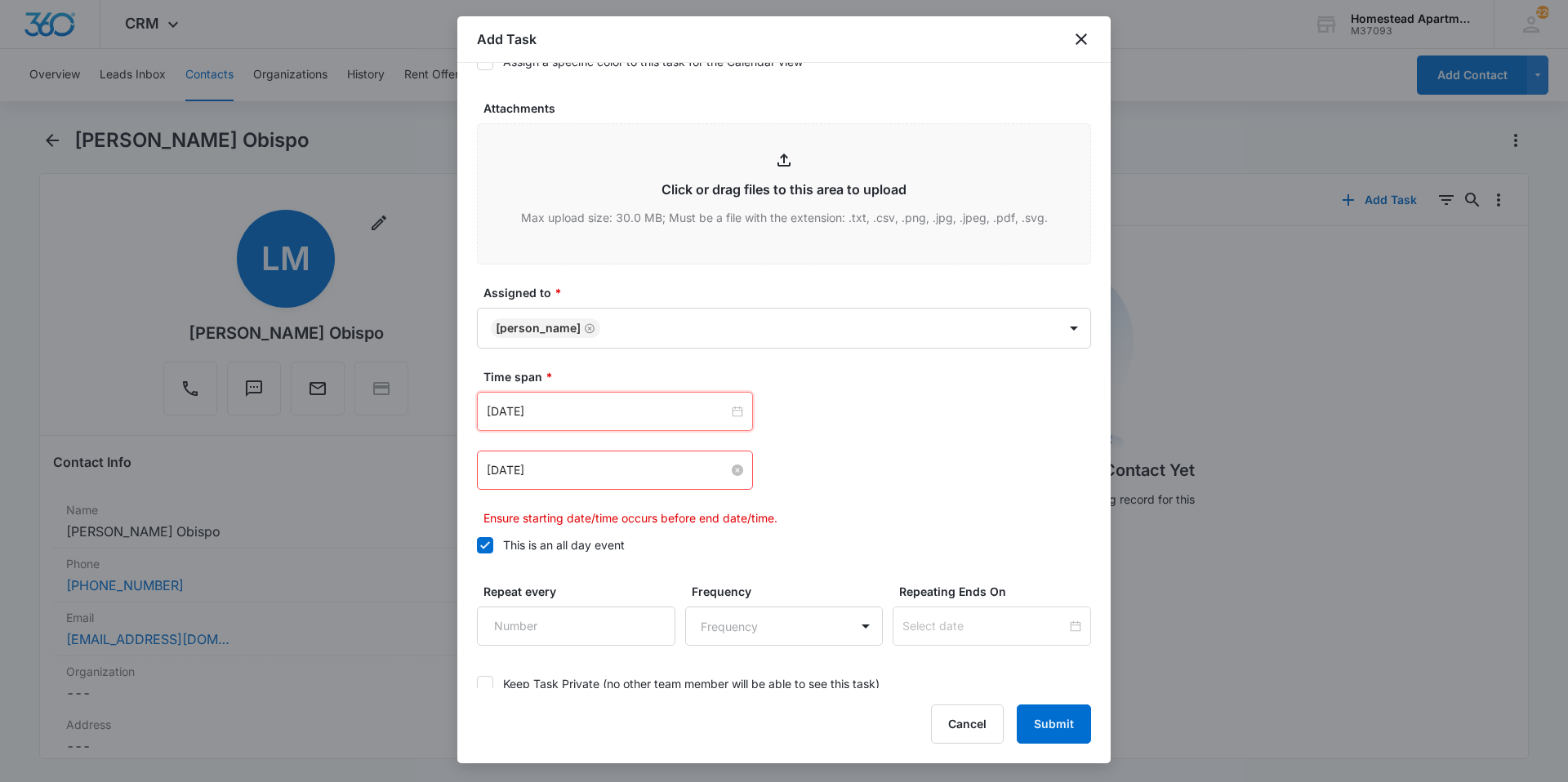
click at [610, 478] on input "[DATE]" at bounding box center [608, 470] width 242 height 18
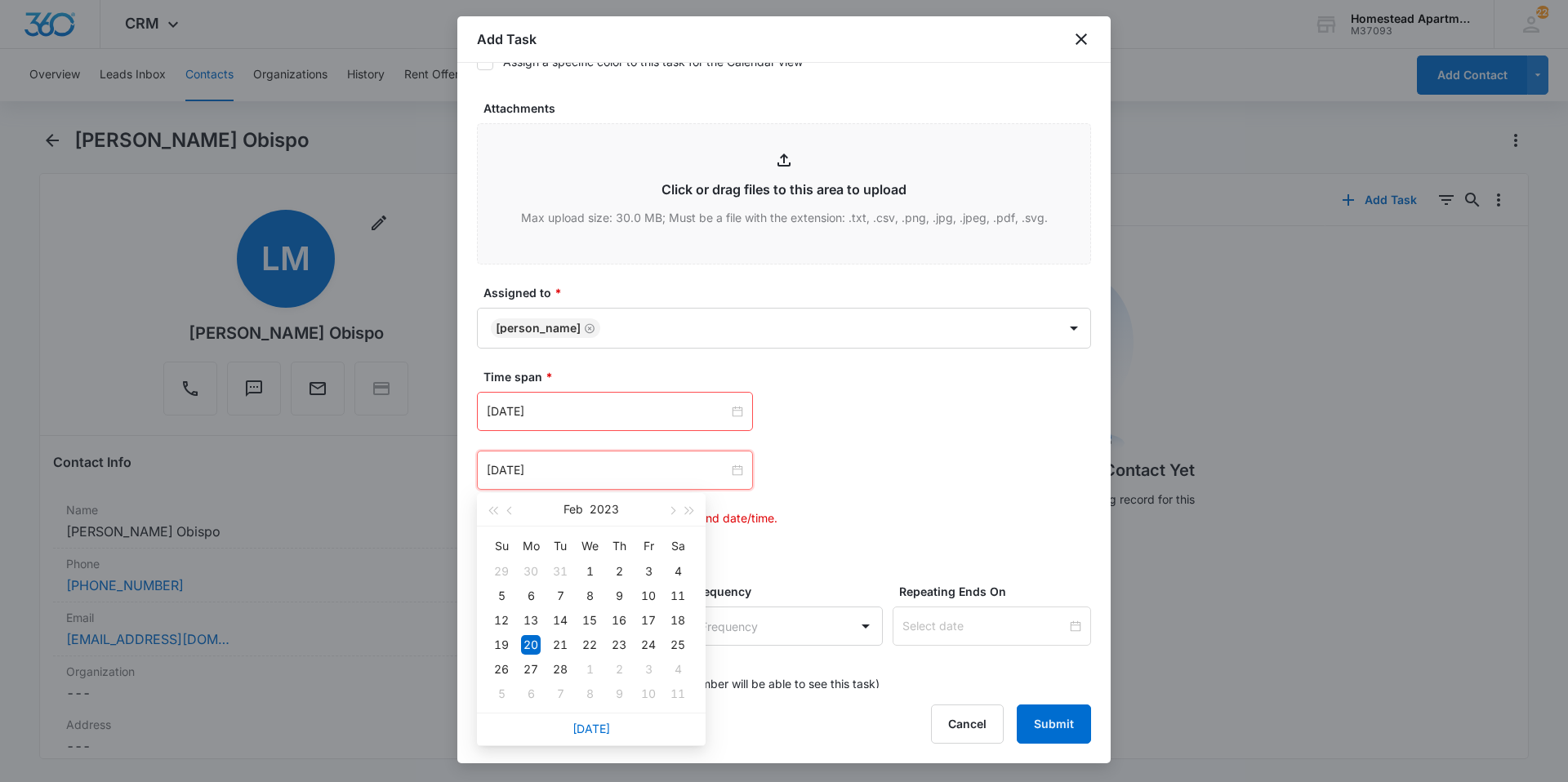
click at [598, 719] on div "[DATE]" at bounding box center [591, 729] width 229 height 33
click at [598, 722] on link "[DATE]" at bounding box center [591, 728] width 38 height 14
type input "[DATE]"
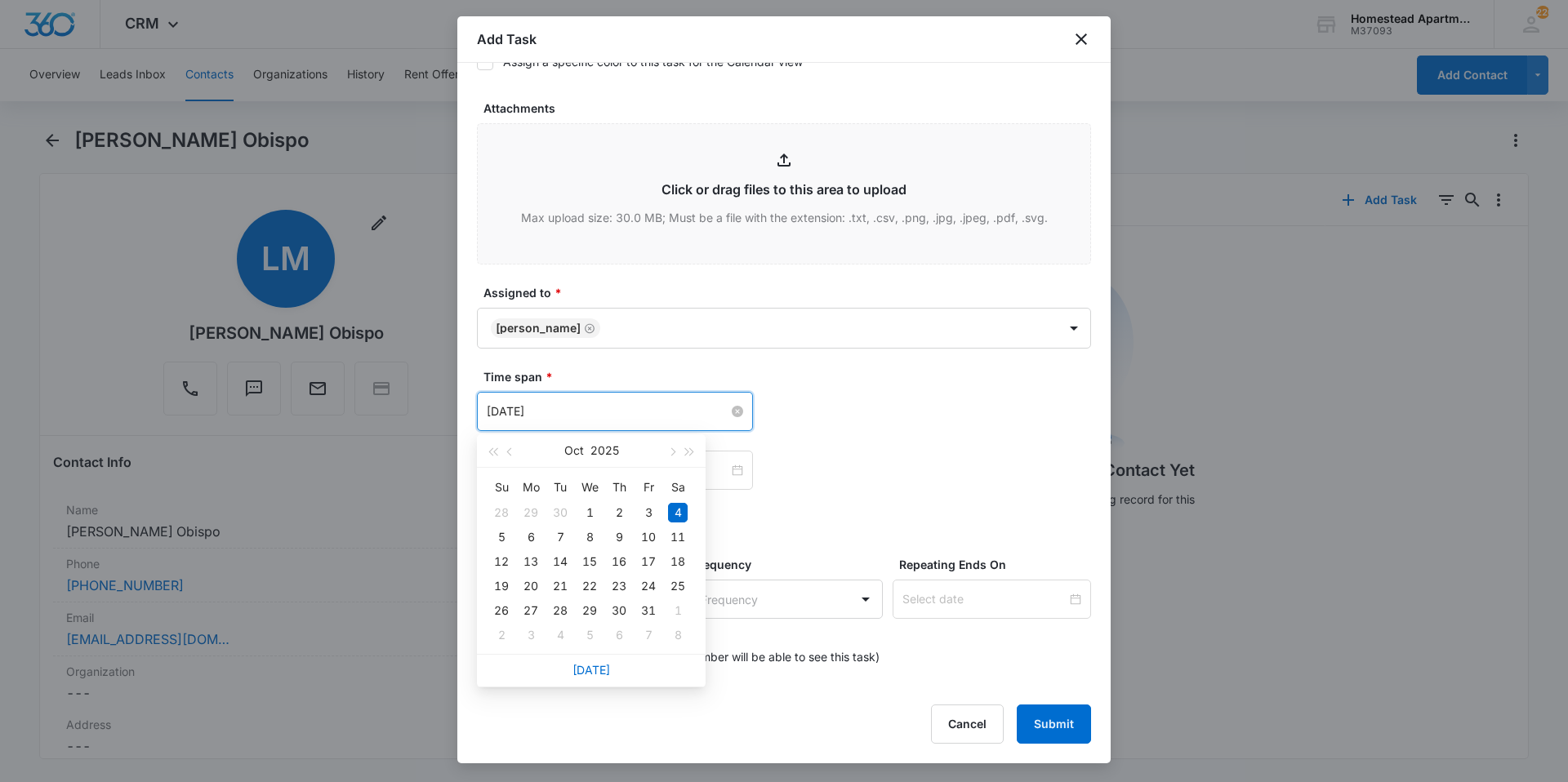
click at [591, 407] on input "[DATE]" at bounding box center [608, 411] width 242 height 18
type input "[DATE]"
click at [527, 534] on div "6" at bounding box center [531, 537] width 20 height 20
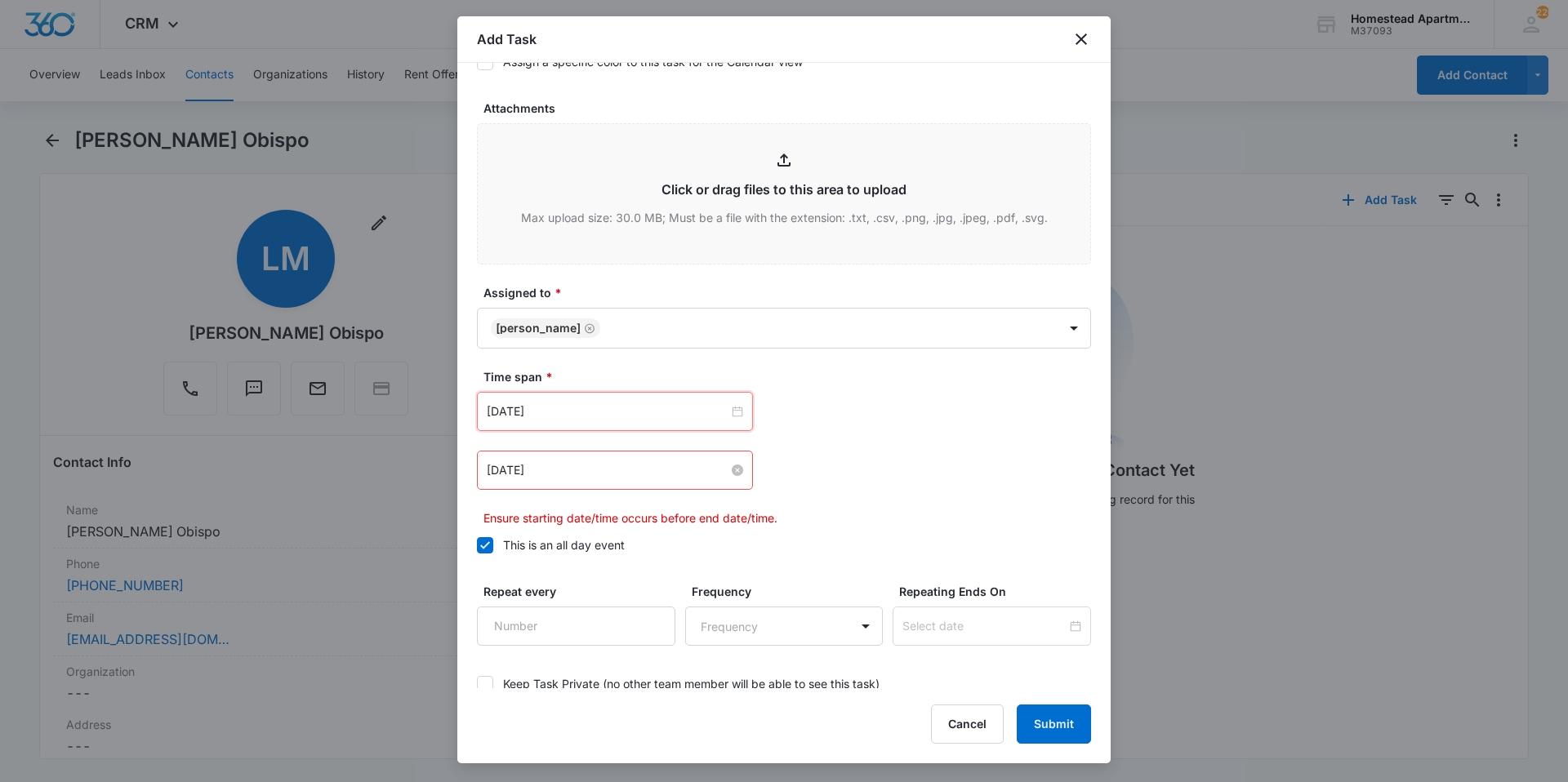
click at [608, 473] on input "[DATE]" at bounding box center [608, 470] width 242 height 18
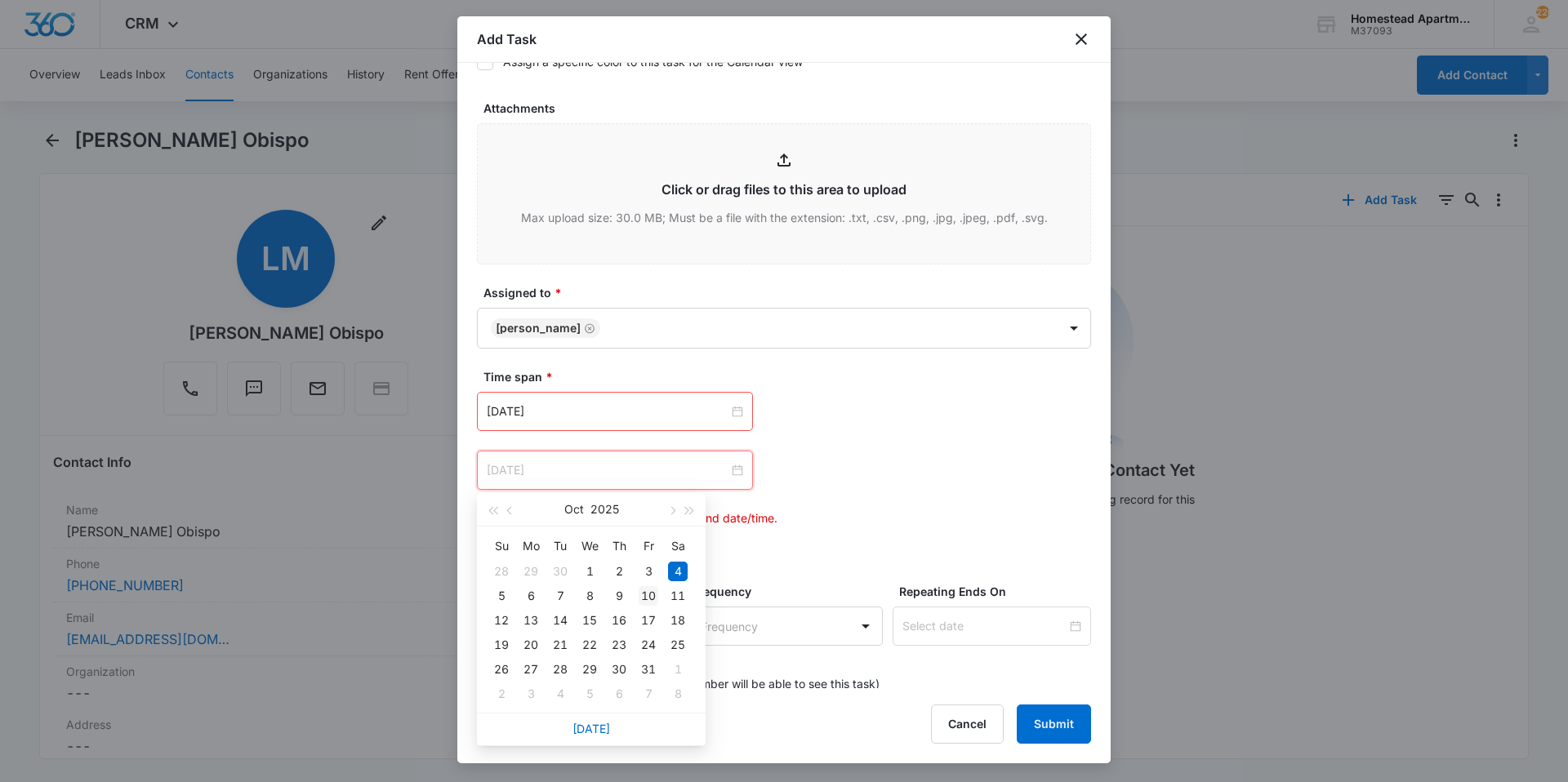
type input "[DATE]"
click at [653, 600] on div "10" at bounding box center [648, 596] width 20 height 20
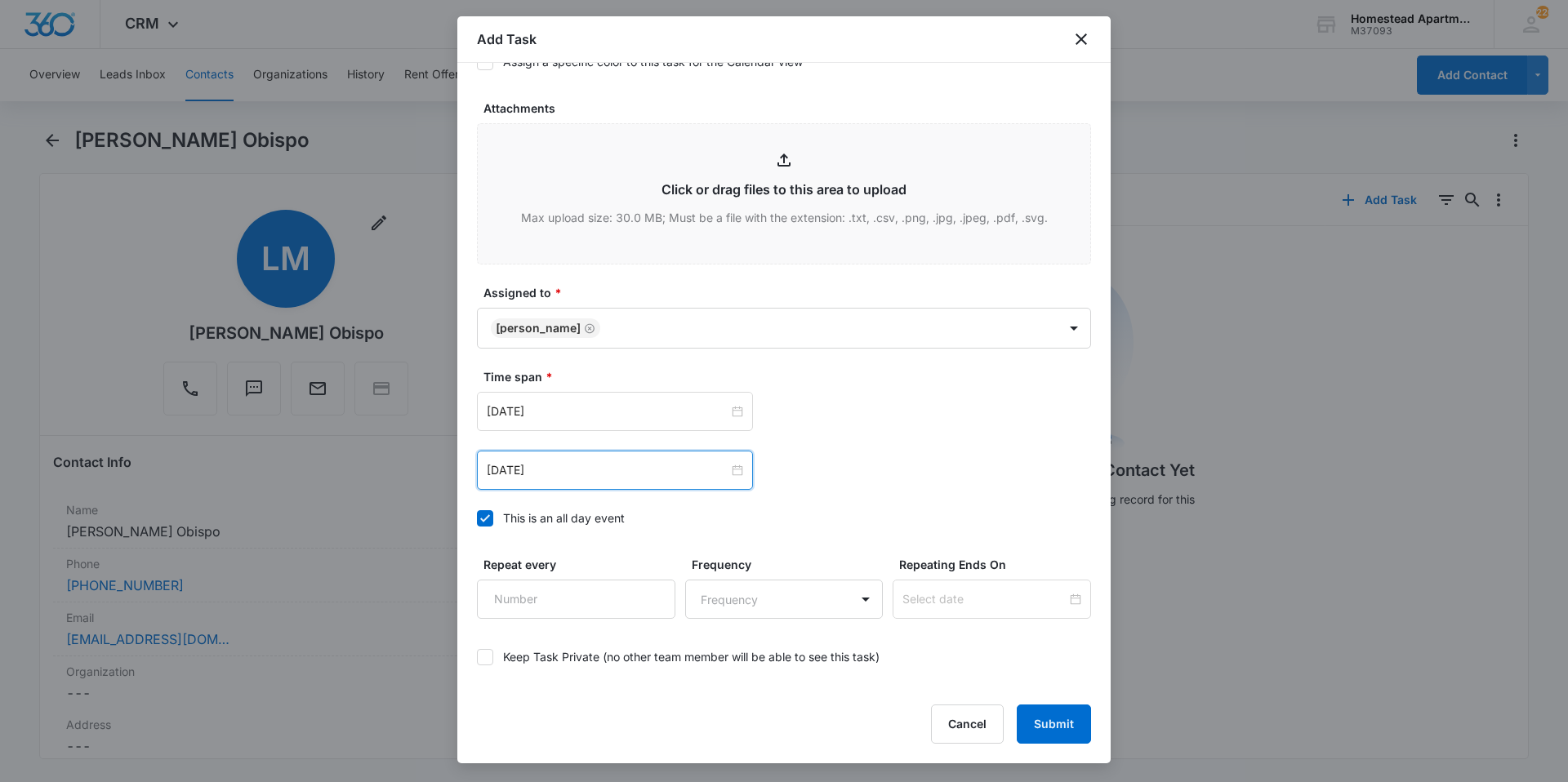
click at [819, 476] on div "[DATE] [DATE] Su Mo Tu We Th Fr Sa 28 29 30 1 2 3 4 5 6 7 8 9 10 11 12 13 14 15…" at bounding box center [784, 470] width 614 height 39
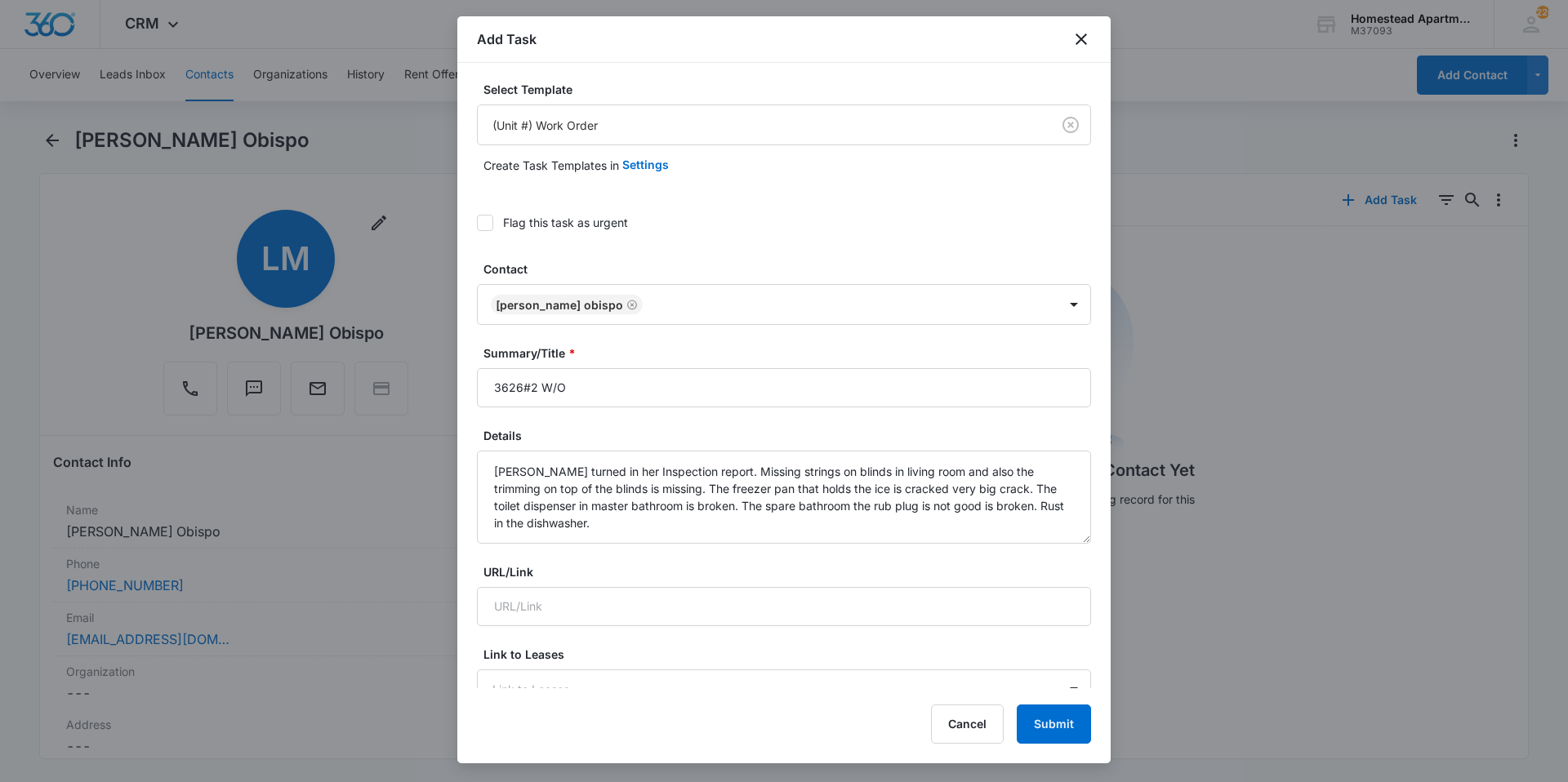
scroll to position [0, 0]
click at [1063, 722] on button "Submit" at bounding box center [1054, 724] width 74 height 39
